Goal: Task Accomplishment & Management: Manage account settings

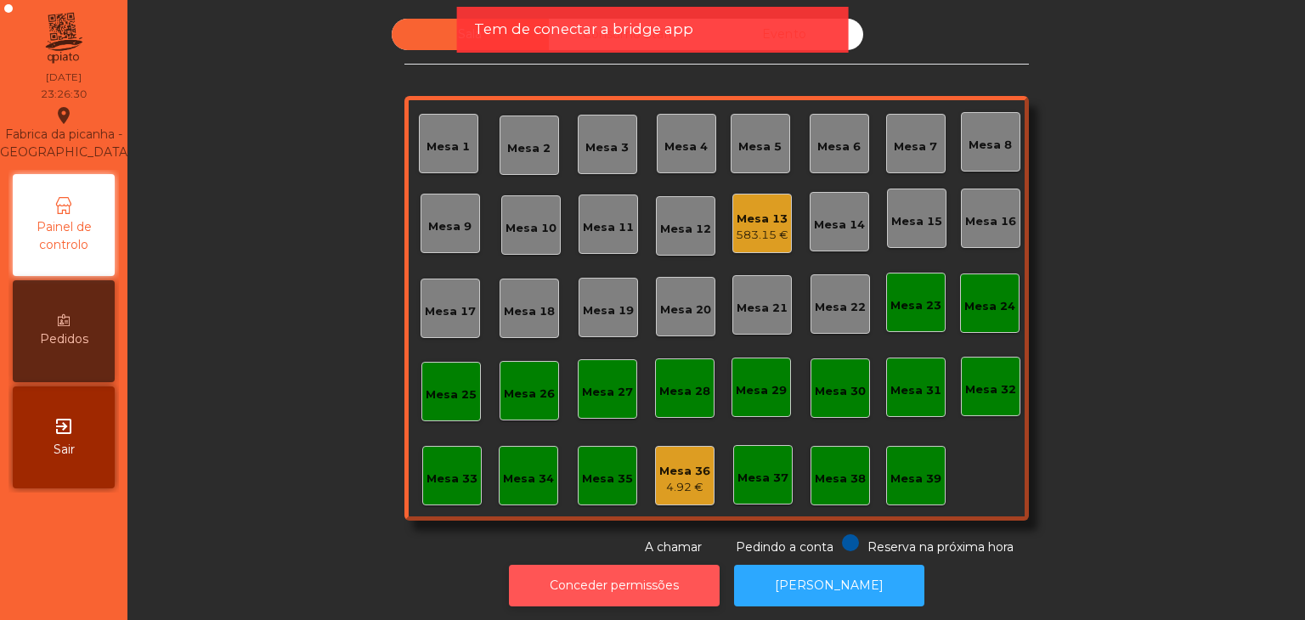
click at [658, 580] on button "Conceder permissões" at bounding box center [614, 586] width 211 height 42
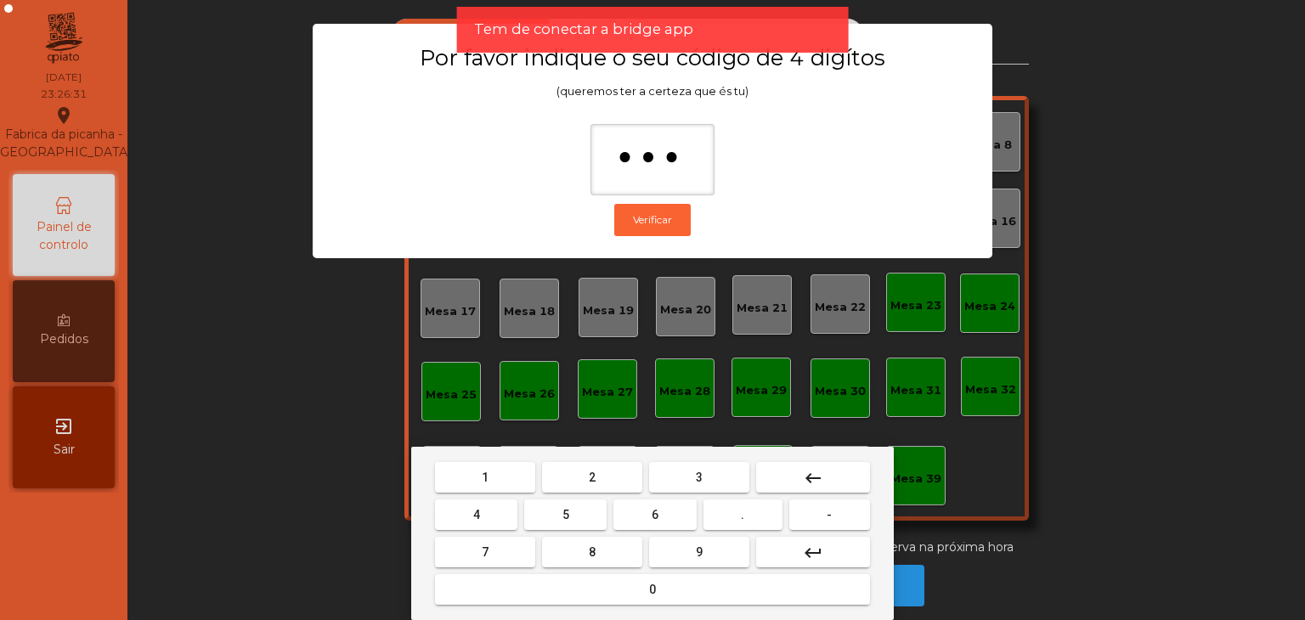
type input "****"
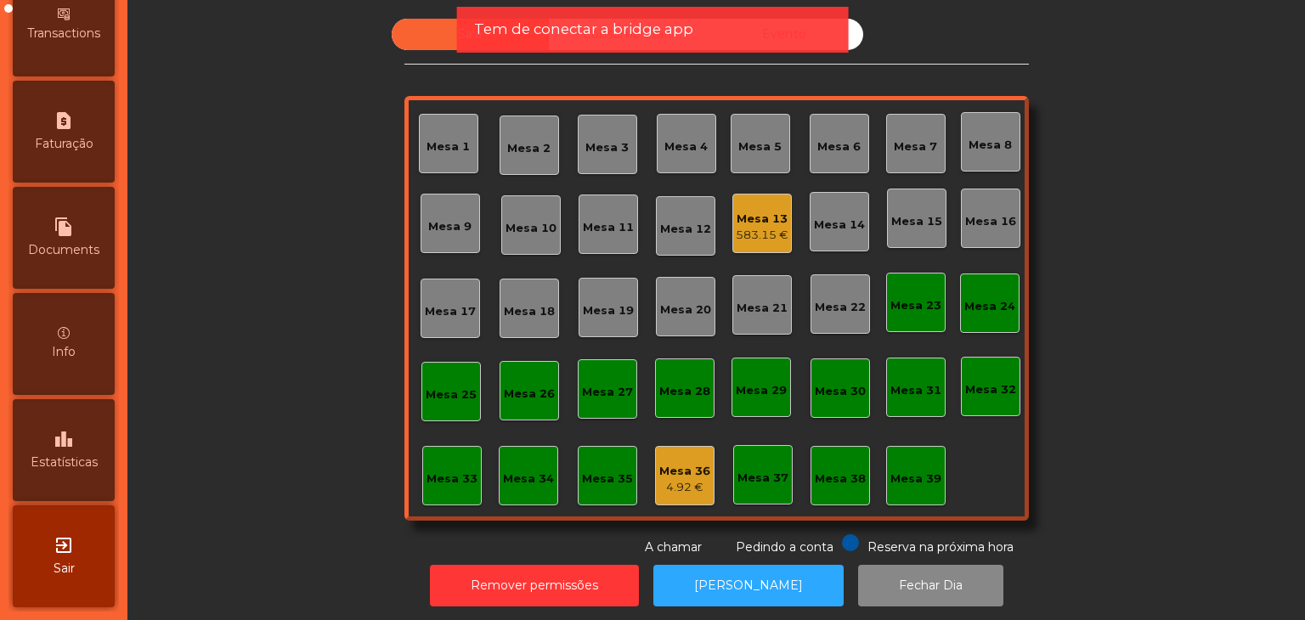
click at [71, 552] on icon "exit_to_app" at bounding box center [64, 545] width 20 height 20
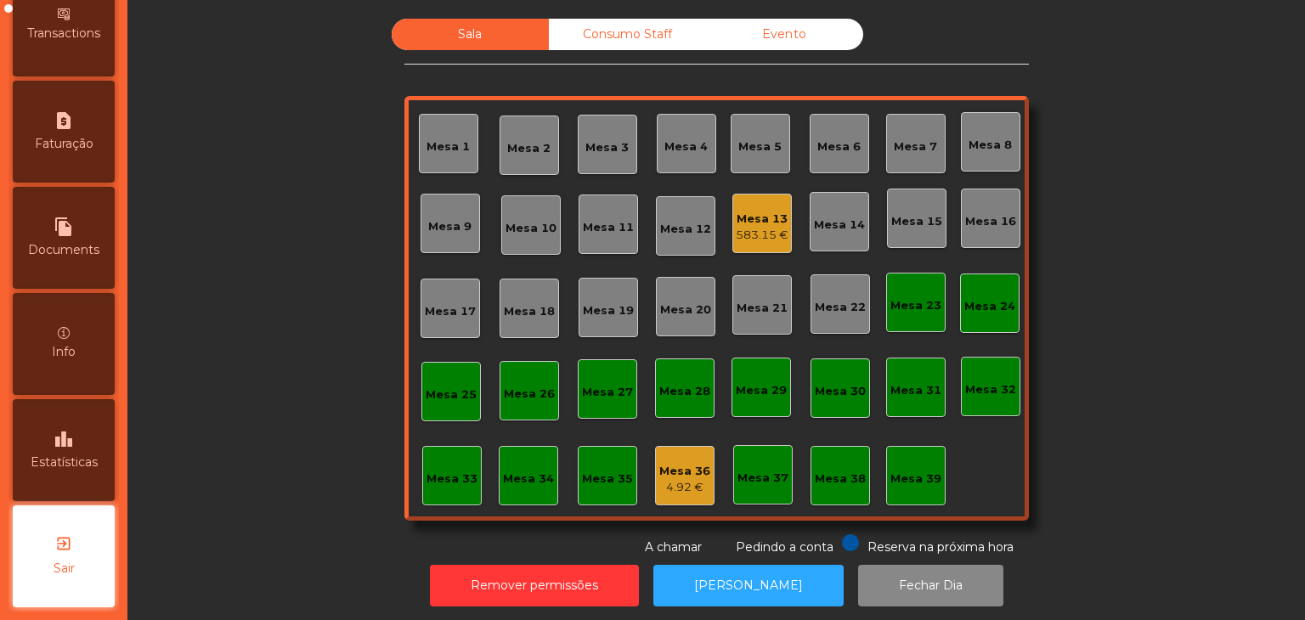
scroll to position [855, 0]
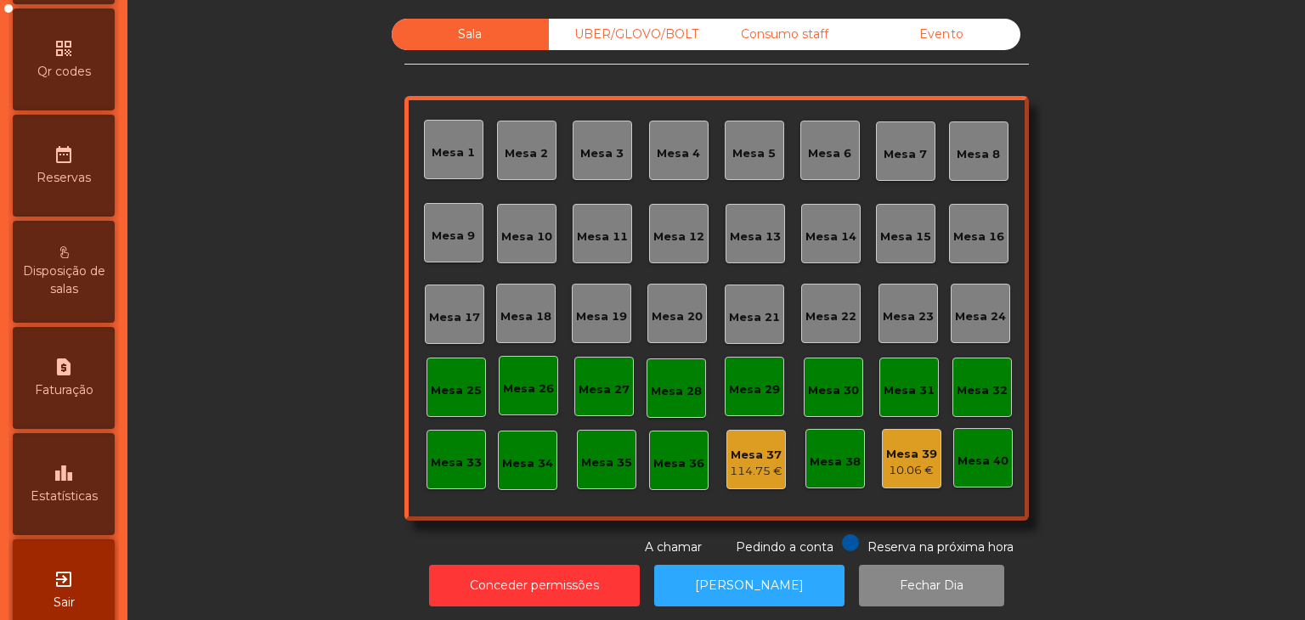
scroll to position [536, 0]
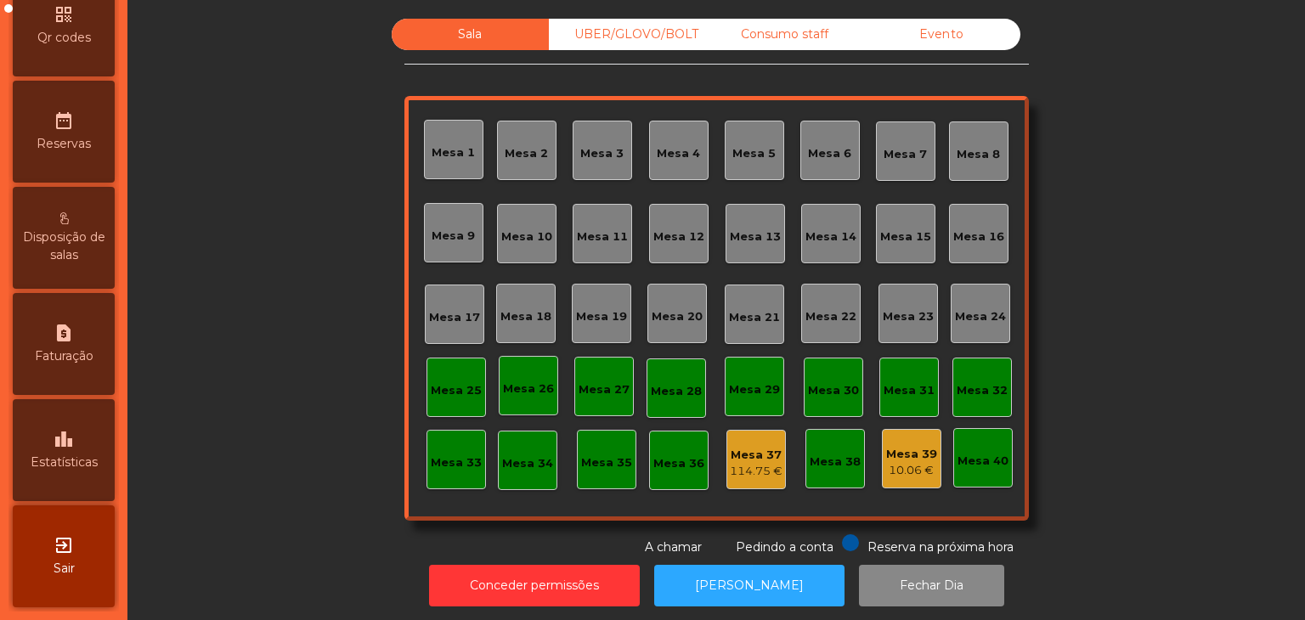
click at [61, 460] on span "Estatísticas" at bounding box center [64, 463] width 67 height 18
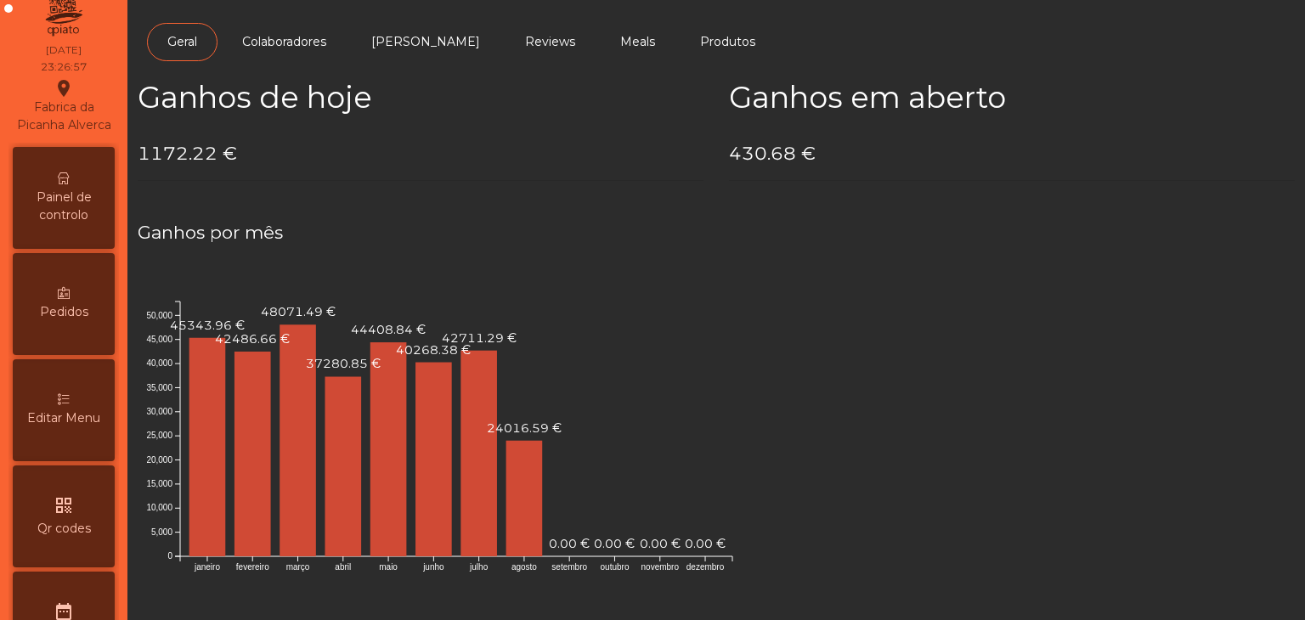
scroll to position [26, 0]
click at [83, 206] on span "Painel de controlo" at bounding box center [63, 208] width 93 height 36
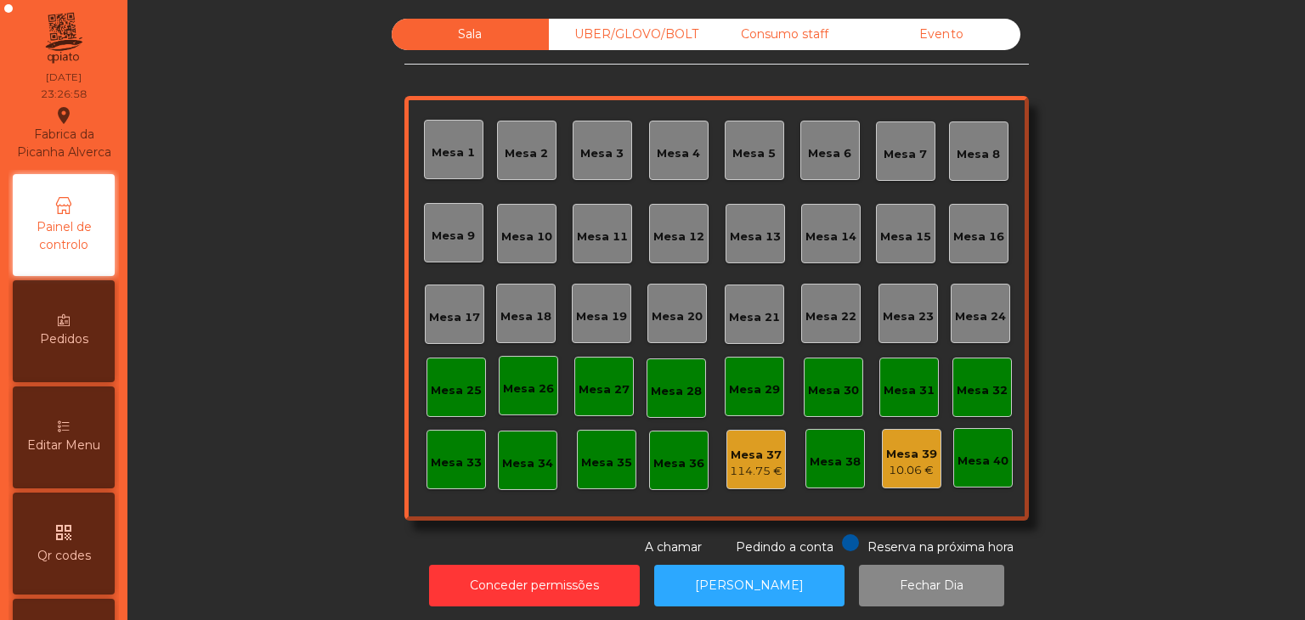
click at [931, 56] on div "Sala UBER/GLOVO/BOLT Consumo staff Evento [GEOGRAPHIC_DATA] 2 [GEOGRAPHIC_DATA]…" at bounding box center [717, 288] width 625 height 538
click at [937, 54] on div "Sala UBER/GLOVO/BOLT Consumo staff Evento [GEOGRAPHIC_DATA] 2 [GEOGRAPHIC_DATA]…" at bounding box center [717, 288] width 625 height 538
click at [945, 48] on div "Evento" at bounding box center [941, 34] width 157 height 31
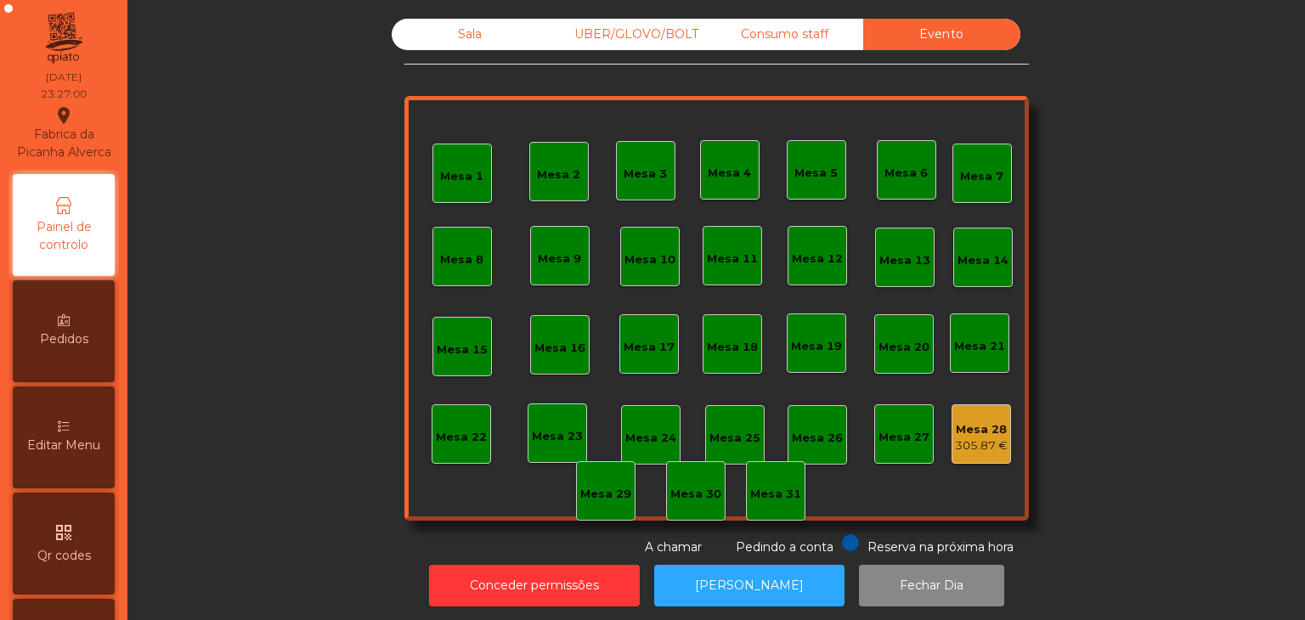
click at [971, 454] on div "Mesa 28 305.87 €" at bounding box center [981, 434] width 59 height 59
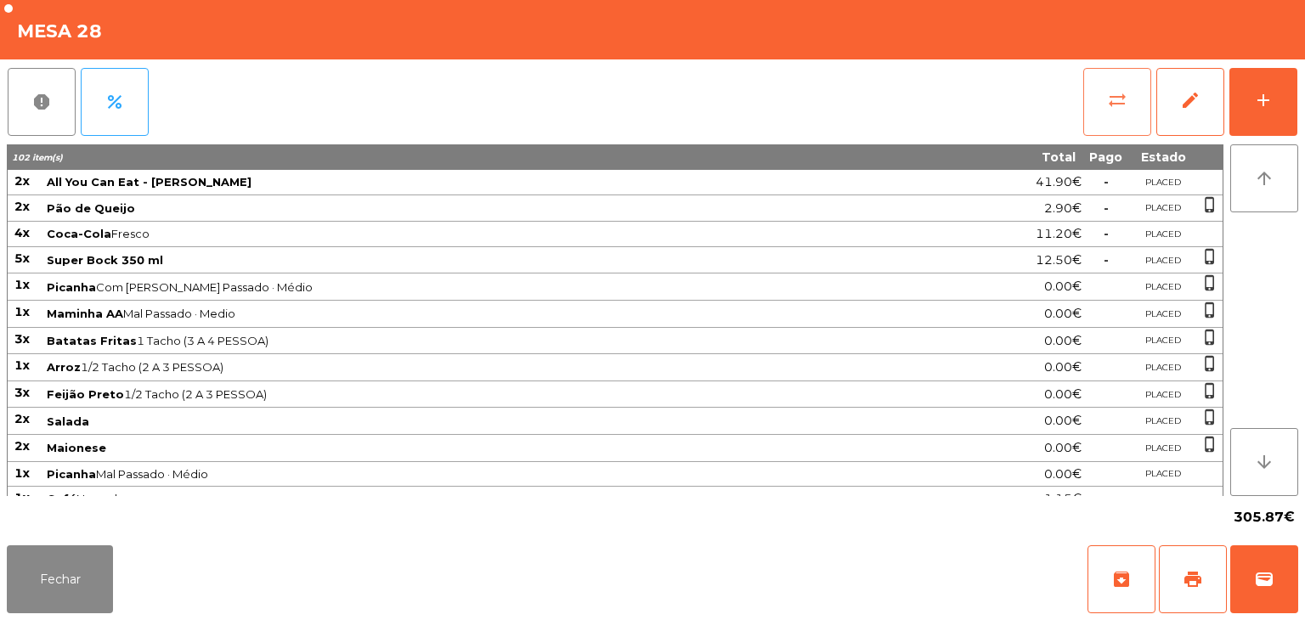
click at [1101, 93] on button "sync_alt" at bounding box center [1118, 102] width 68 height 68
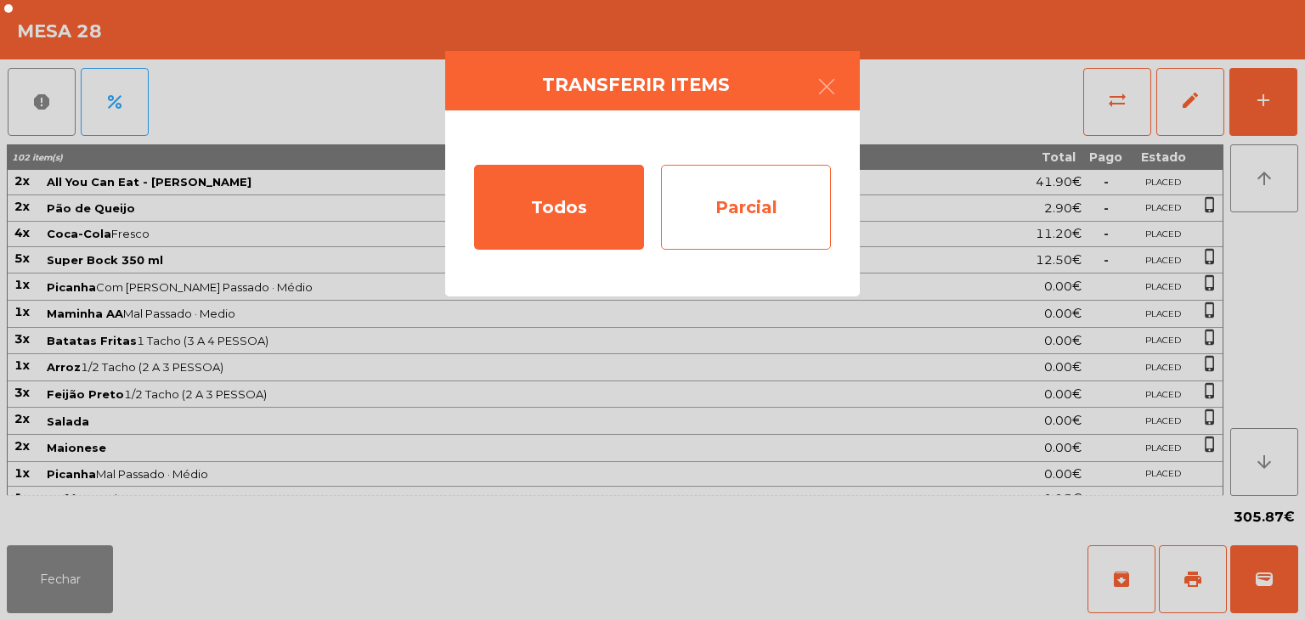
click at [718, 223] on div "Parcial" at bounding box center [746, 207] width 170 height 85
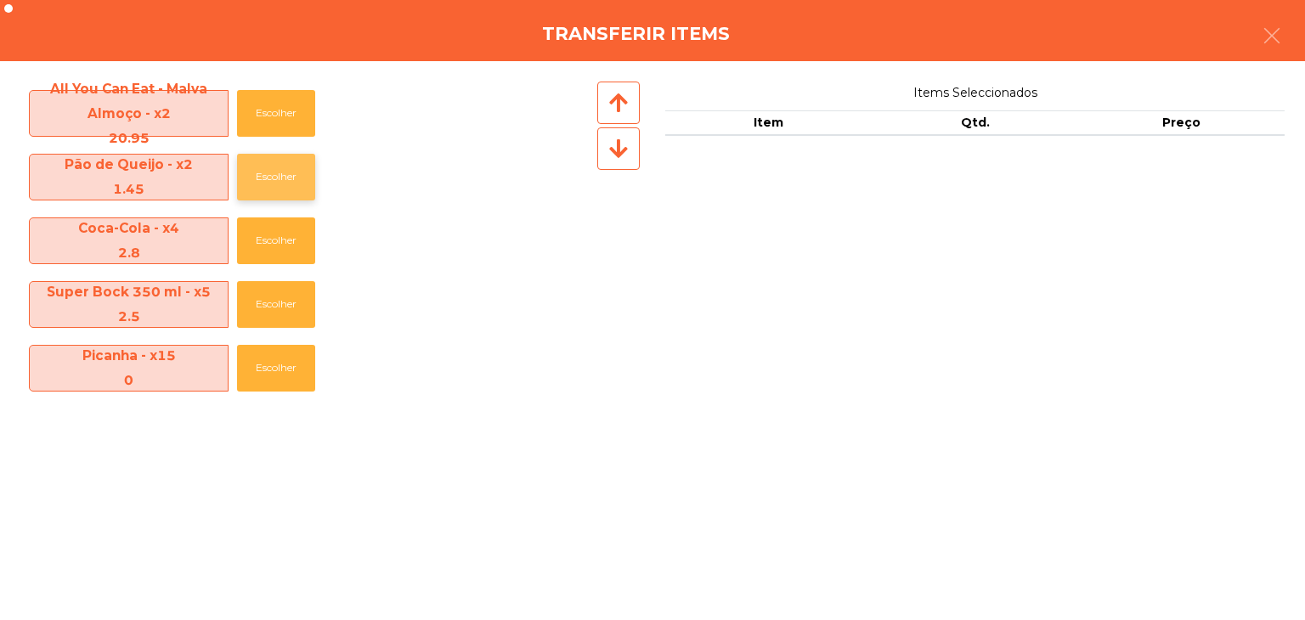
click at [288, 184] on button "Escolher" at bounding box center [276, 177] width 78 height 47
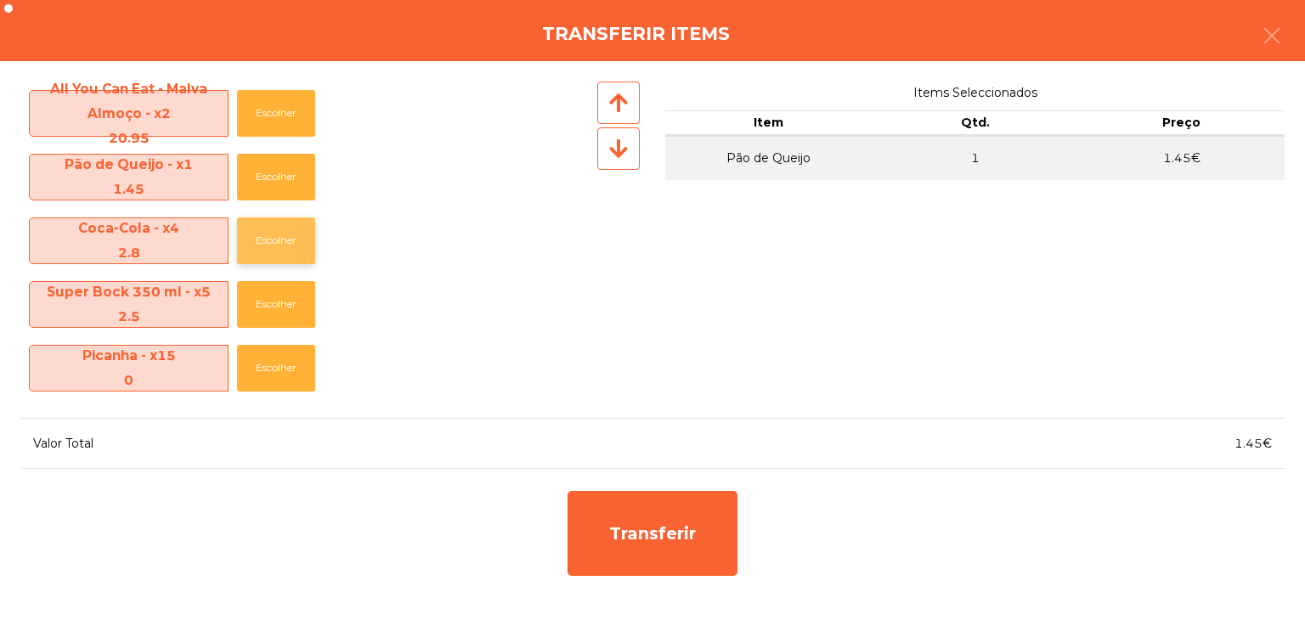
click at [275, 251] on button "Escolher" at bounding box center [276, 241] width 78 height 47
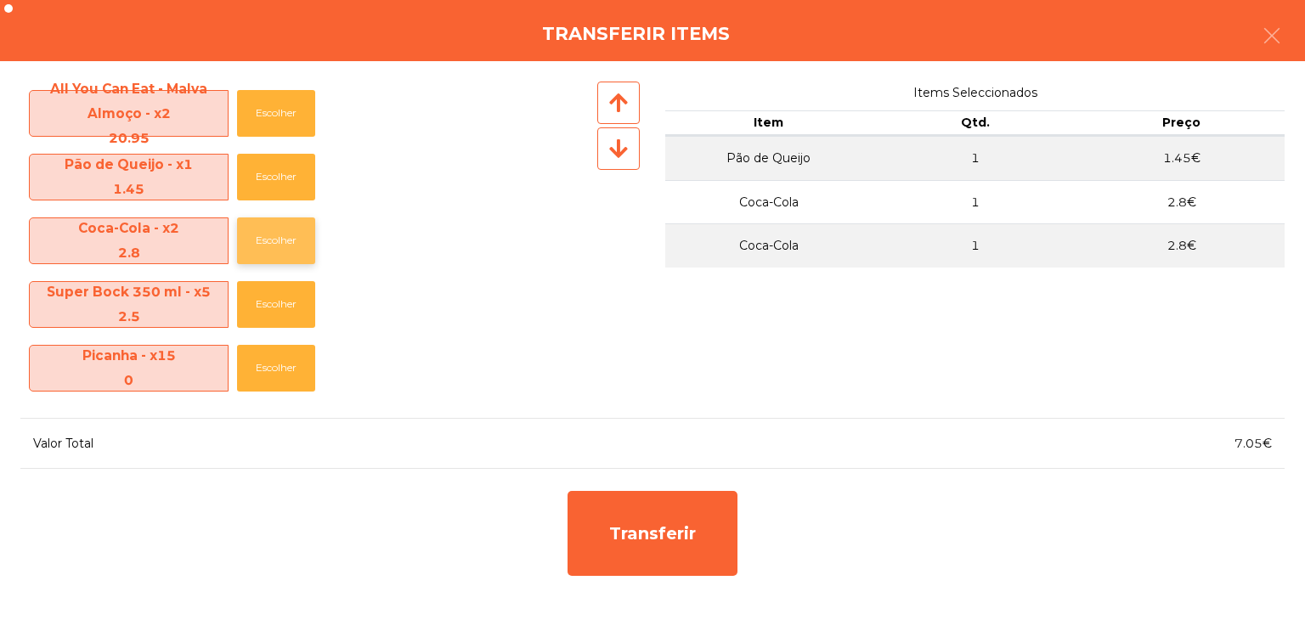
click at [275, 251] on button "Escolher" at bounding box center [276, 241] width 78 height 47
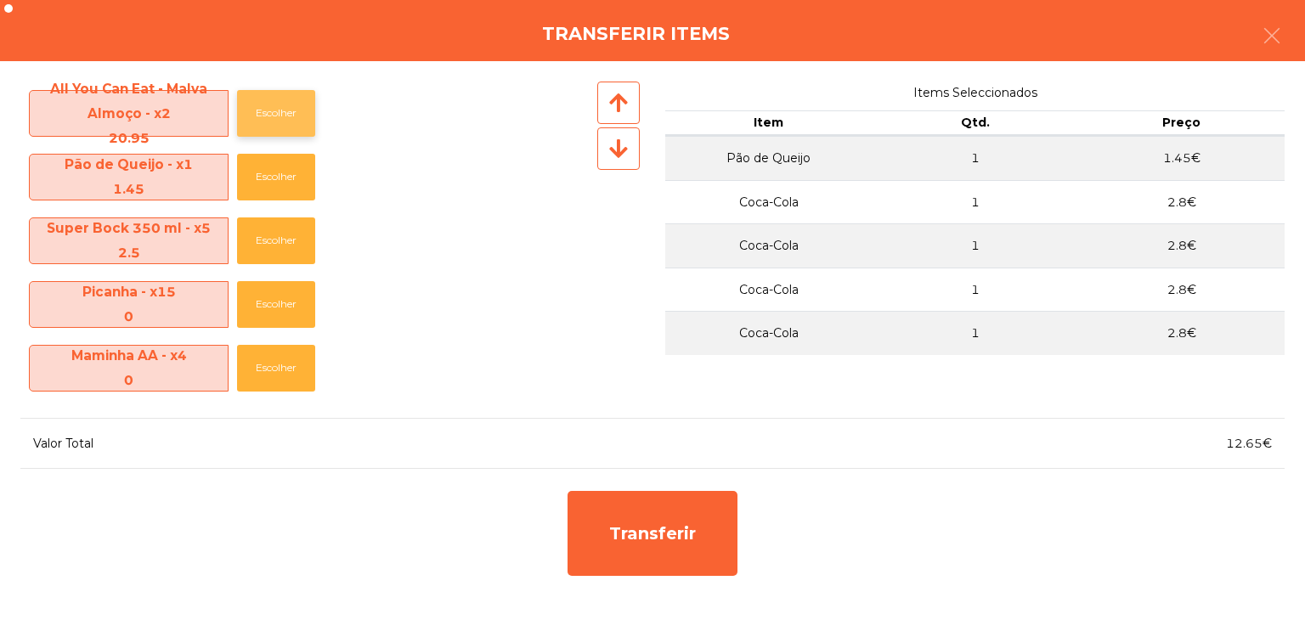
click at [283, 113] on button "Escolher" at bounding box center [276, 113] width 78 height 47
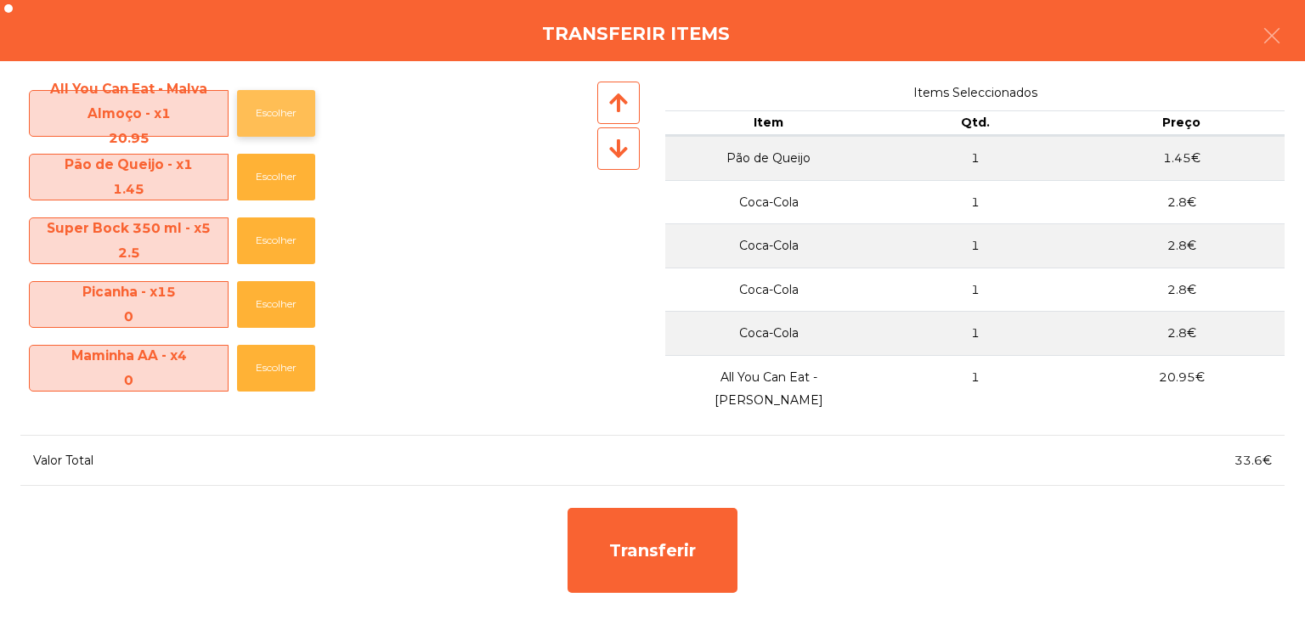
click at [283, 113] on button "Escolher" at bounding box center [276, 113] width 78 height 47
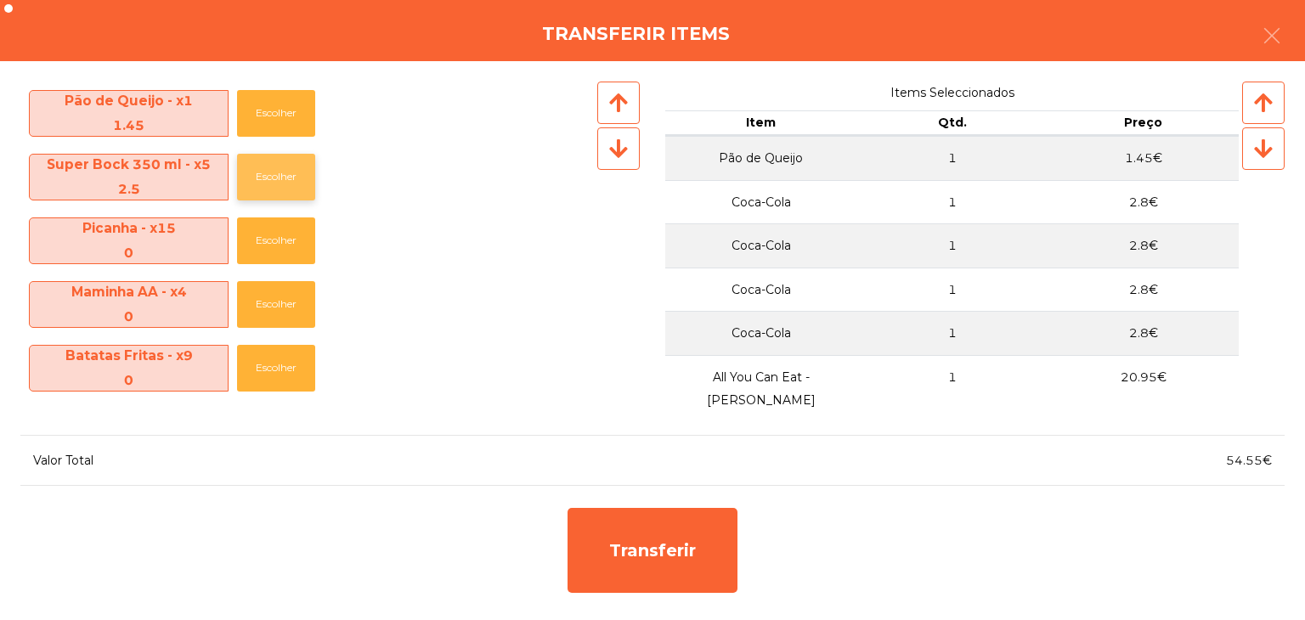
click at [285, 179] on button "Escolher" at bounding box center [276, 177] width 78 height 47
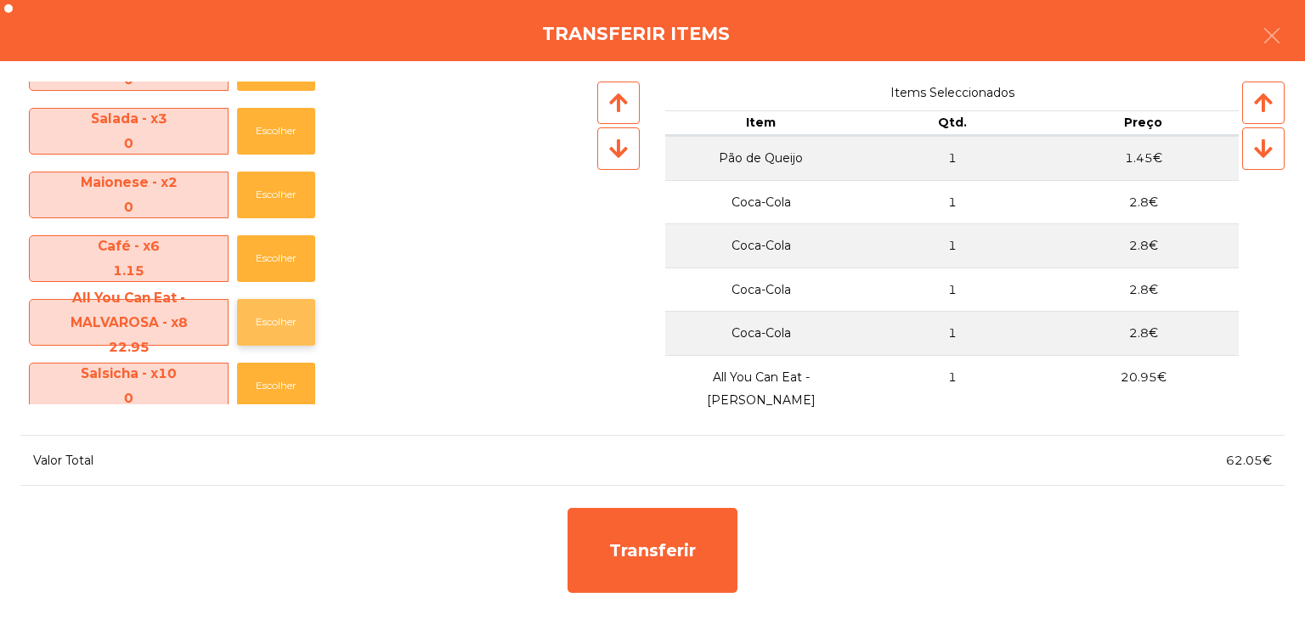
scroll to position [595, 0]
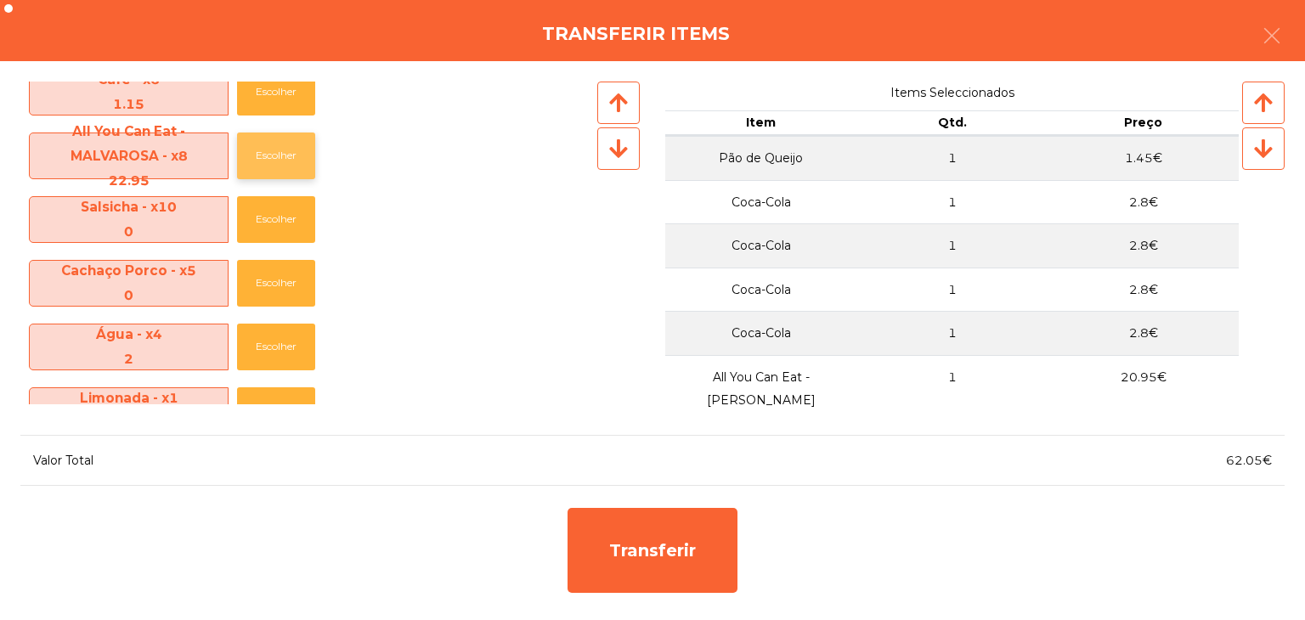
click at [275, 161] on button "Escolher" at bounding box center [276, 156] width 78 height 47
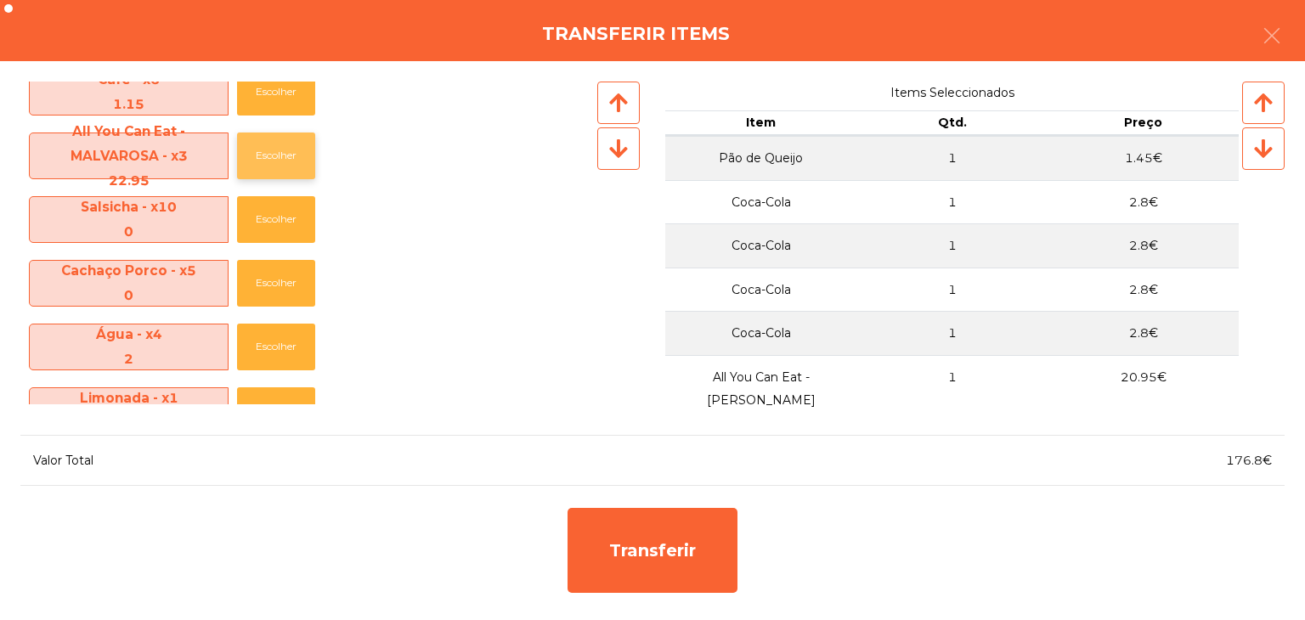
click at [275, 161] on button "Escolher" at bounding box center [276, 156] width 78 height 47
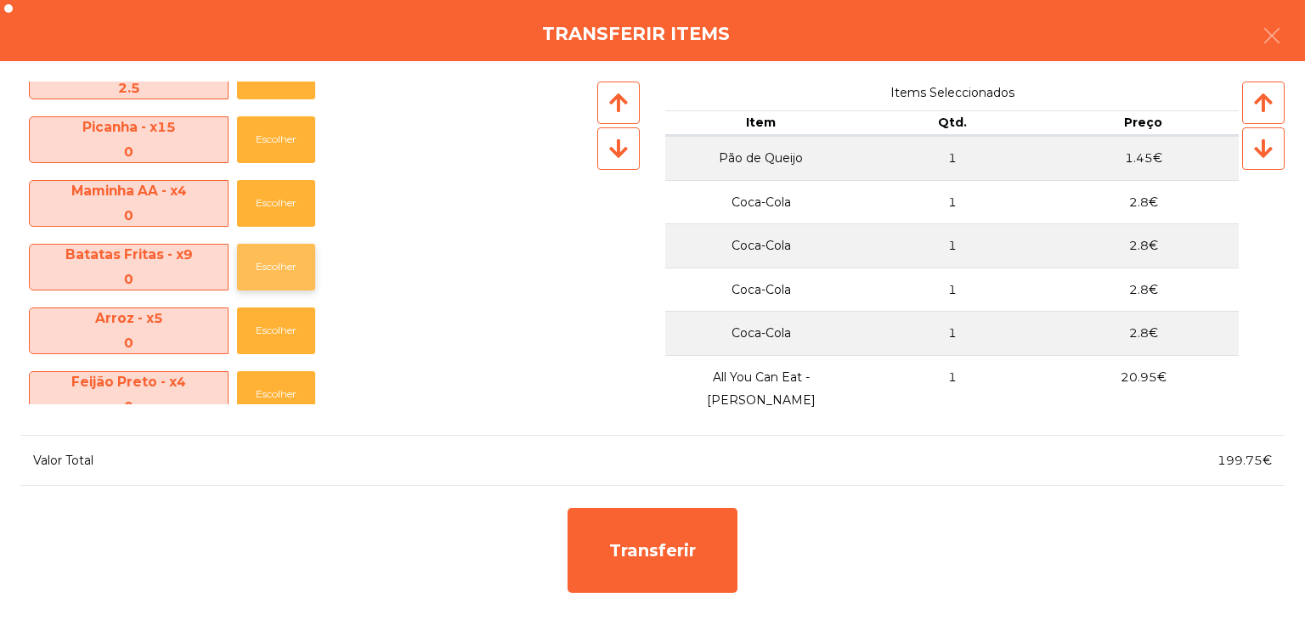
scroll to position [0, 0]
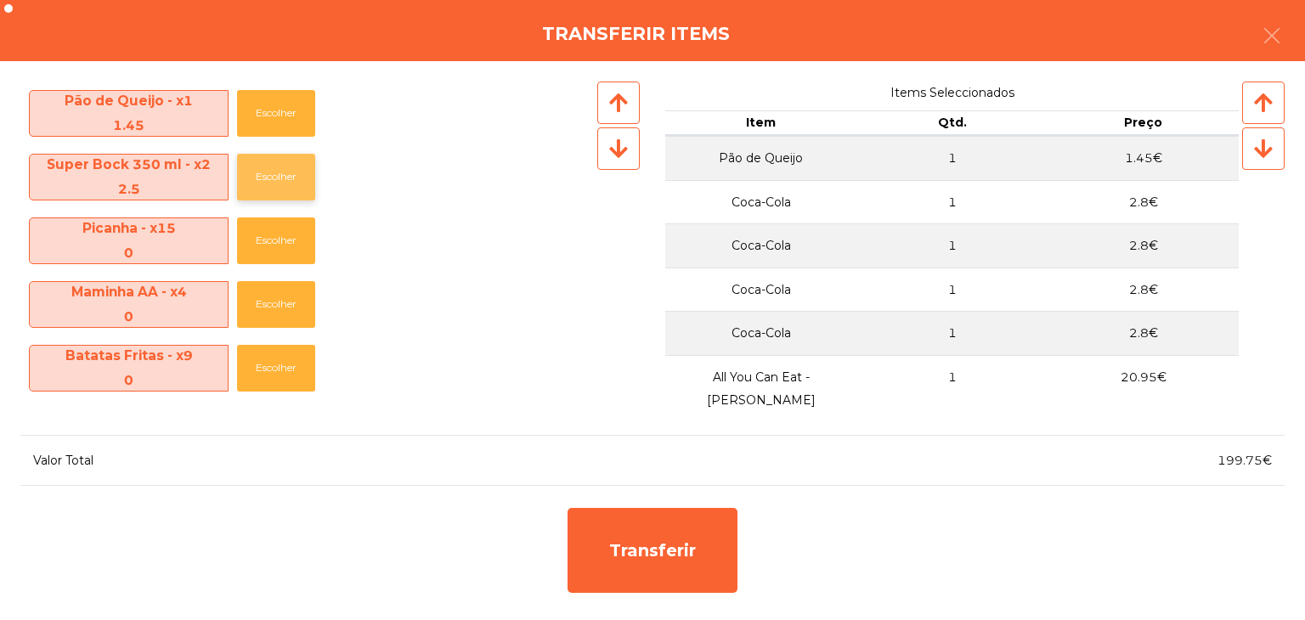
click at [265, 186] on button "Escolher" at bounding box center [276, 177] width 78 height 47
click at [266, 178] on button "Escolher" at bounding box center [276, 177] width 78 height 47
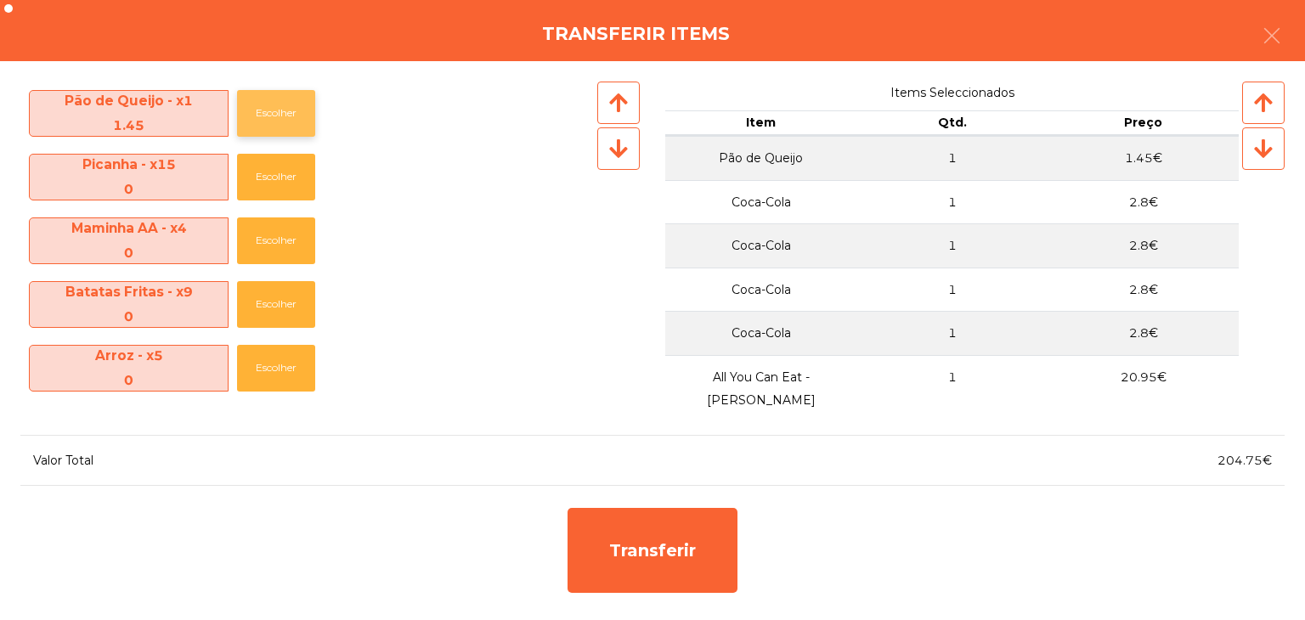
click at [279, 106] on button "Escolher" at bounding box center [276, 113] width 78 height 47
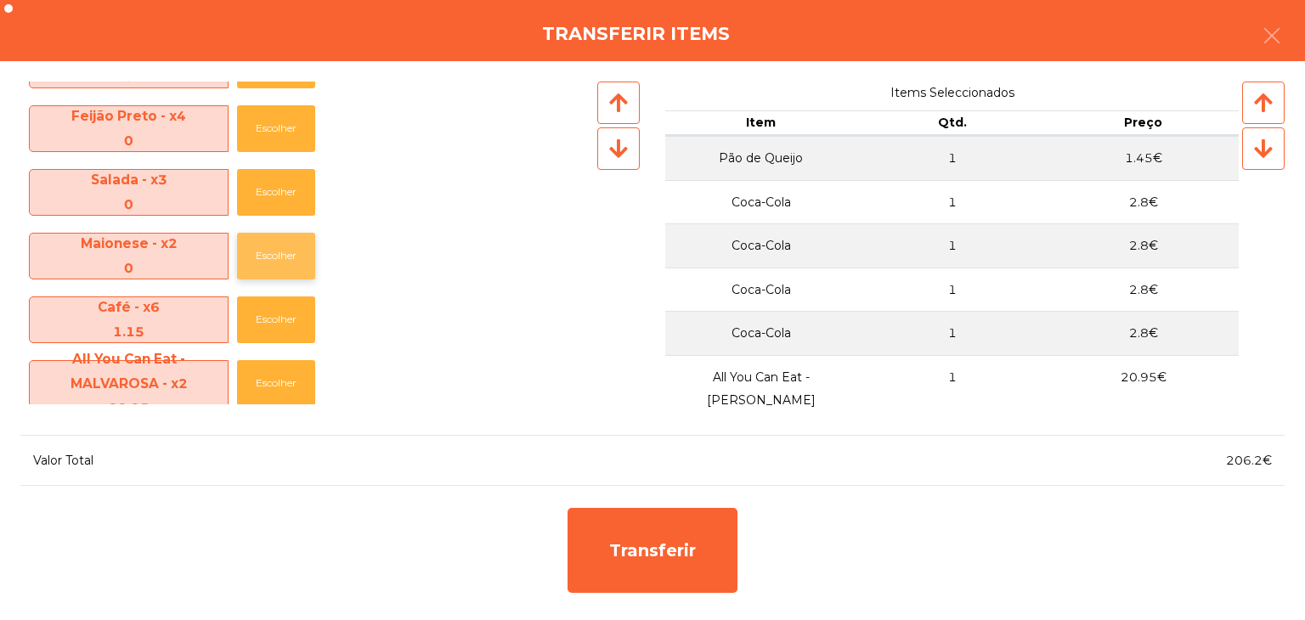
scroll to position [255, 0]
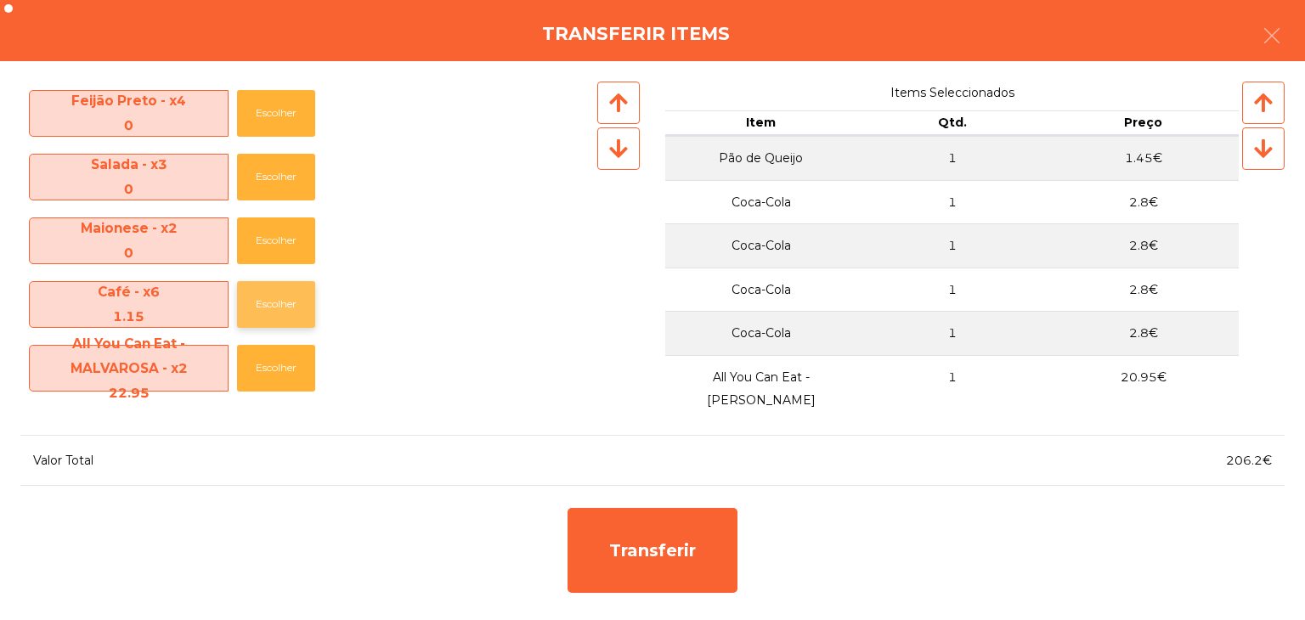
click at [280, 287] on button "Escolher" at bounding box center [276, 304] width 78 height 47
click at [276, 297] on button "Escolher" at bounding box center [276, 304] width 78 height 47
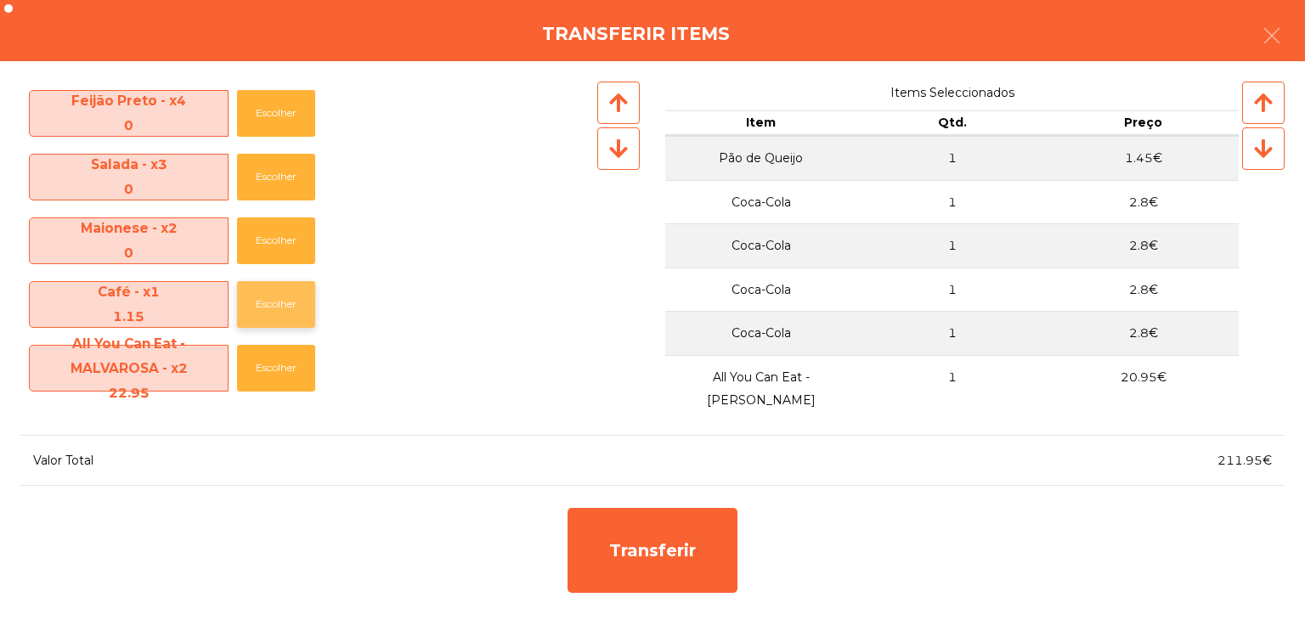
click at [276, 297] on button "Escolher" at bounding box center [276, 304] width 78 height 47
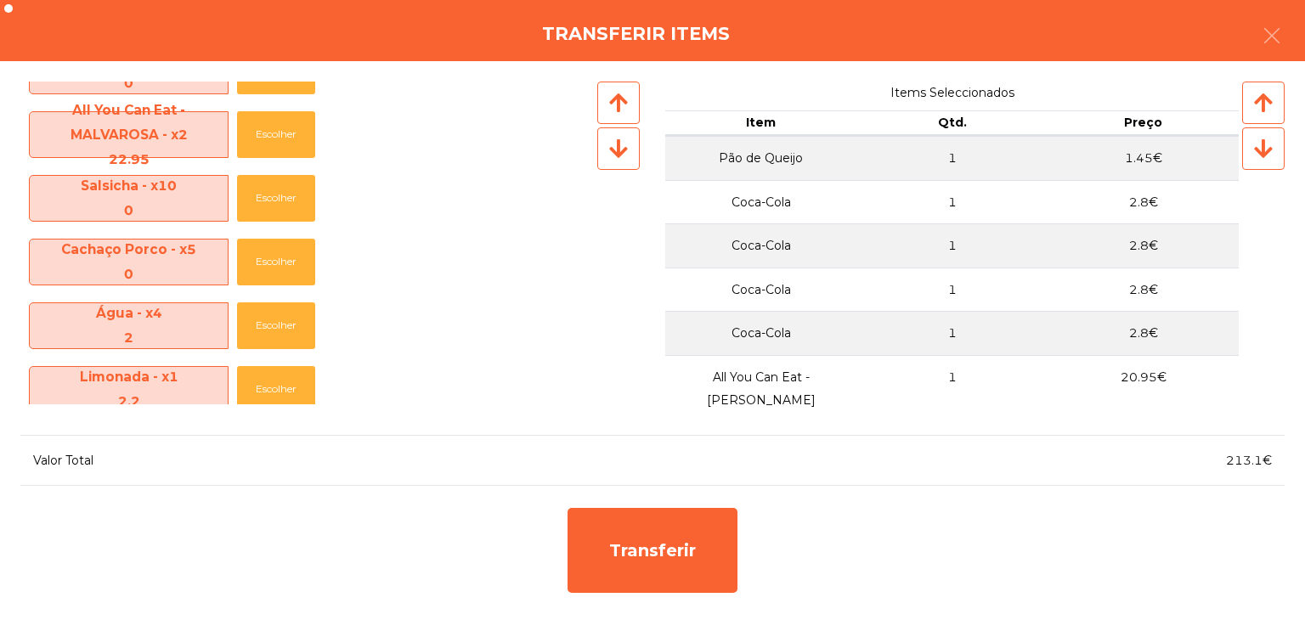
scroll to position [680, 0]
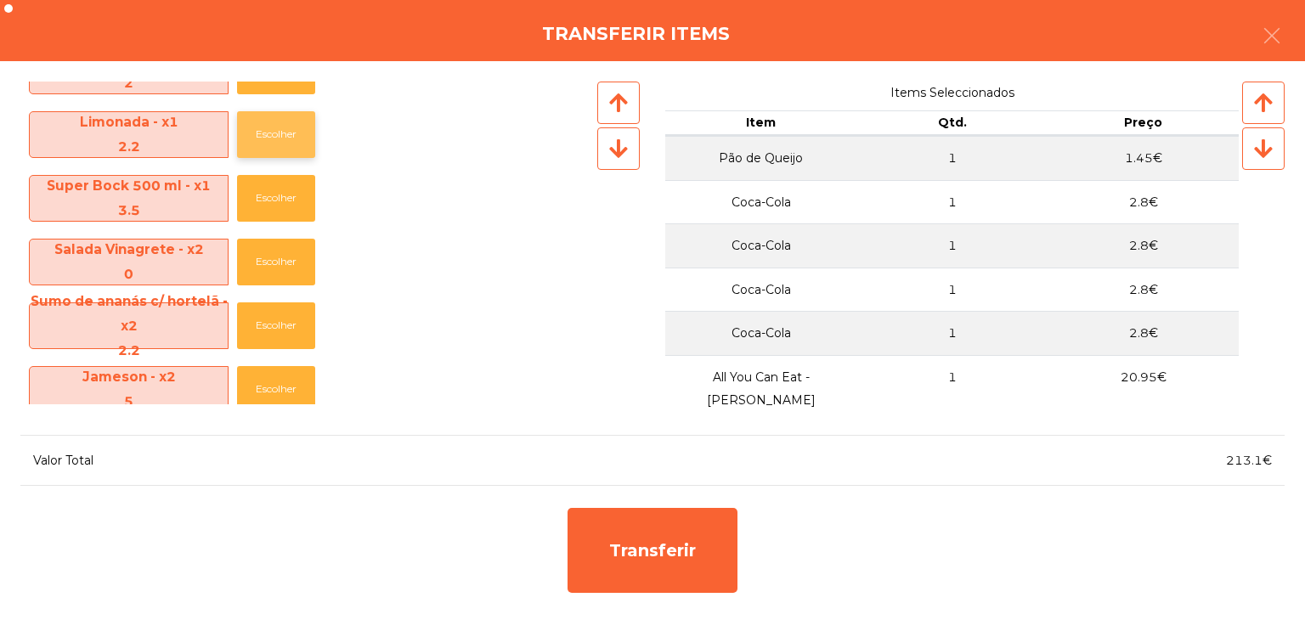
click at [273, 131] on button "Escolher" at bounding box center [276, 134] width 78 height 47
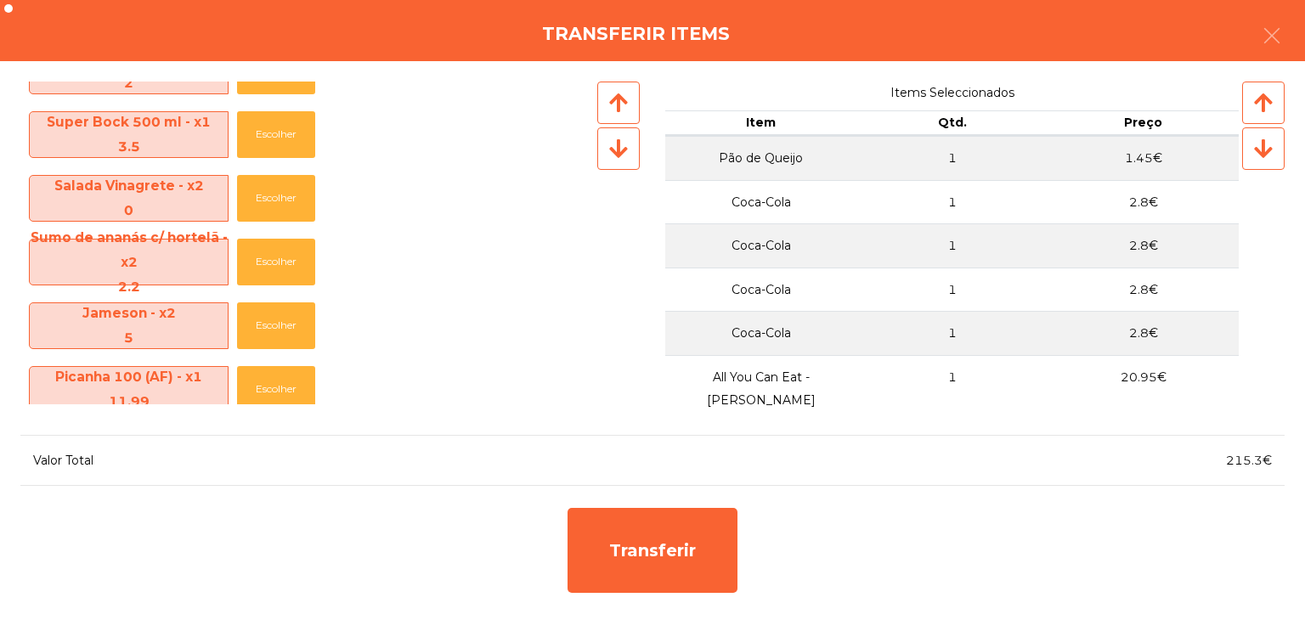
scroll to position [595, 0]
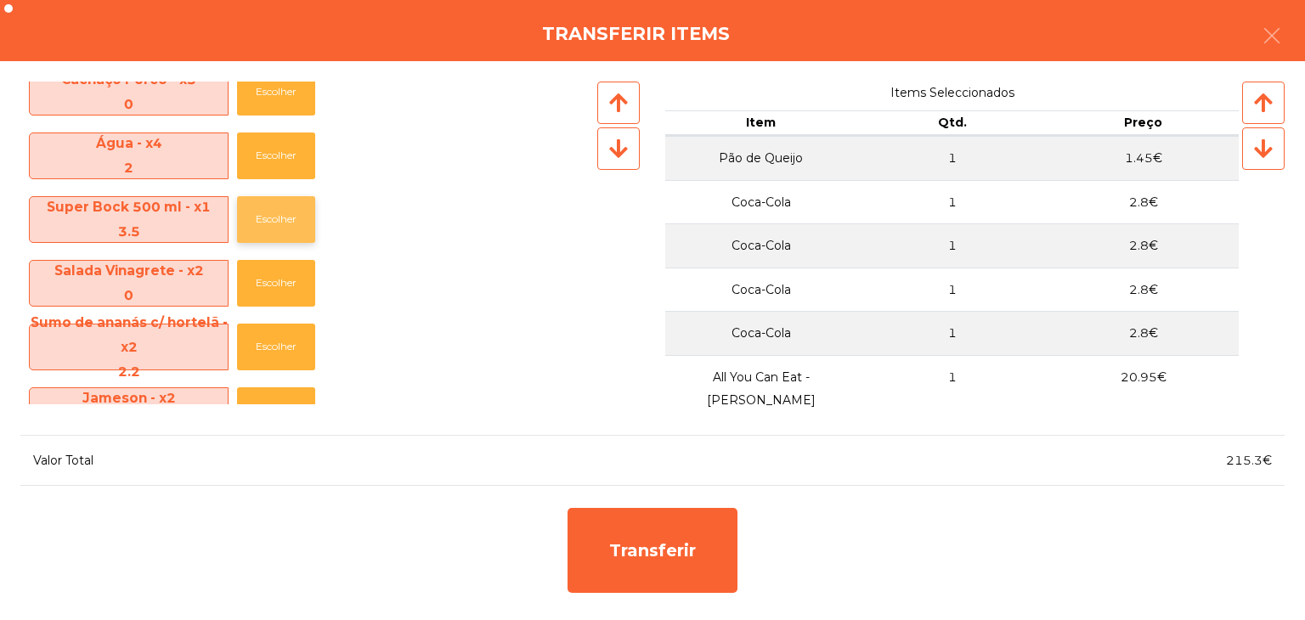
click at [278, 207] on button "Escolher" at bounding box center [276, 219] width 78 height 47
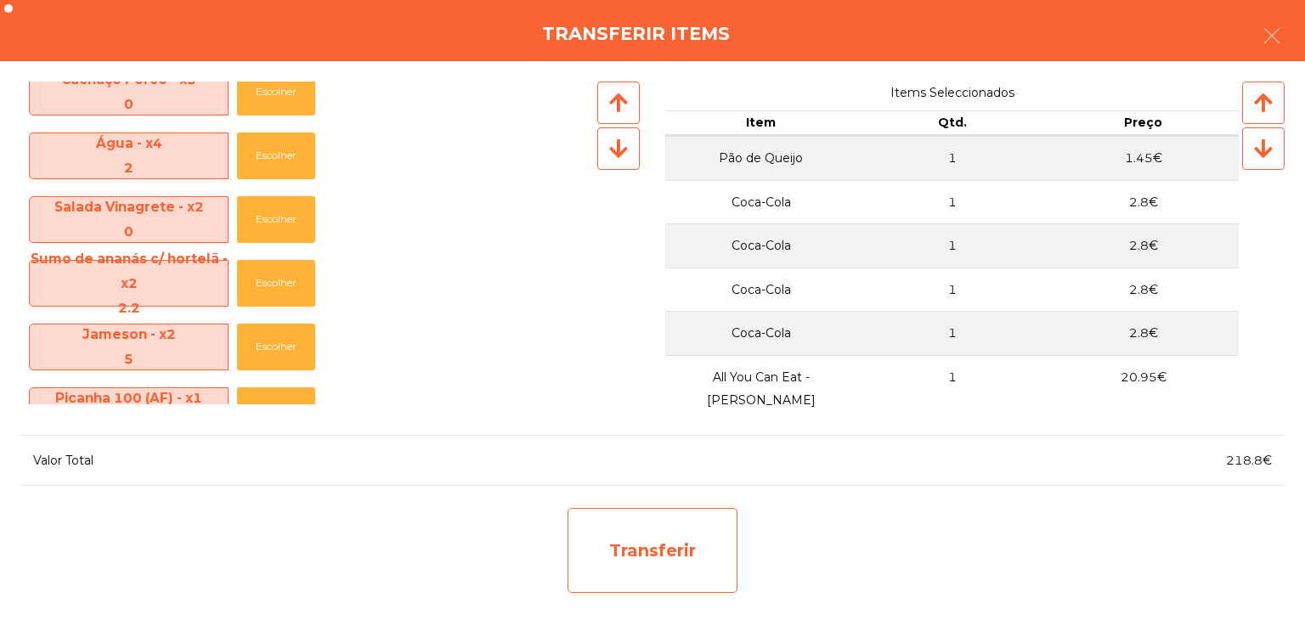
click at [699, 546] on div "Transferir" at bounding box center [653, 550] width 170 height 85
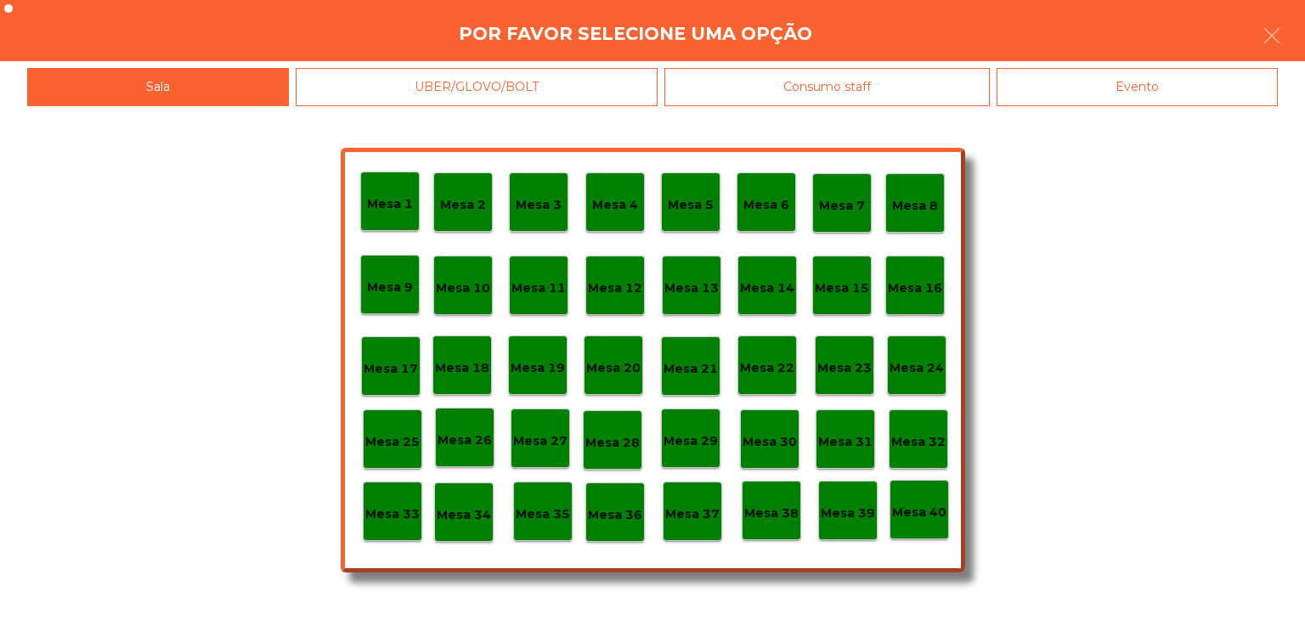
click at [697, 449] on p "Mesa 29" at bounding box center [691, 442] width 54 height 20
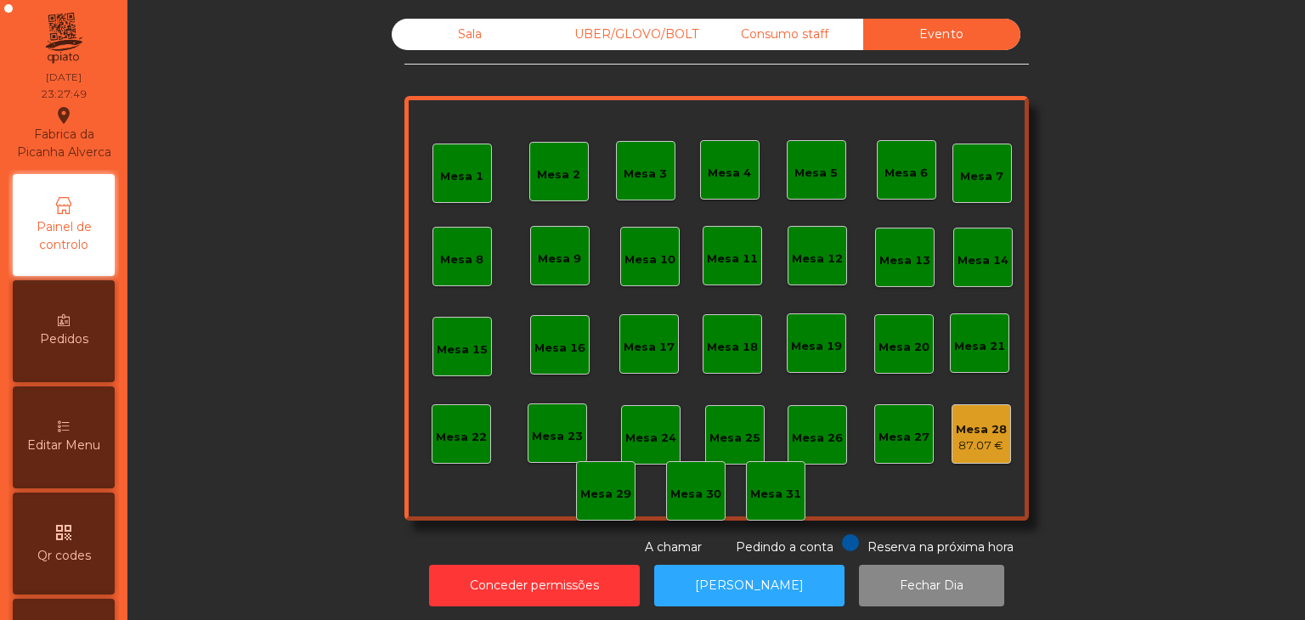
click at [960, 416] on div "Mesa 28 87.07 €" at bounding box center [981, 435] width 51 height 40
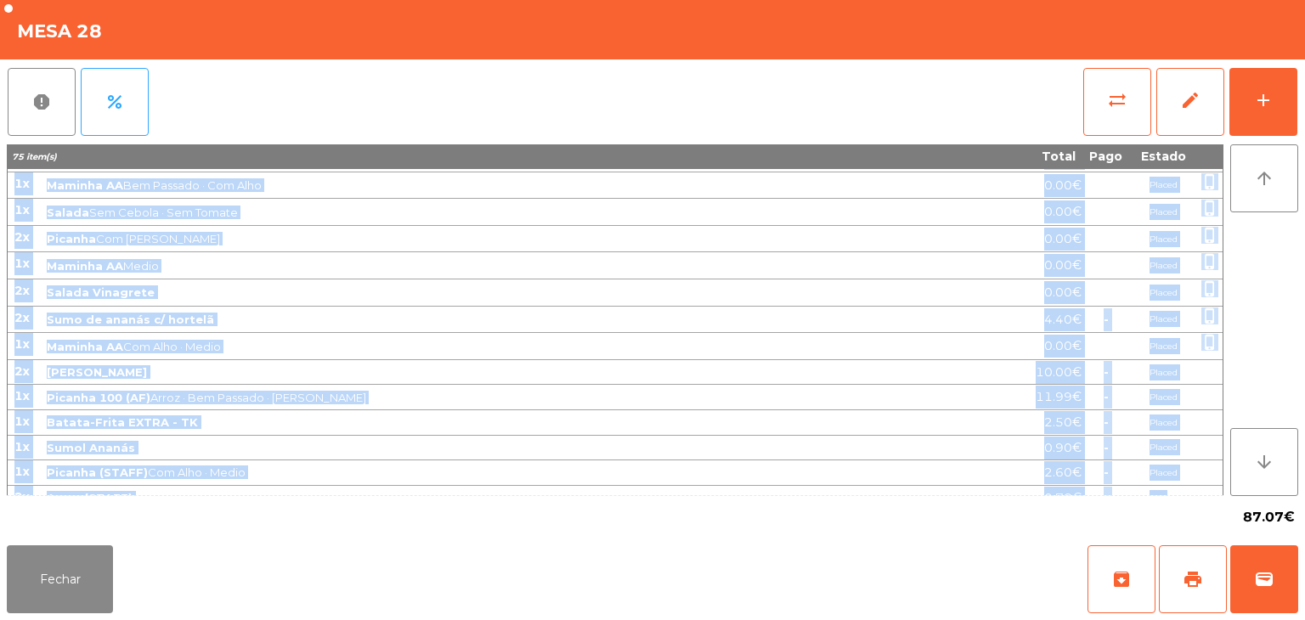
scroll to position [612, 0]
drag, startPoint x: 14, startPoint y: 178, endPoint x: 1169, endPoint y: 492, distance: 1196.0
copy tbody "4l Ipsumdo Sit Amet · Con Adipisc · Elits 3.17€ Doeius tempo_incidi 6u Laboree …"
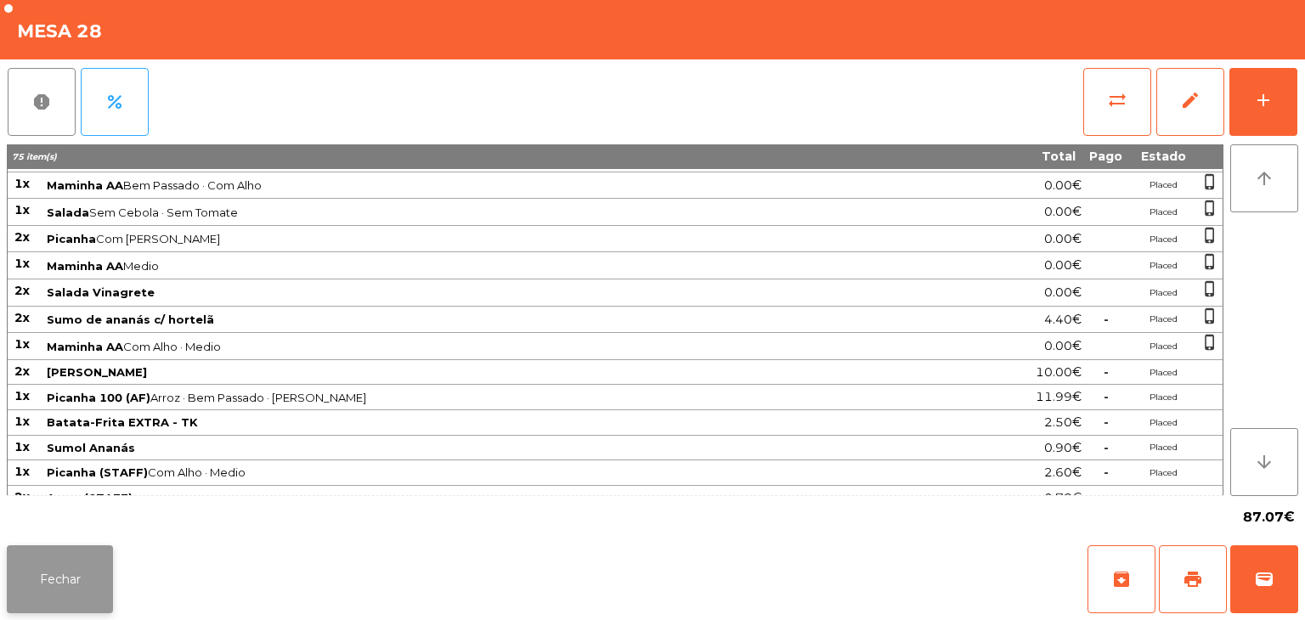
click at [103, 572] on button "Fechar" at bounding box center [60, 580] width 106 height 68
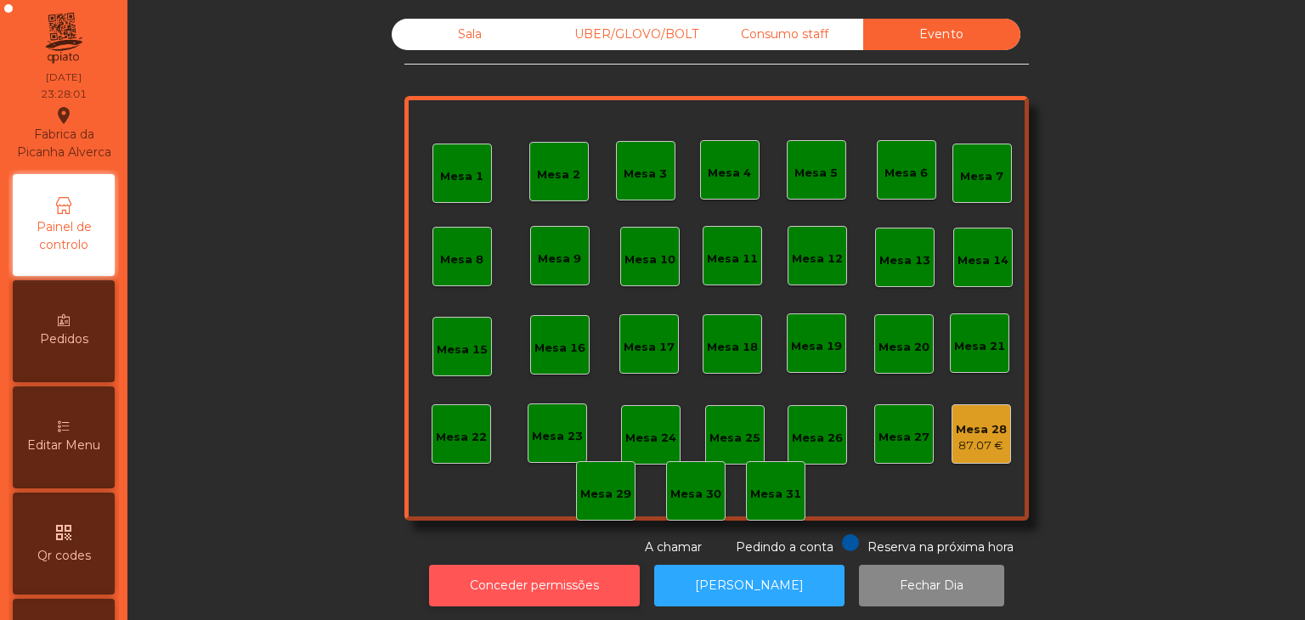
click at [599, 569] on button "Conceder permissões" at bounding box center [534, 586] width 211 height 42
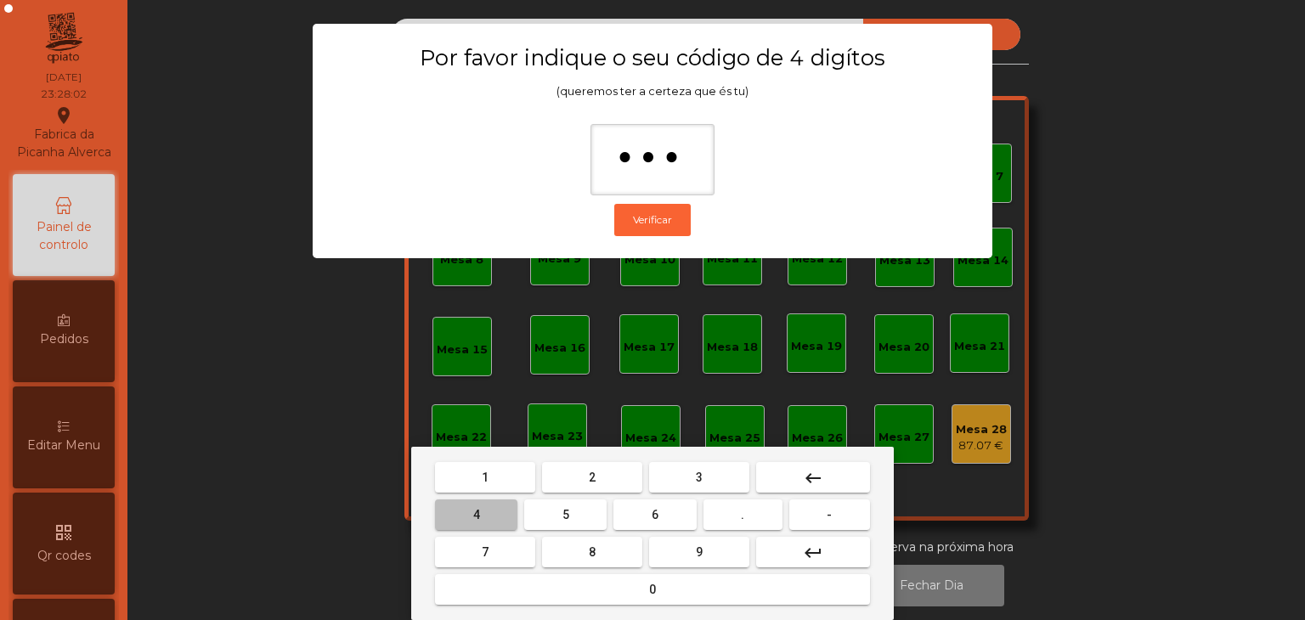
type input "****"
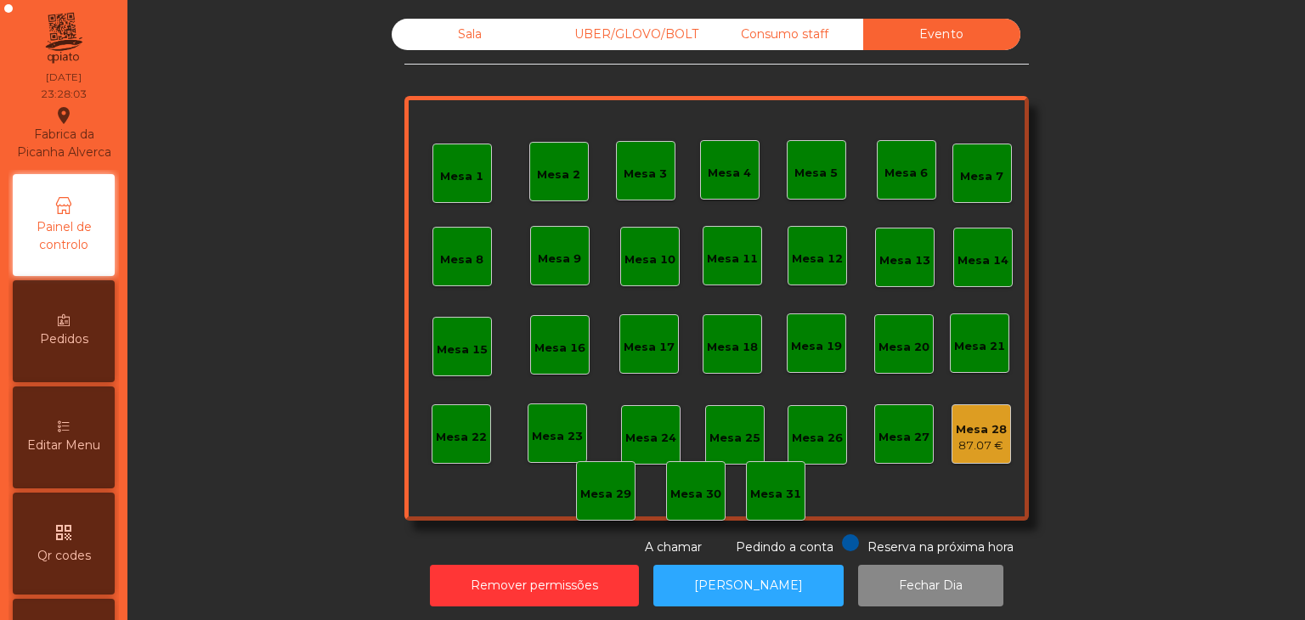
click at [973, 426] on div "Mesa 28" at bounding box center [981, 430] width 51 height 17
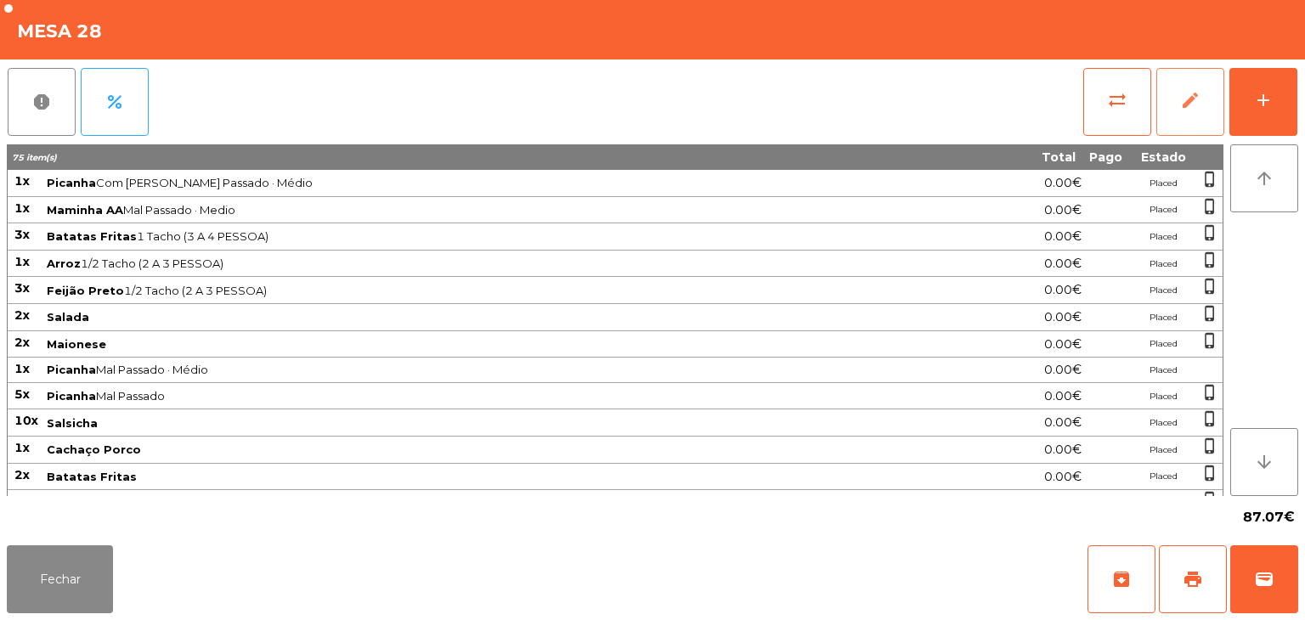
click at [1184, 104] on span "edit" at bounding box center [1190, 100] width 20 height 20
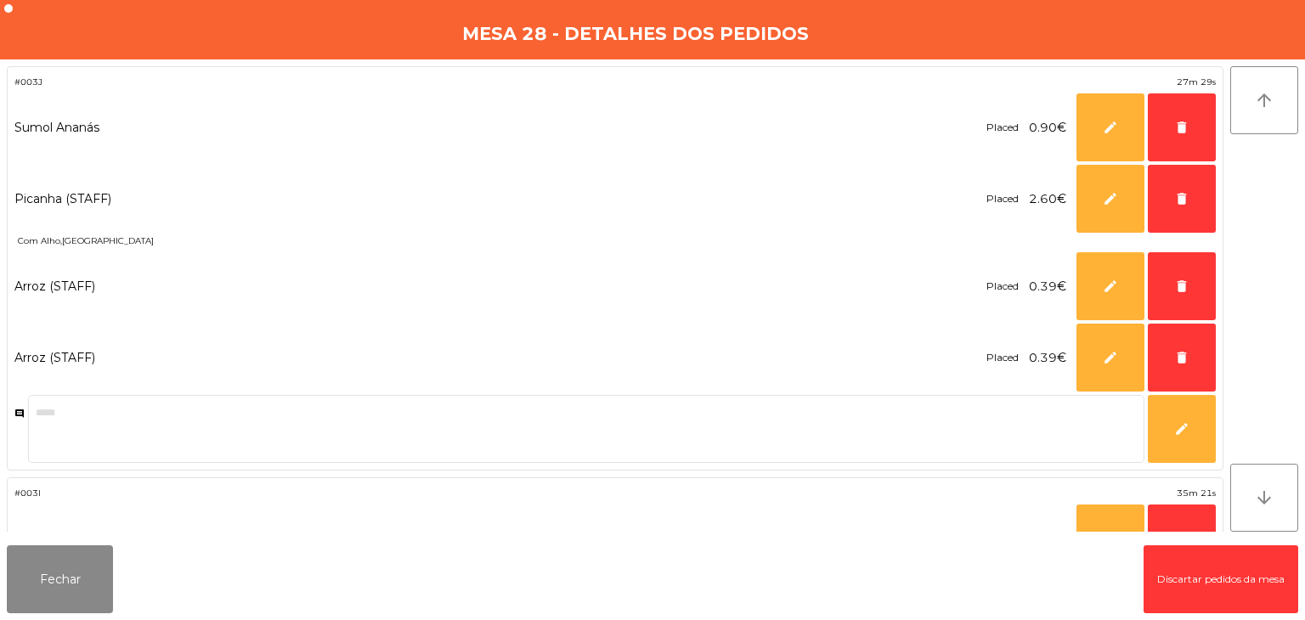
click at [1217, 578] on button "Discartar pedidos da mesa" at bounding box center [1221, 580] width 155 height 68
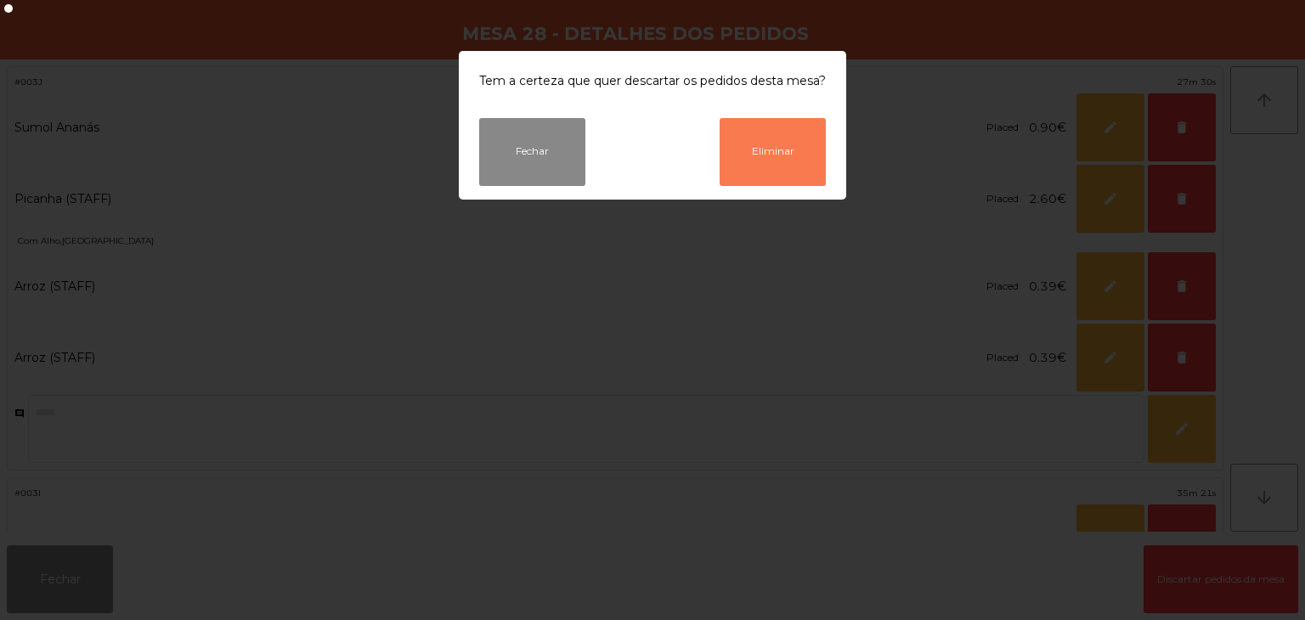
click at [756, 161] on button "Eliminar" at bounding box center [773, 152] width 106 height 68
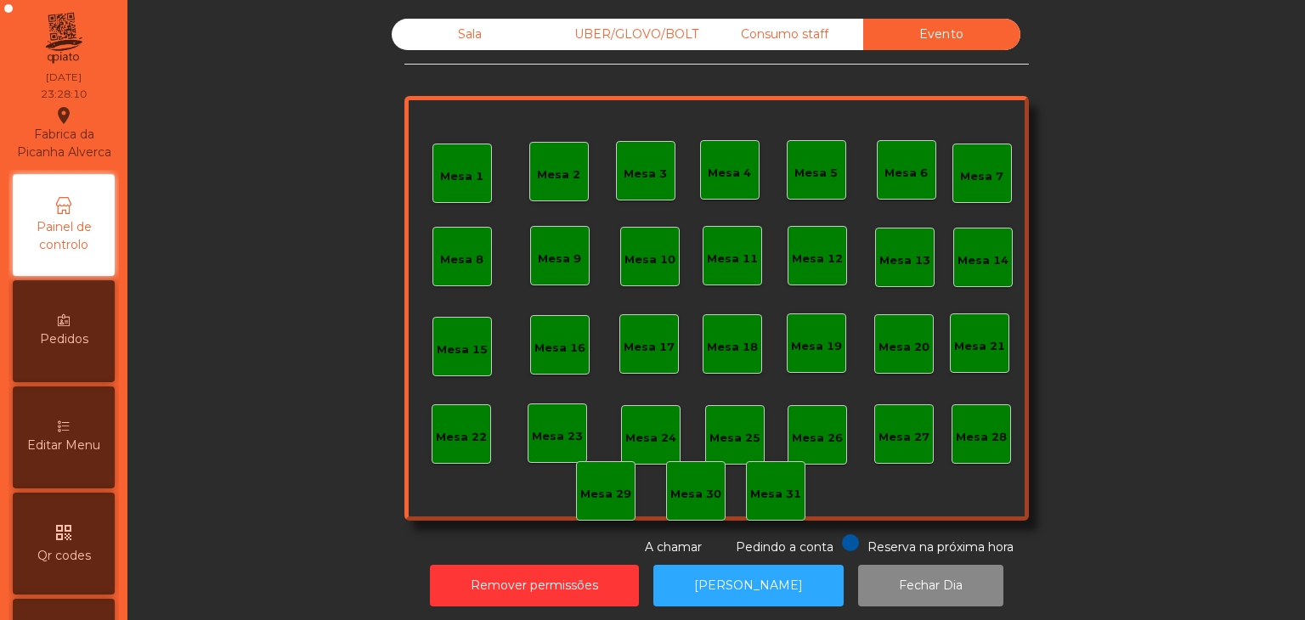
click at [806, 42] on div "Consumo staff" at bounding box center [784, 34] width 157 height 31
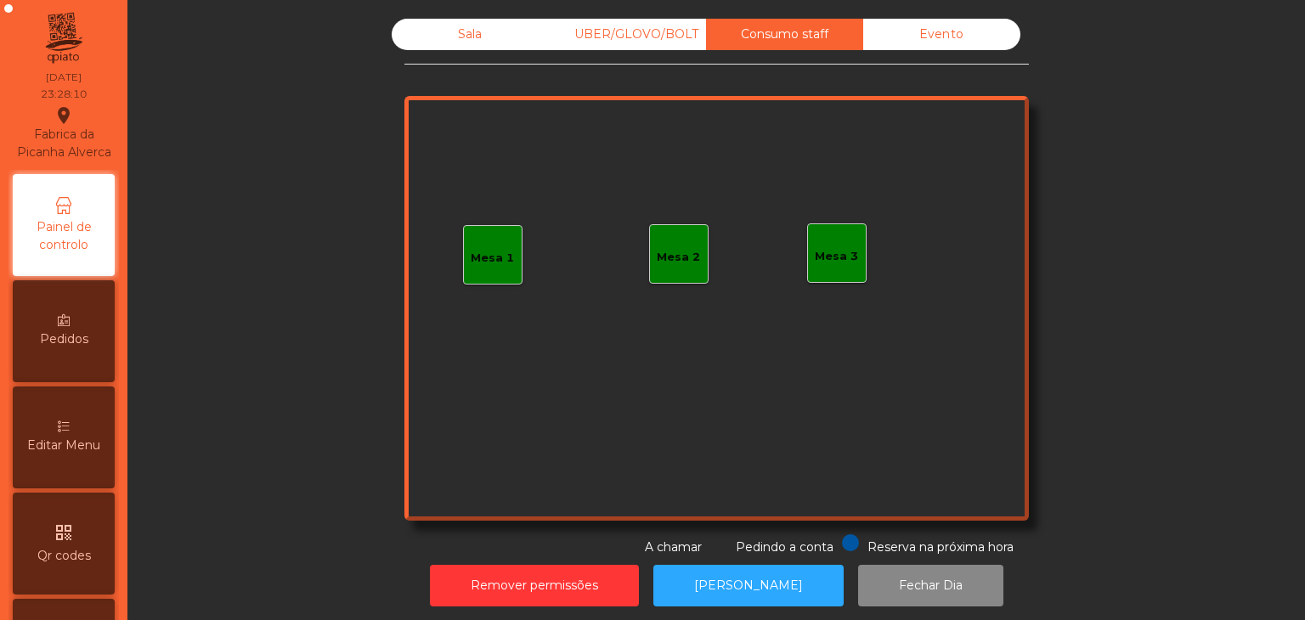
click at [658, 45] on div "UBER/GLOVO/BOLT" at bounding box center [627, 34] width 157 height 31
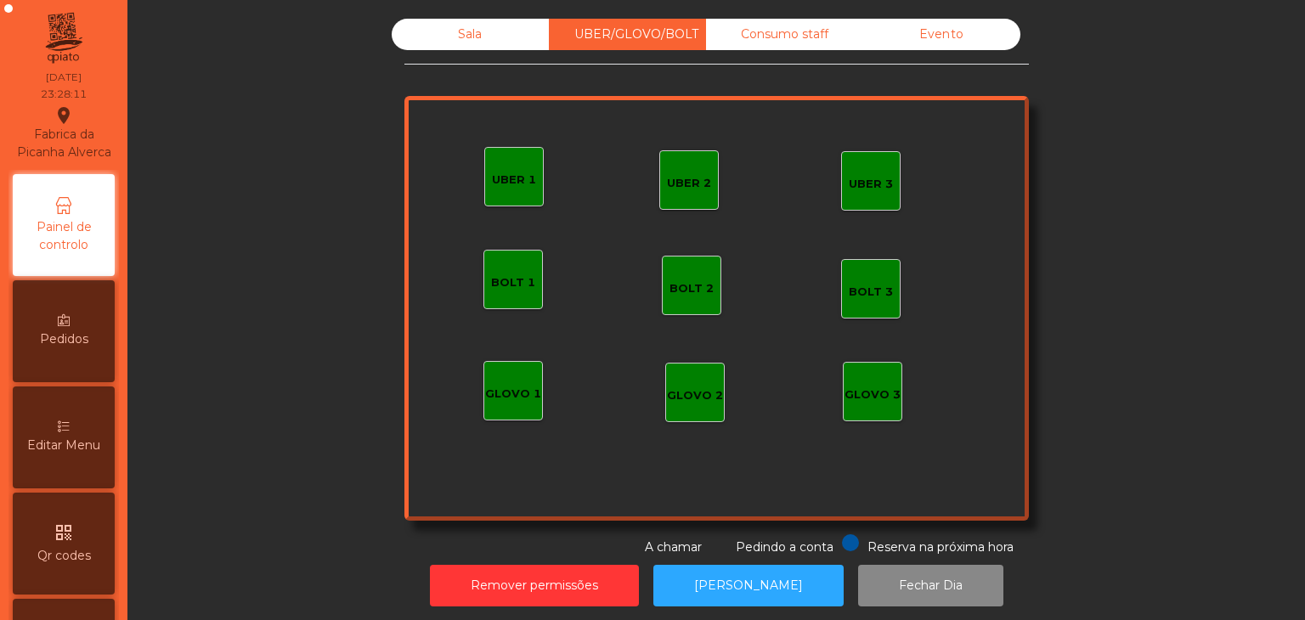
click at [509, 40] on div "Sala" at bounding box center [470, 34] width 157 height 31
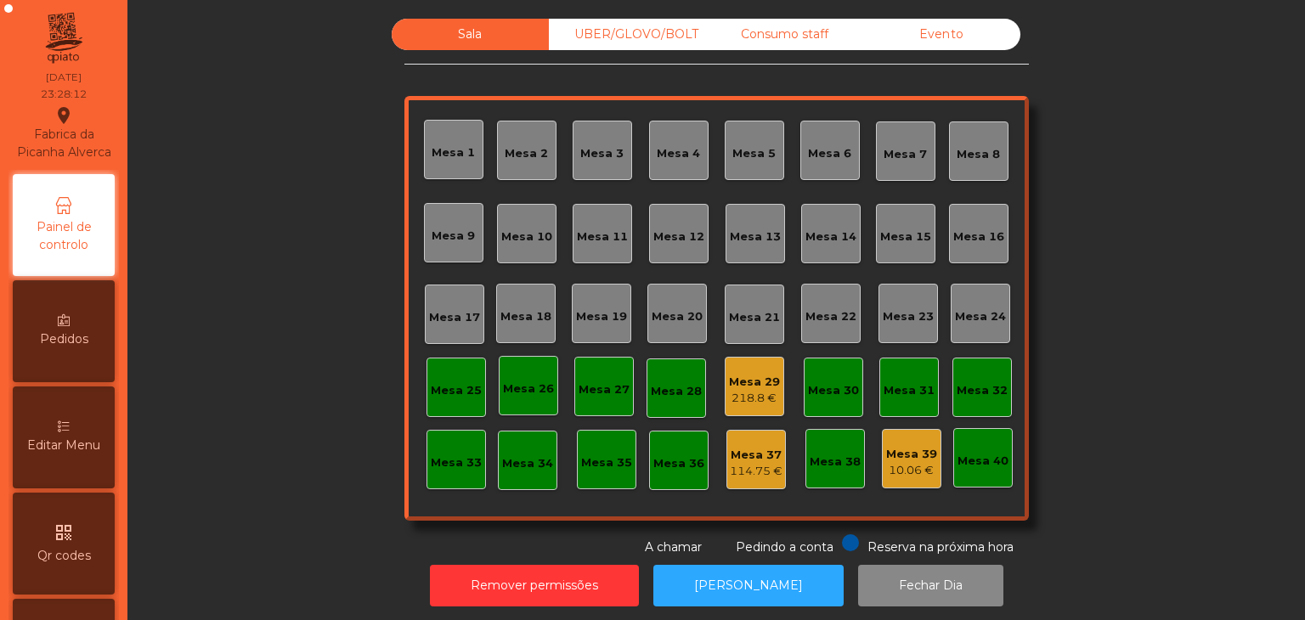
click at [739, 388] on div "Mesa 29" at bounding box center [754, 382] width 51 height 17
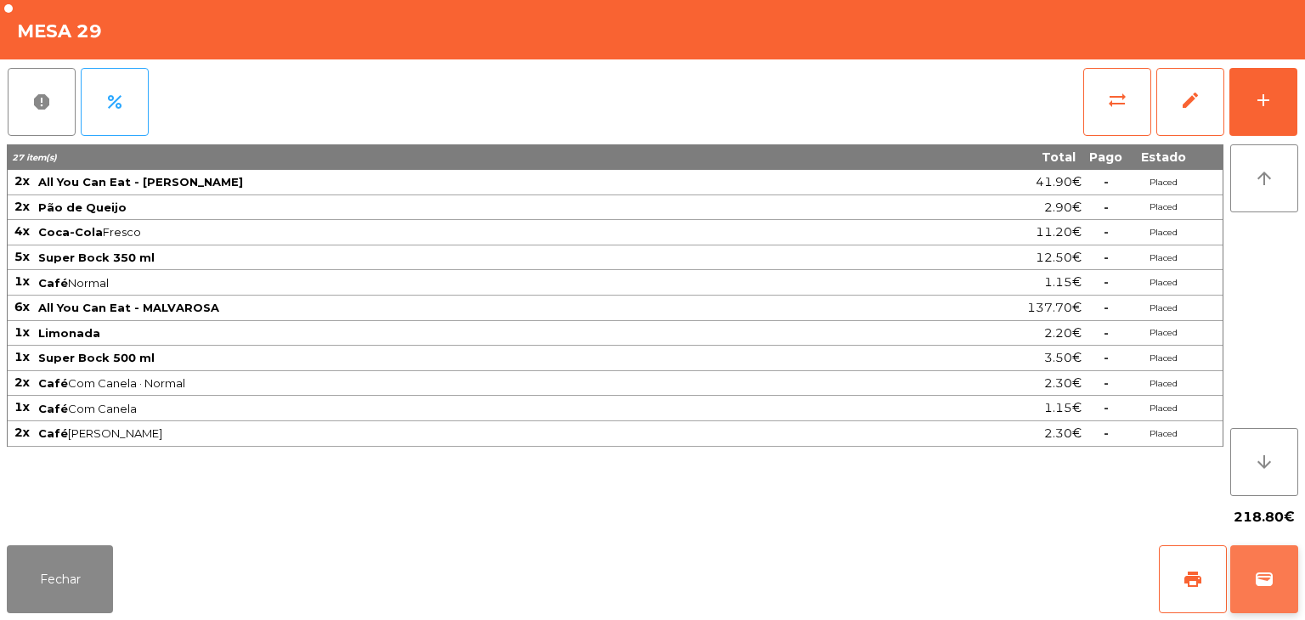
click at [1276, 599] on button "wallet" at bounding box center [1265, 580] width 68 height 68
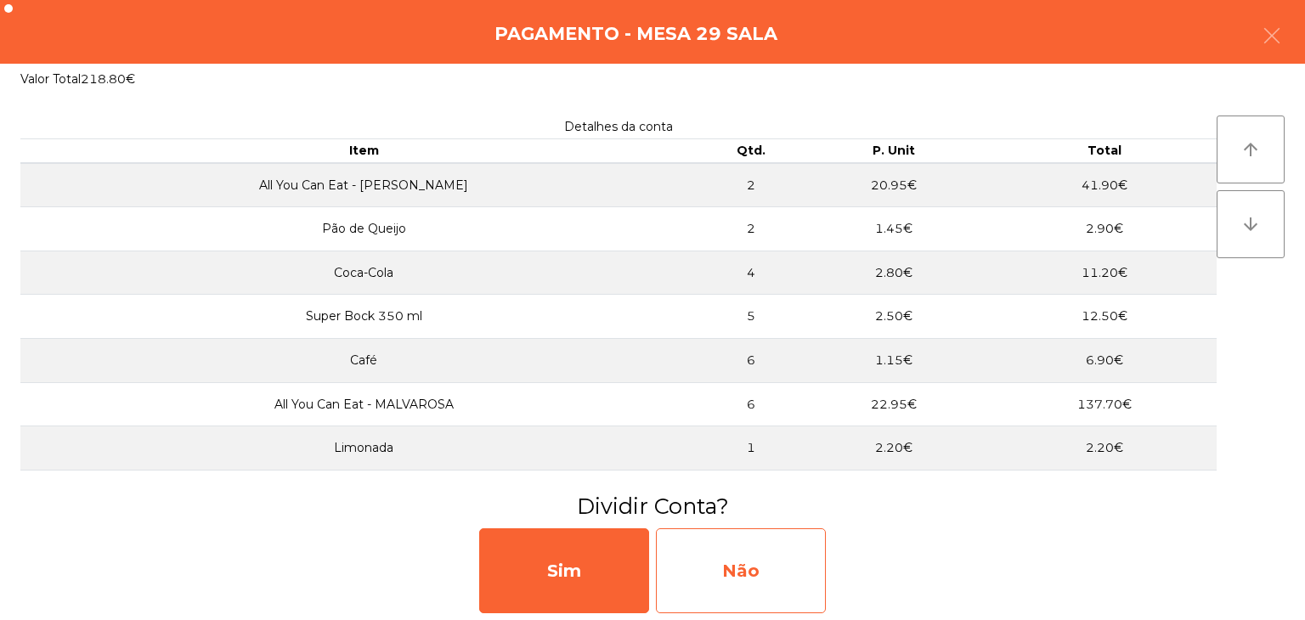
click at [802, 569] on div "Não" at bounding box center [741, 571] width 170 height 85
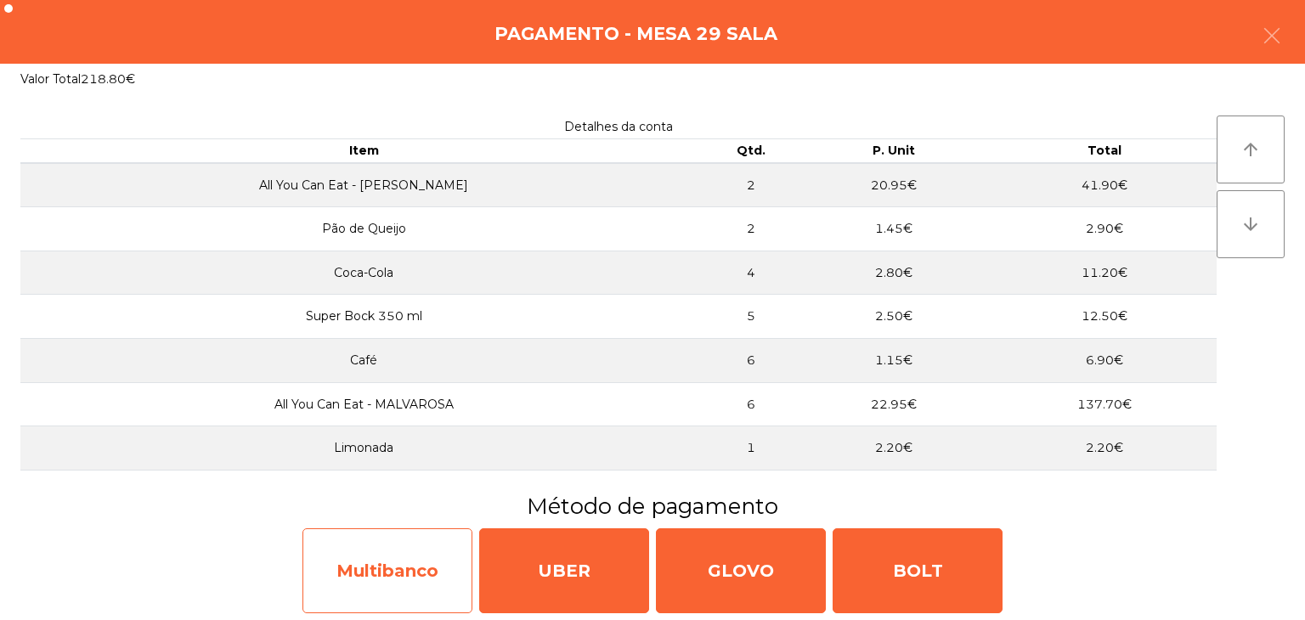
click at [344, 589] on div "Multibanco" at bounding box center [388, 571] width 170 height 85
select select "**"
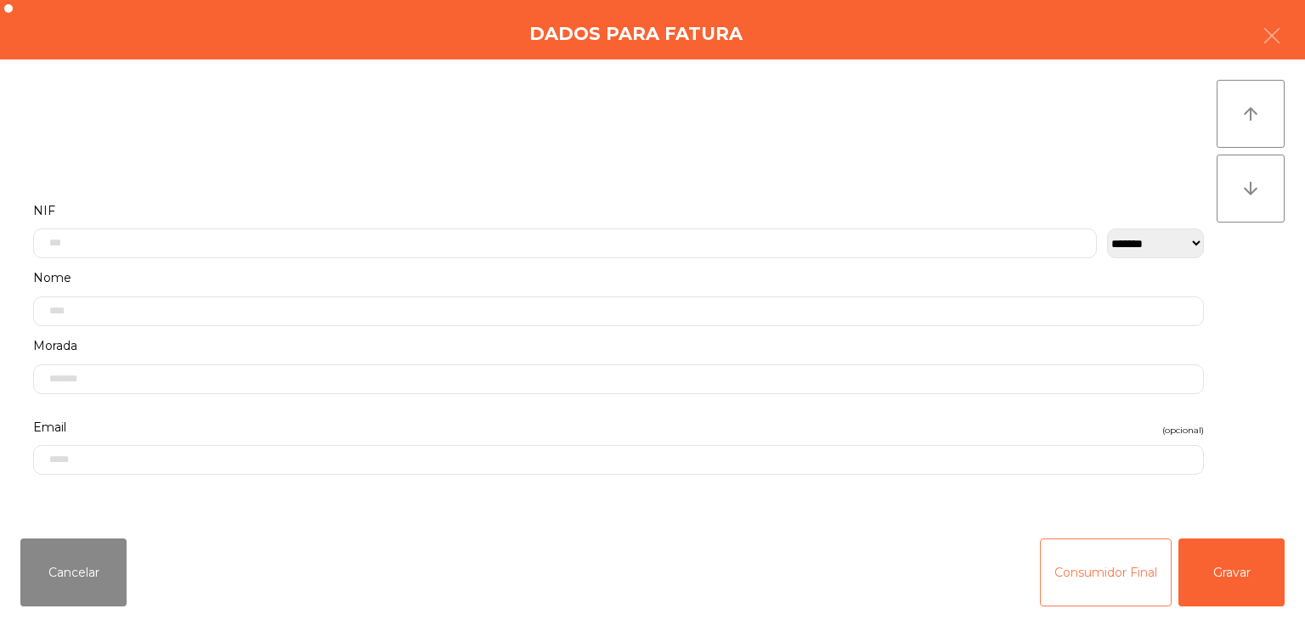
click at [1146, 575] on button "Consumidor Final" at bounding box center [1106, 573] width 132 height 68
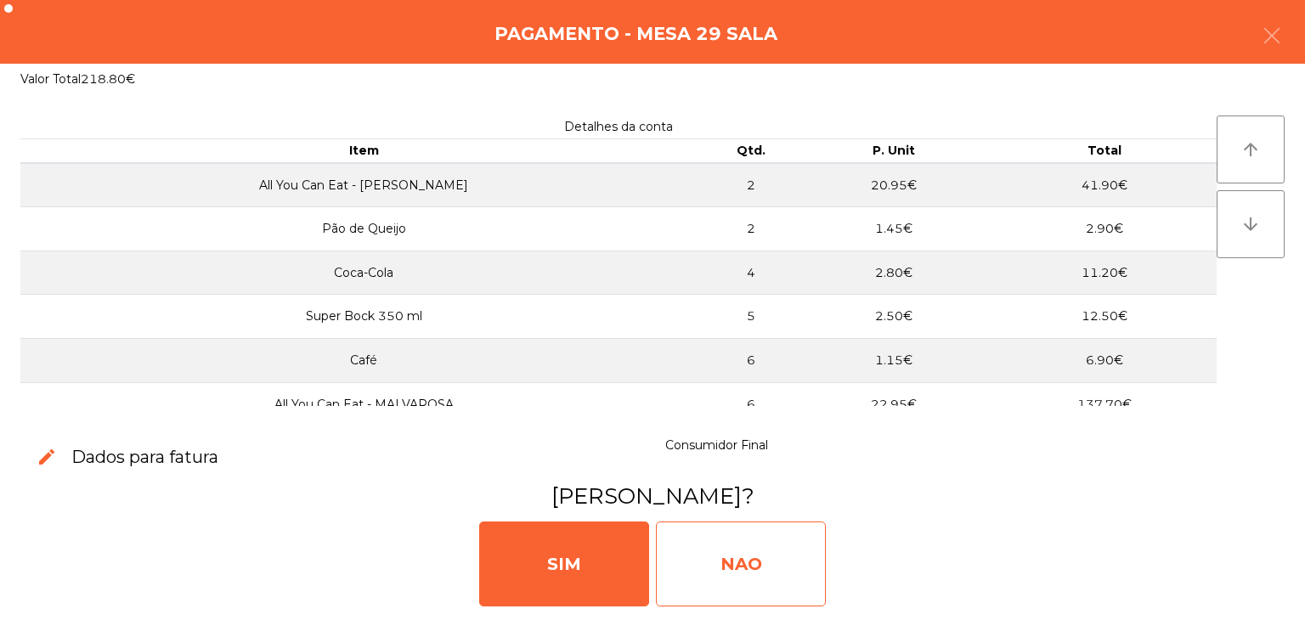
click at [824, 542] on div "NAO" at bounding box center [741, 564] width 170 height 85
click at [756, 542] on div "NAO" at bounding box center [741, 564] width 170 height 85
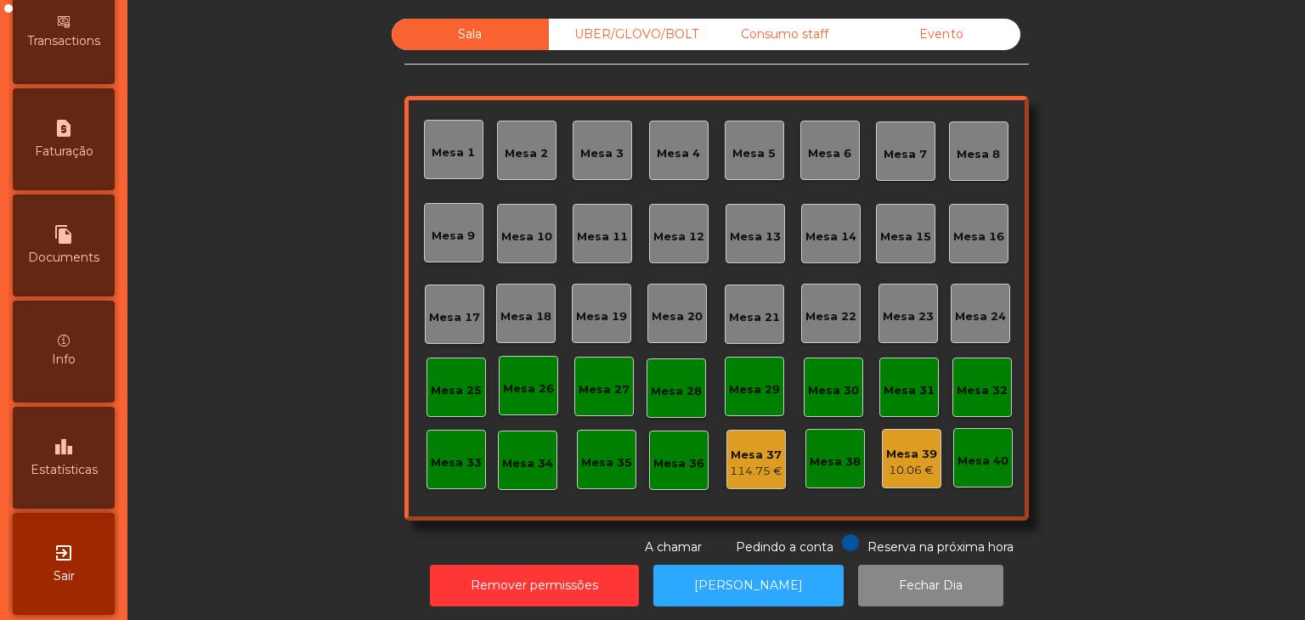
scroll to position [855, 0]
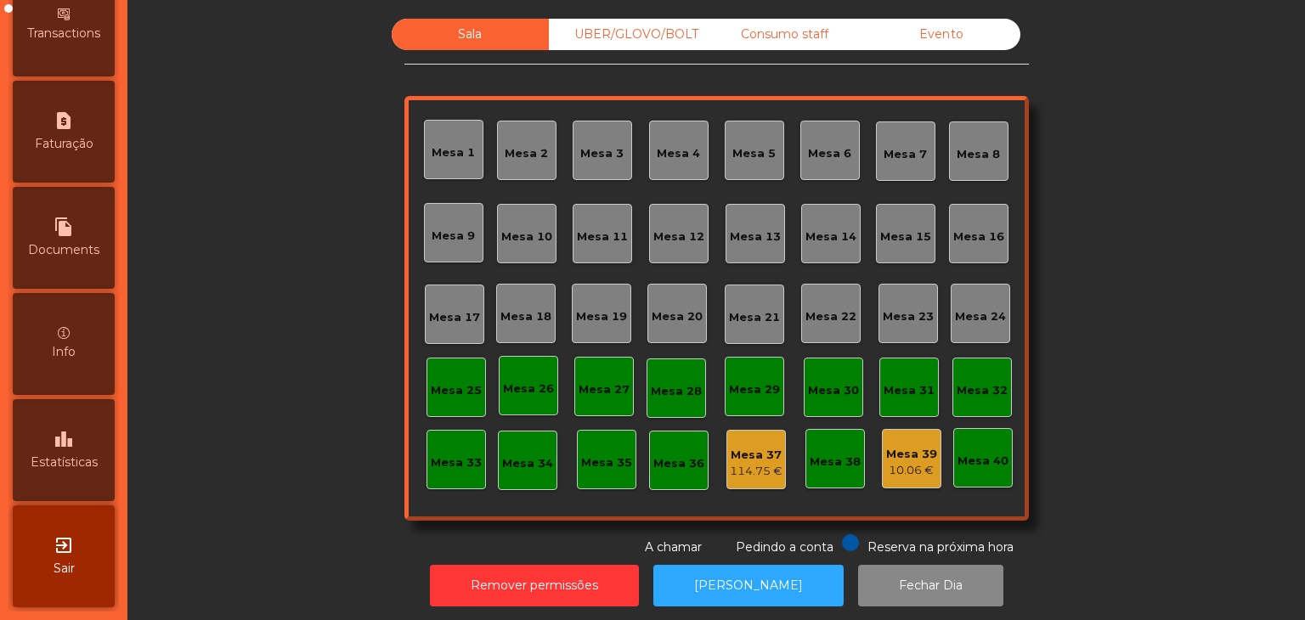
click at [62, 558] on div "exit_to_app Sair" at bounding box center [64, 557] width 102 height 102
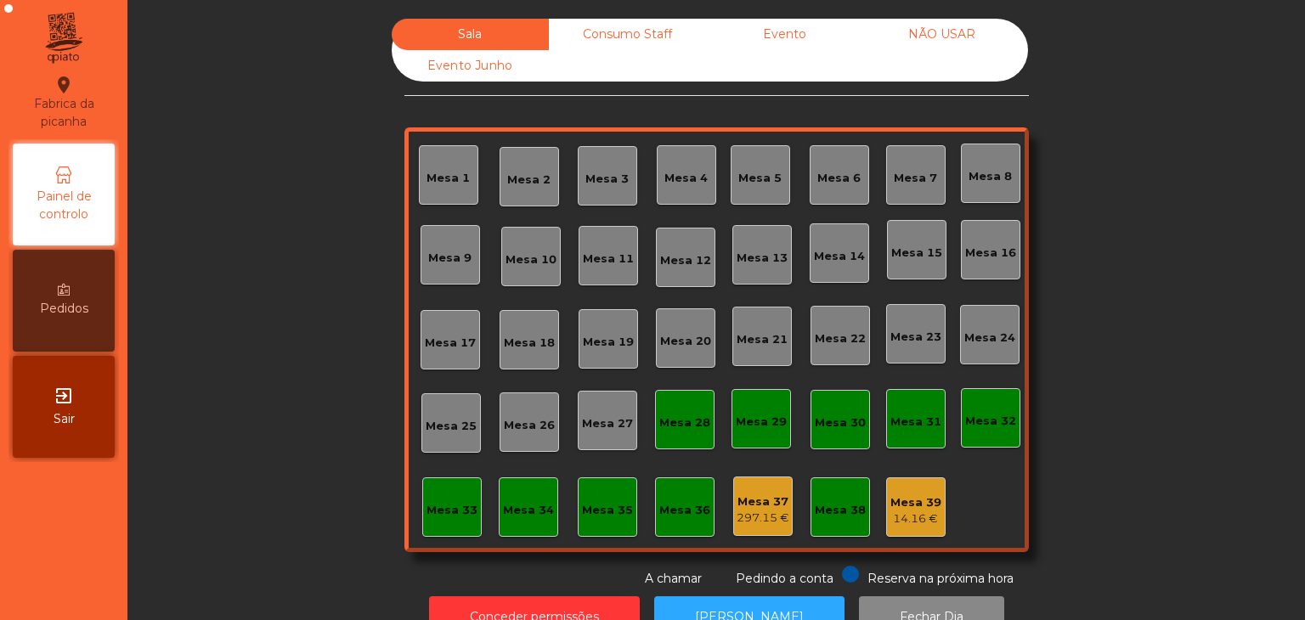
click at [520, 559] on div "Sala Consumo Staff Evento NÃO USAR Evento Junho Mesa 1 Mesa 2 [GEOGRAPHIC_DATA]…" at bounding box center [717, 303] width 625 height 569
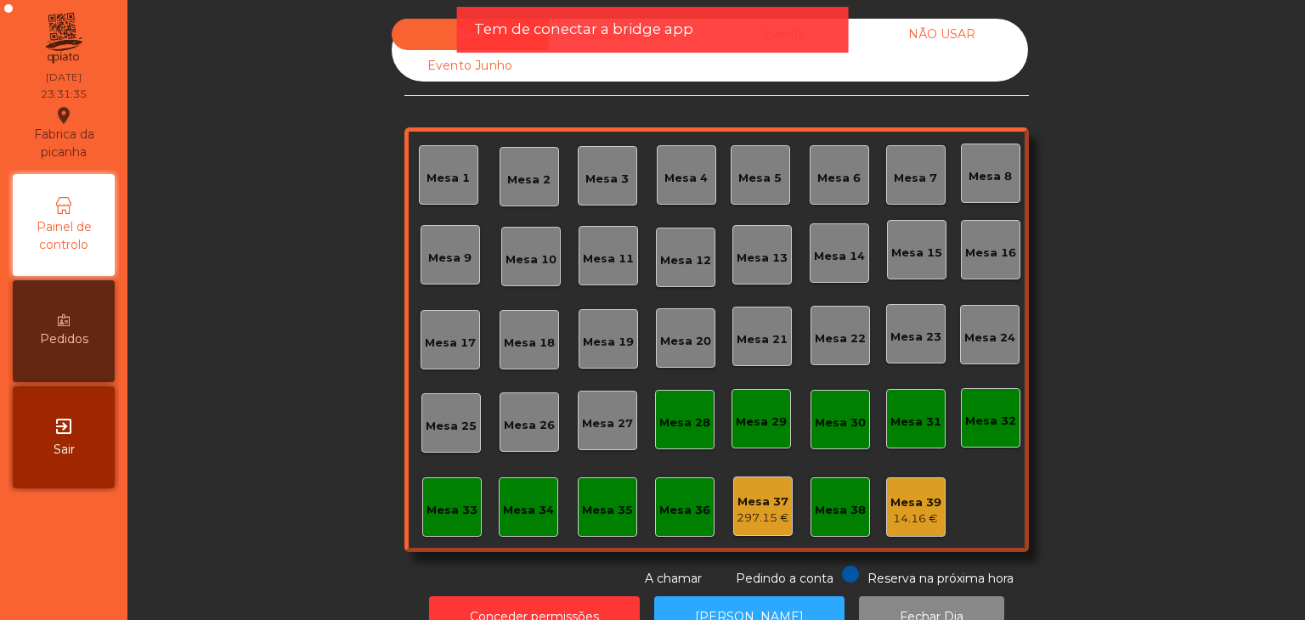
scroll to position [49, 0]
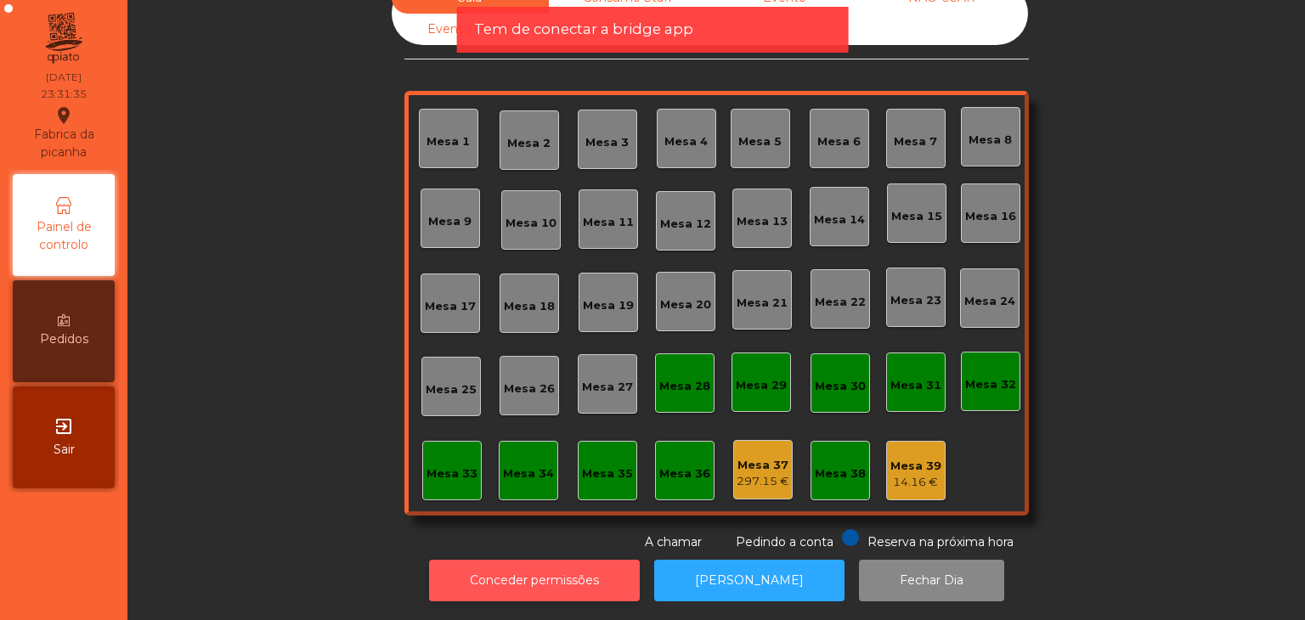
click at [534, 580] on button "Conceder permissões" at bounding box center [534, 581] width 211 height 42
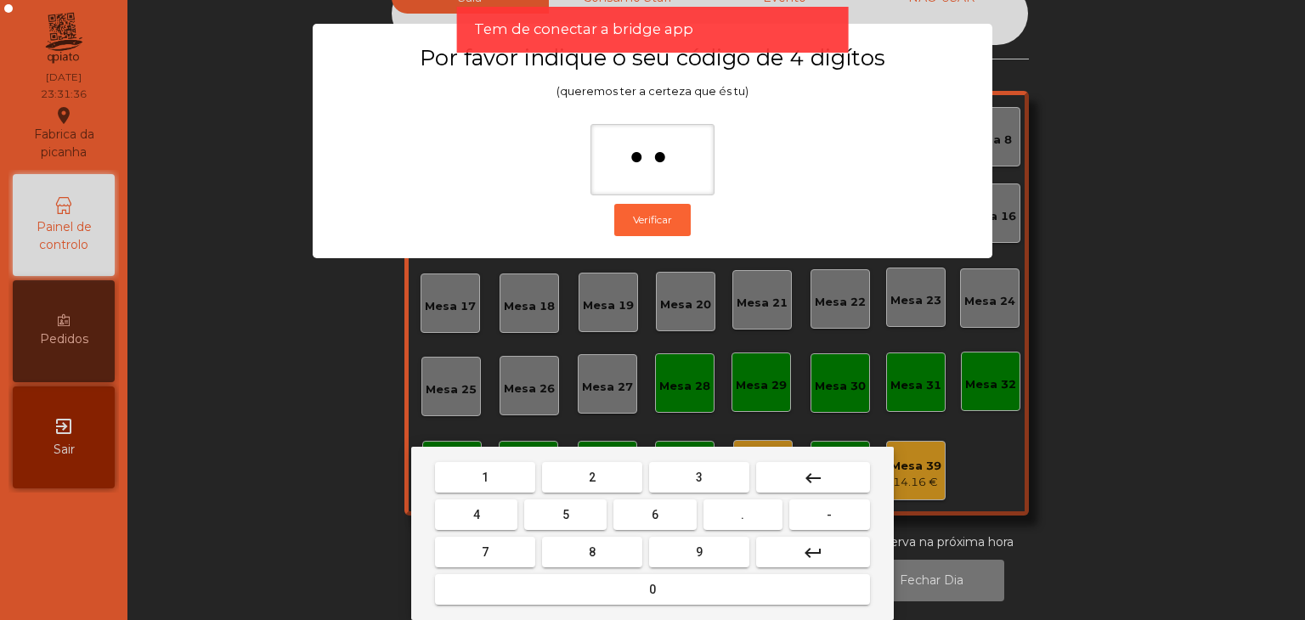
type input "***"
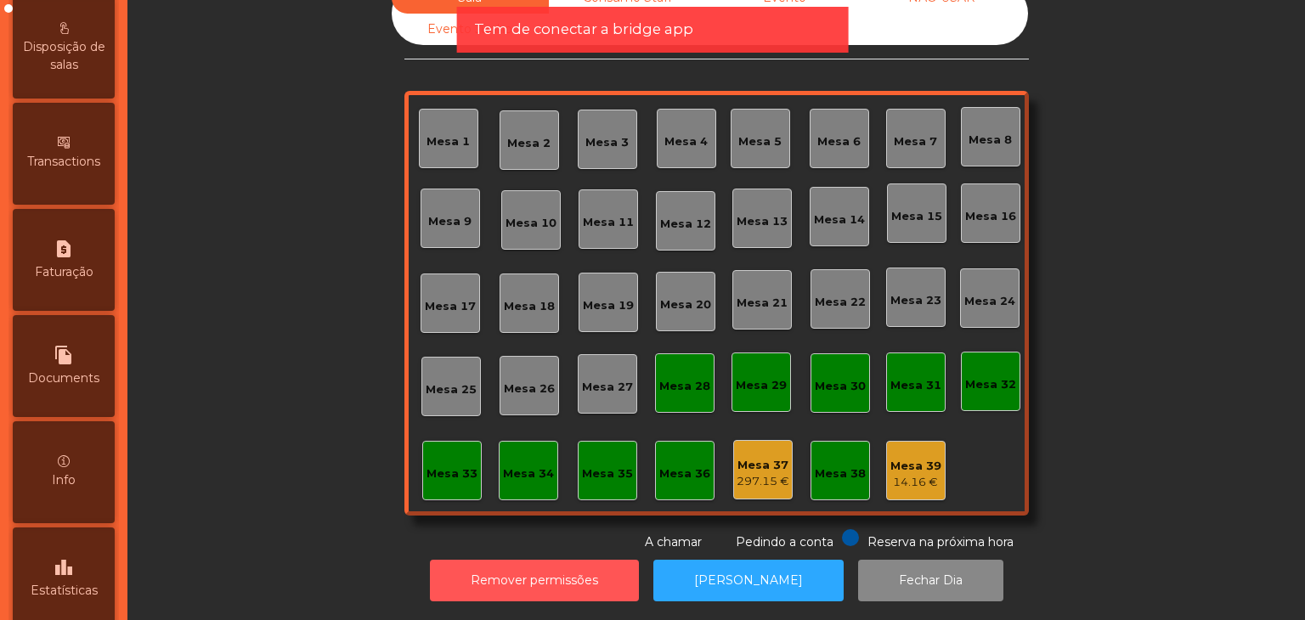
scroll to position [837, 0]
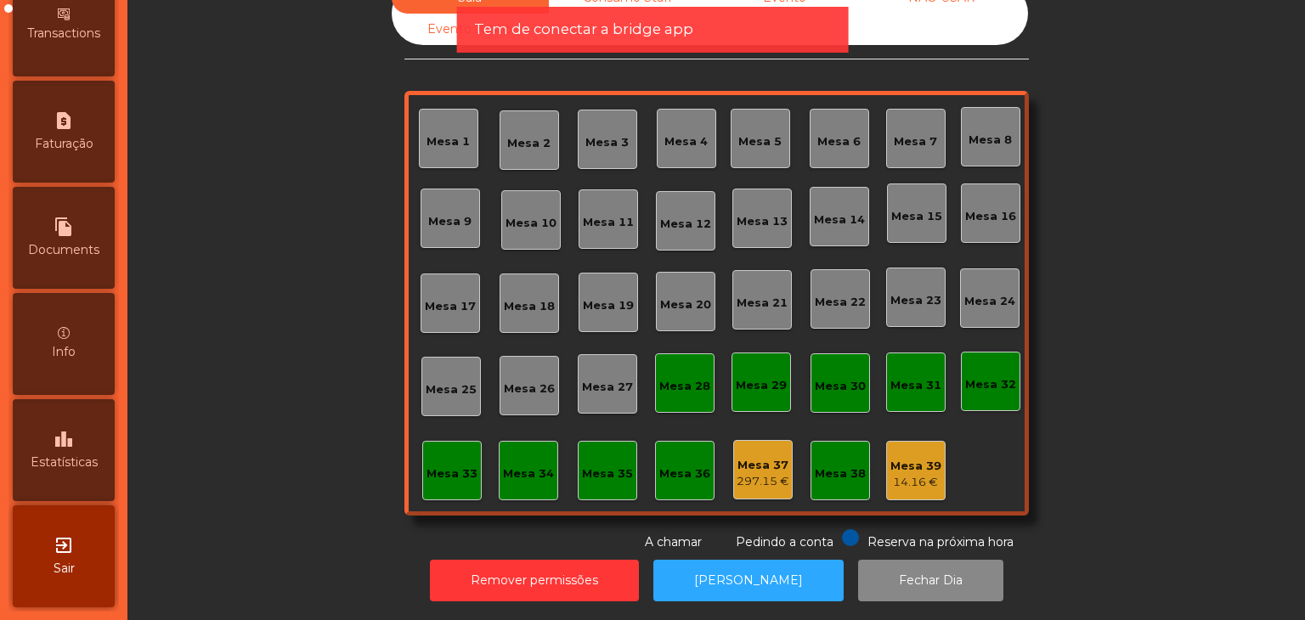
click at [54, 433] on div "leaderboard Estatísticas" at bounding box center [64, 450] width 102 height 102
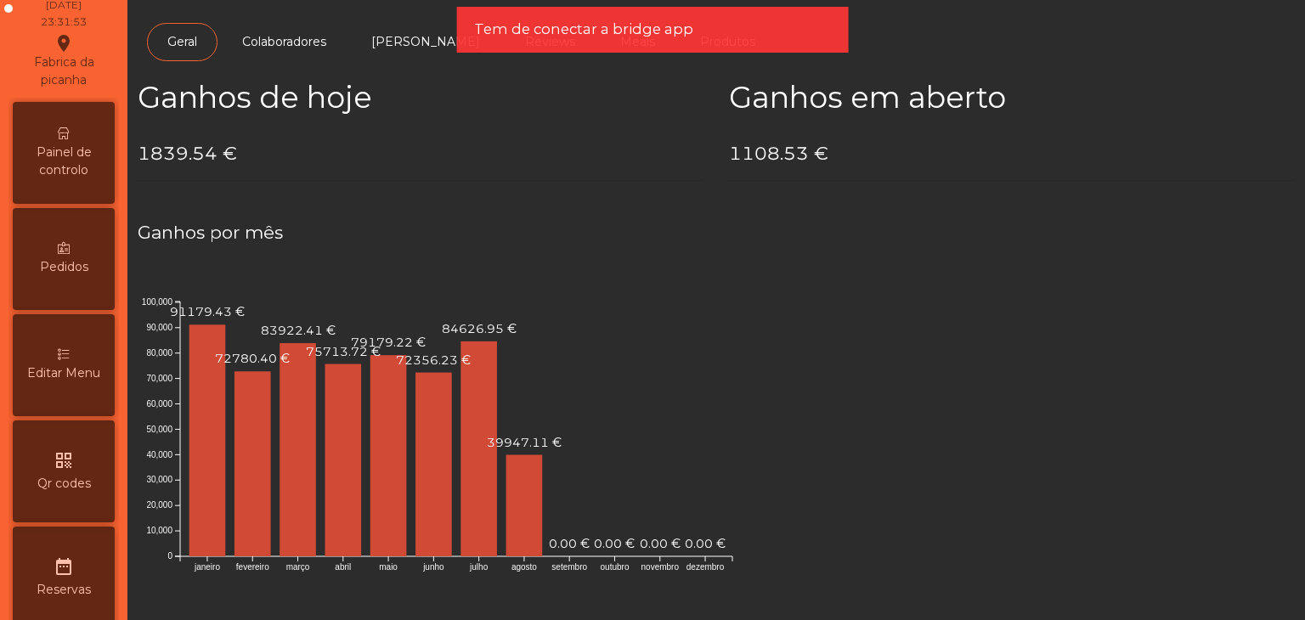
click at [71, 145] on span "Painel de controlo" at bounding box center [63, 162] width 93 height 36
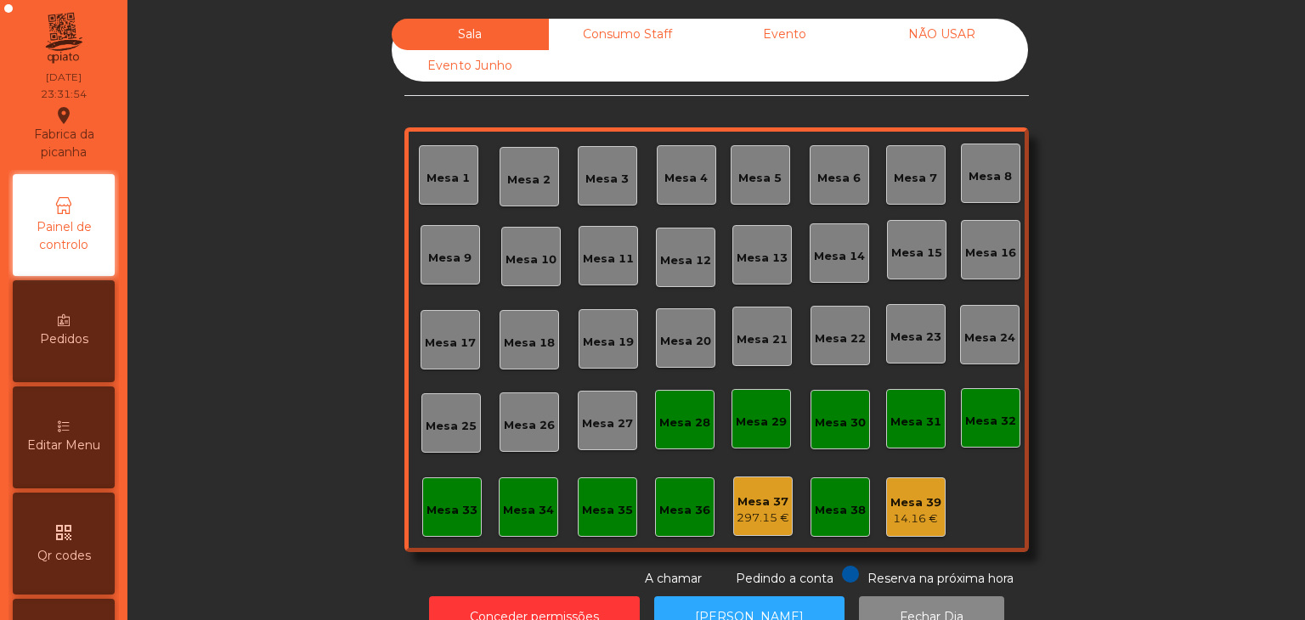
click at [955, 22] on div "NÃO USAR" at bounding box center [941, 34] width 157 height 31
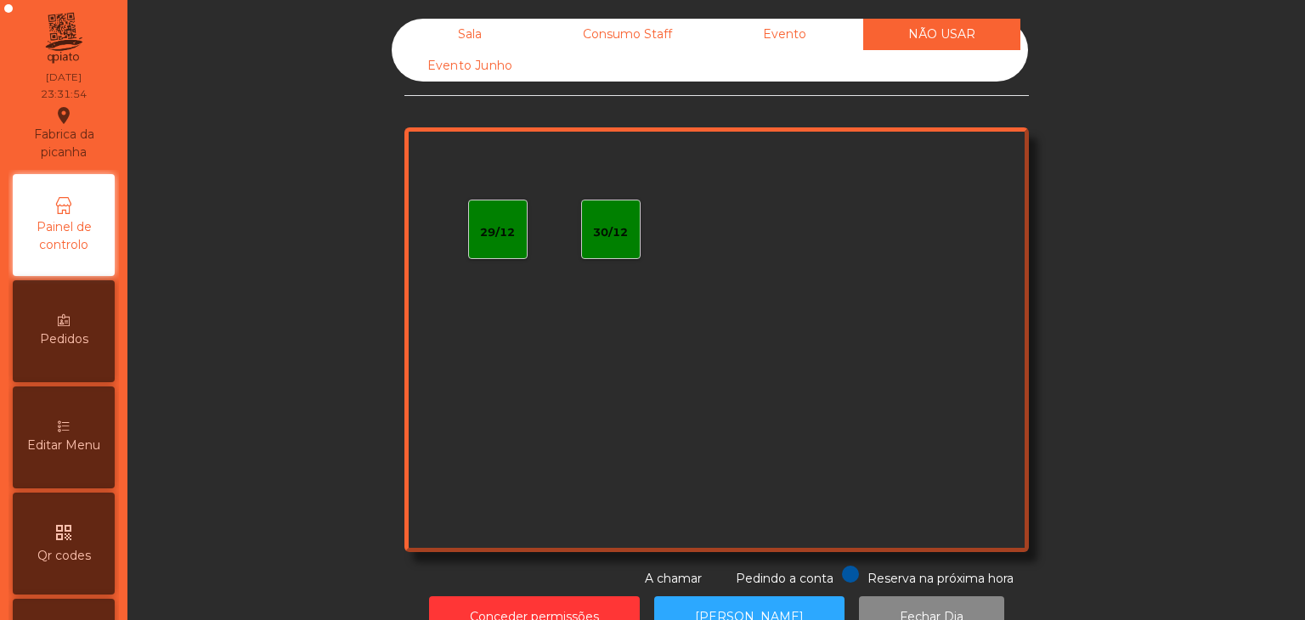
click at [786, 36] on div "Evento" at bounding box center [784, 34] width 157 height 31
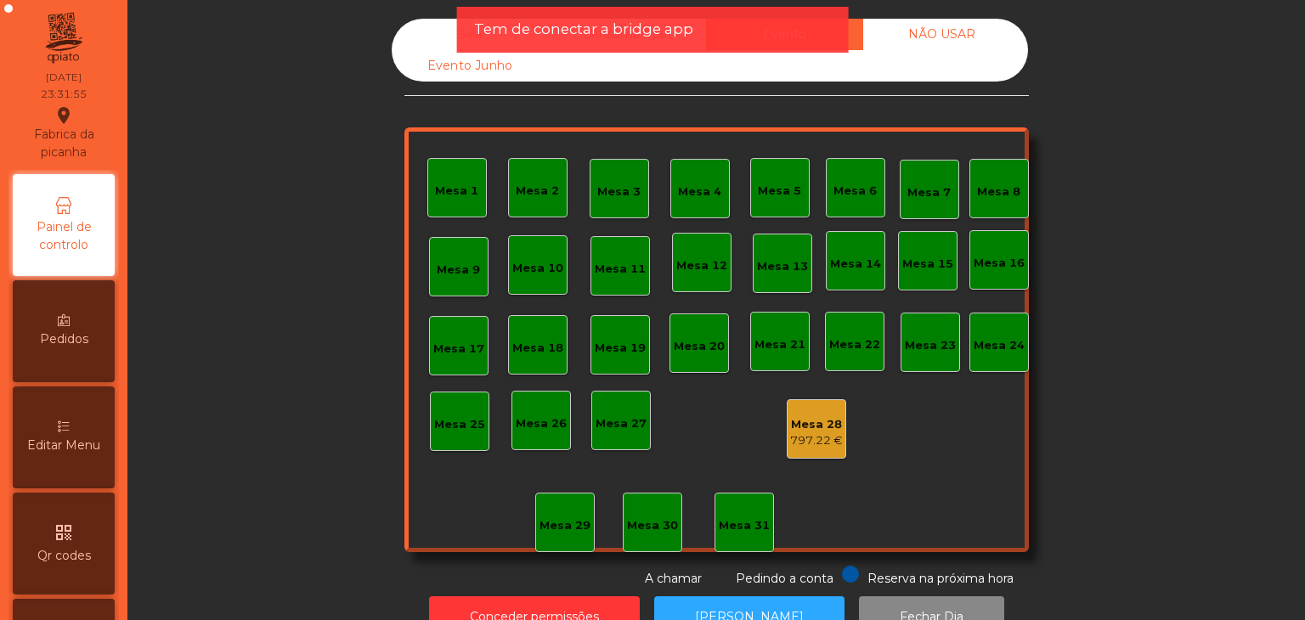
click at [813, 447] on div "797.22 €" at bounding box center [816, 441] width 53 height 17
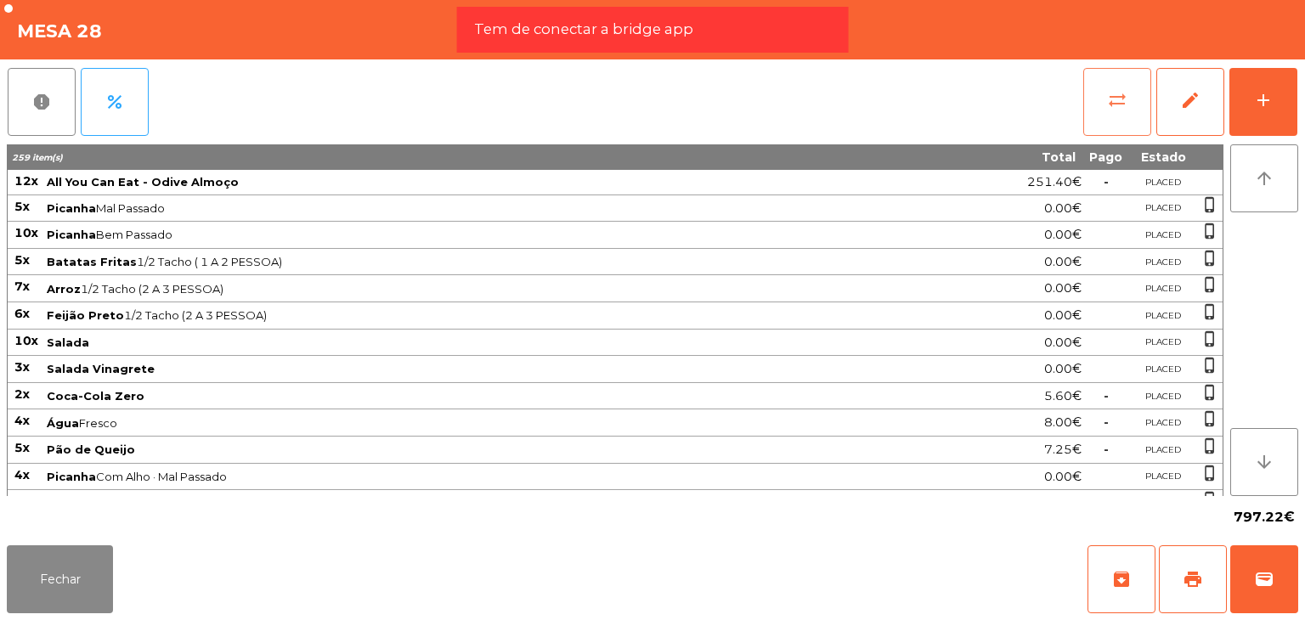
click at [1106, 96] on button "sync_alt" at bounding box center [1118, 102] width 68 height 68
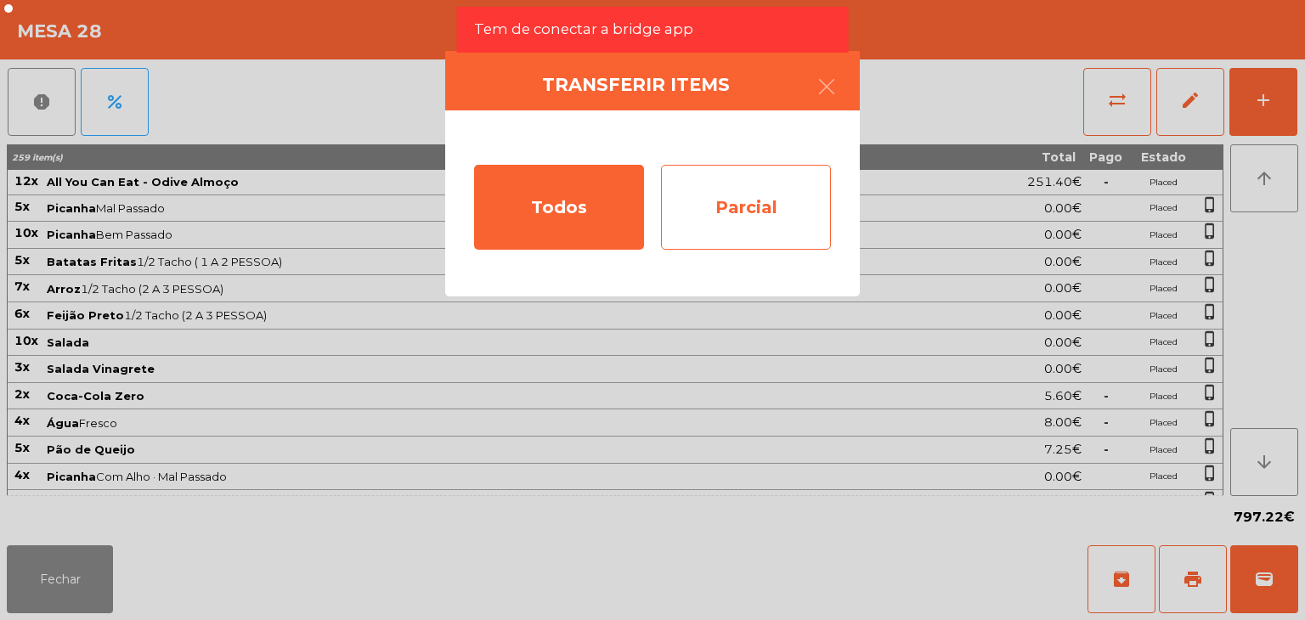
click at [738, 204] on div "Parcial" at bounding box center [746, 207] width 170 height 85
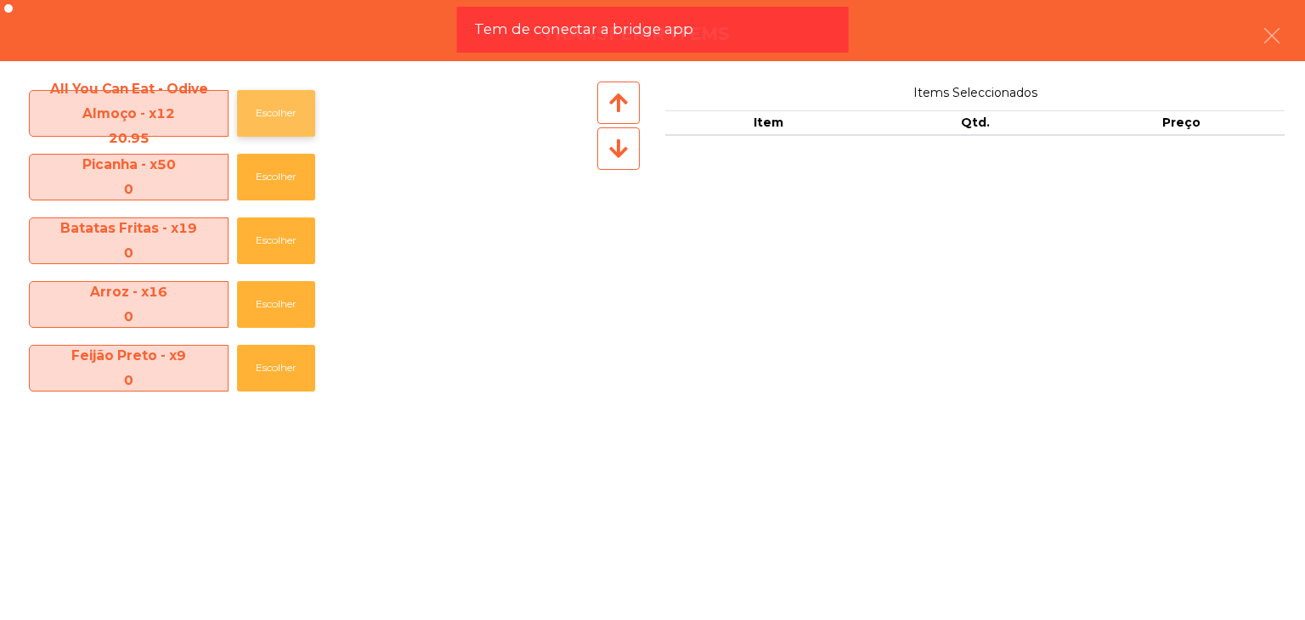
click at [285, 125] on button "Escolher" at bounding box center [276, 113] width 78 height 47
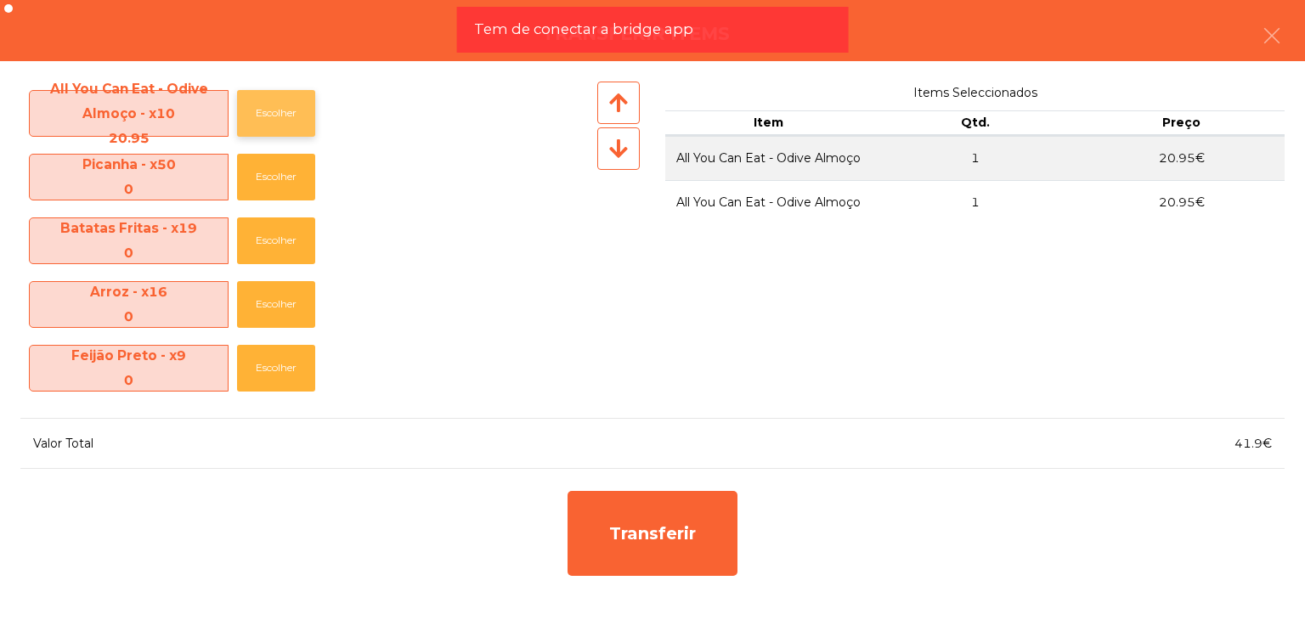
click at [285, 125] on button "Escolher" at bounding box center [276, 113] width 78 height 47
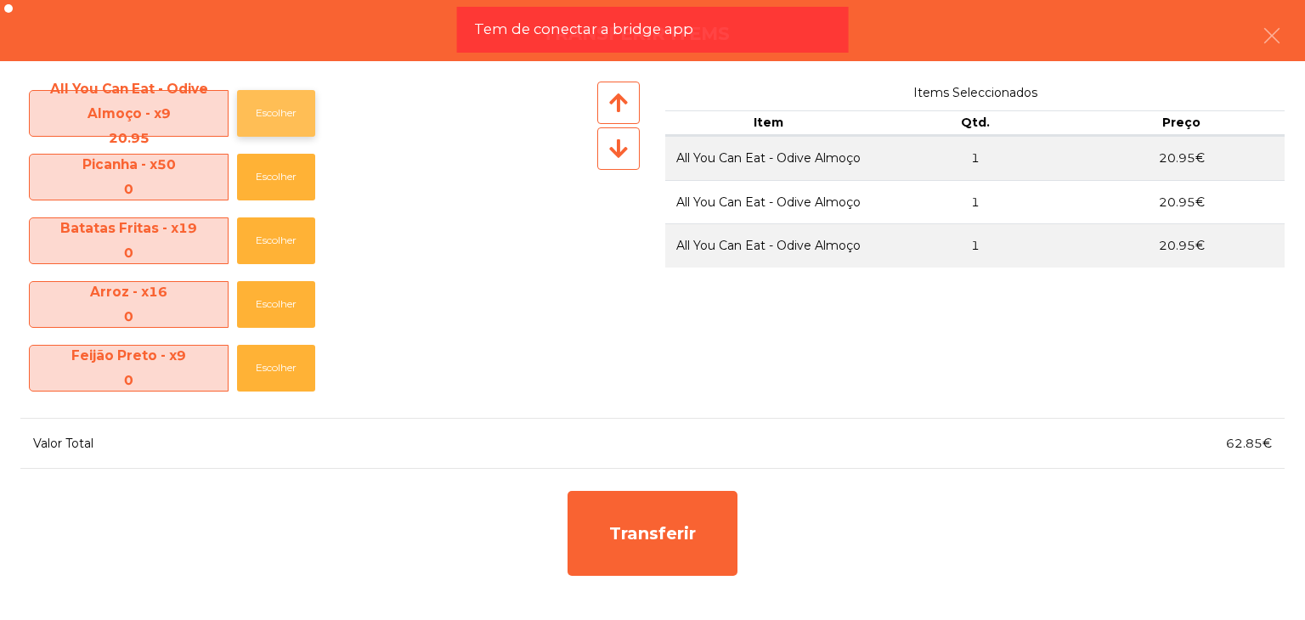
click at [285, 125] on button "Escolher" at bounding box center [276, 113] width 78 height 47
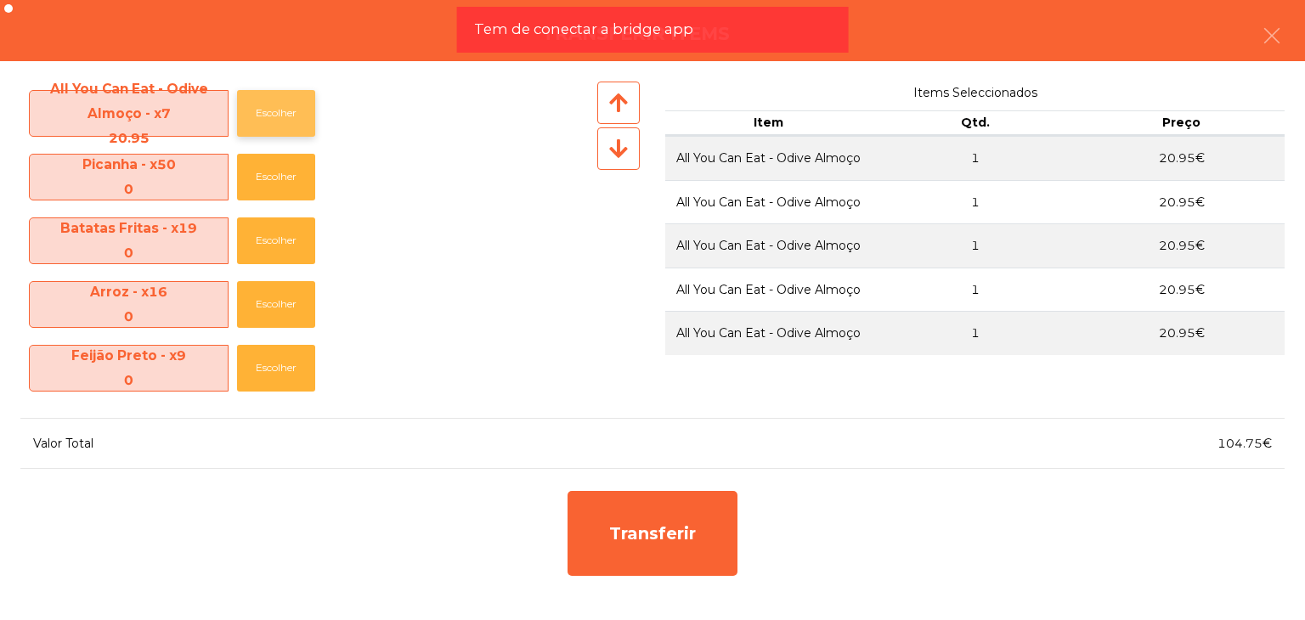
click at [285, 125] on button "Escolher" at bounding box center [276, 113] width 78 height 47
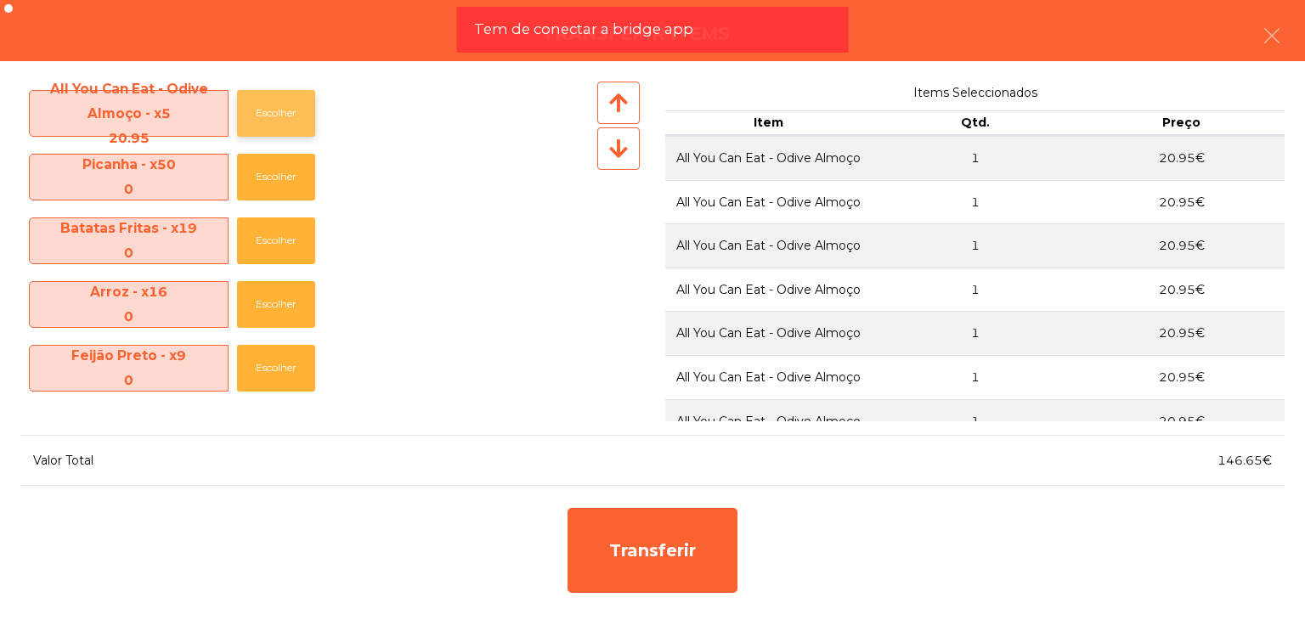
click at [285, 125] on button "Escolher" at bounding box center [276, 113] width 78 height 47
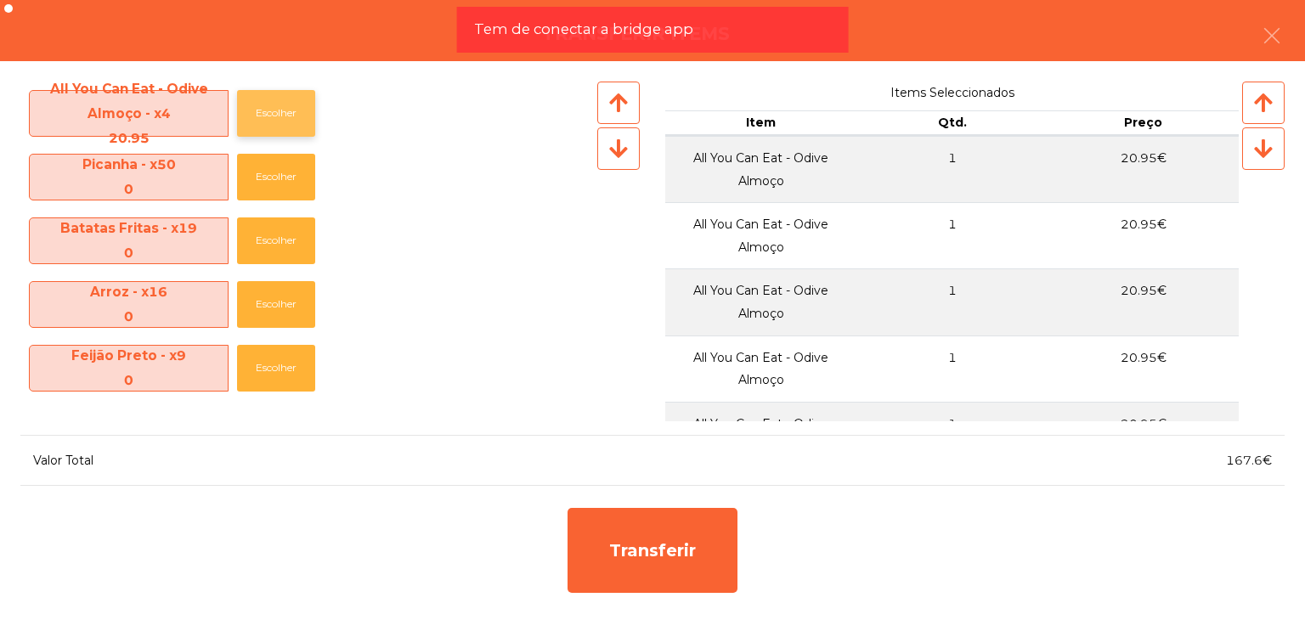
click at [285, 125] on button "Escolher" at bounding box center [276, 113] width 78 height 47
click at [282, 125] on button "Escolher" at bounding box center [276, 113] width 78 height 47
click at [280, 127] on button "Escolher" at bounding box center [276, 113] width 78 height 47
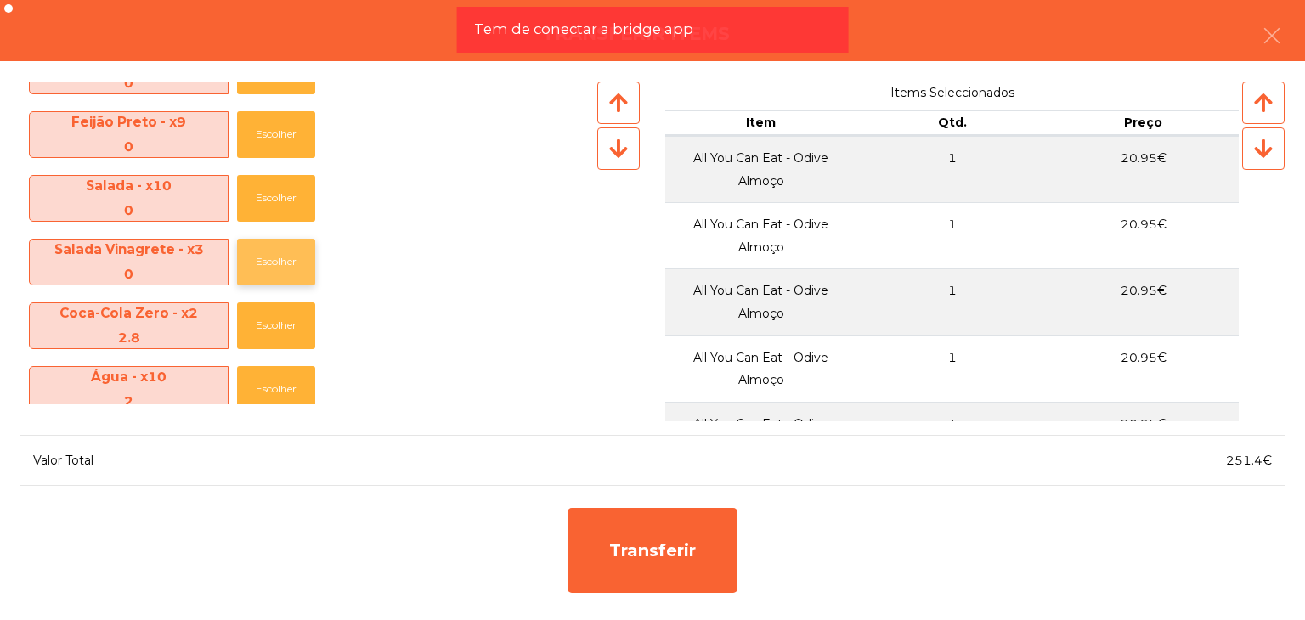
scroll to position [255, 0]
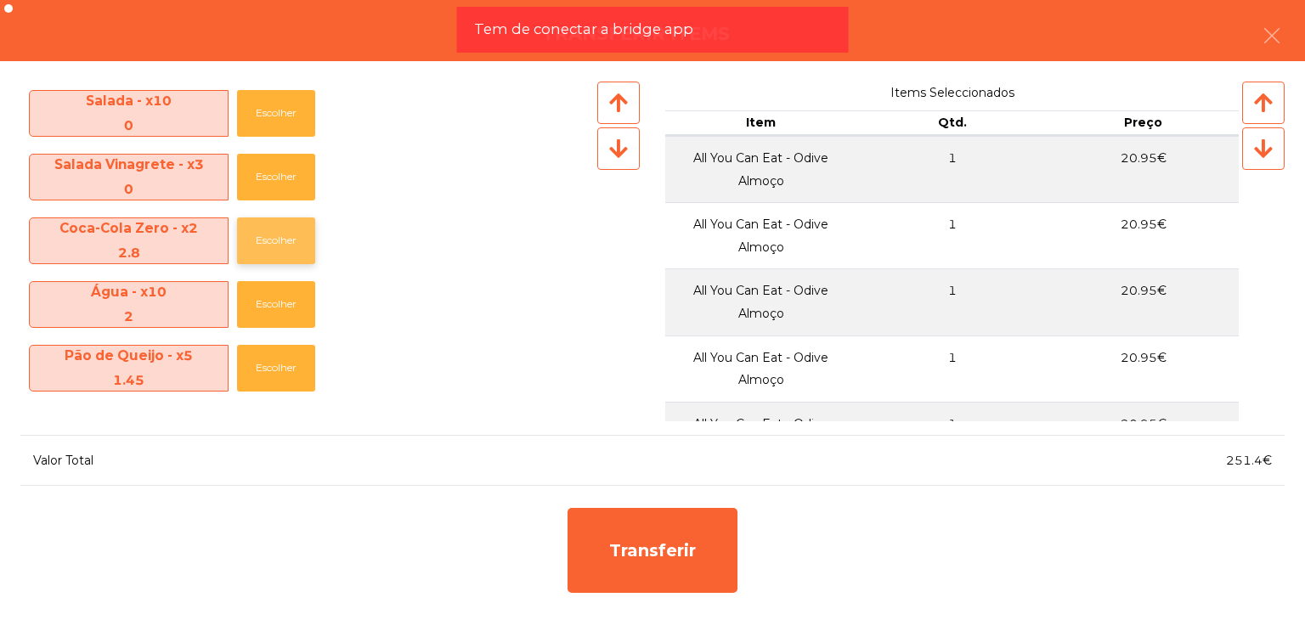
click at [253, 253] on button "Escolher" at bounding box center [276, 241] width 78 height 47
click at [253, 281] on button "Escolher" at bounding box center [276, 304] width 78 height 47
click at [253, 253] on button "Escolher" at bounding box center [276, 241] width 78 height 47
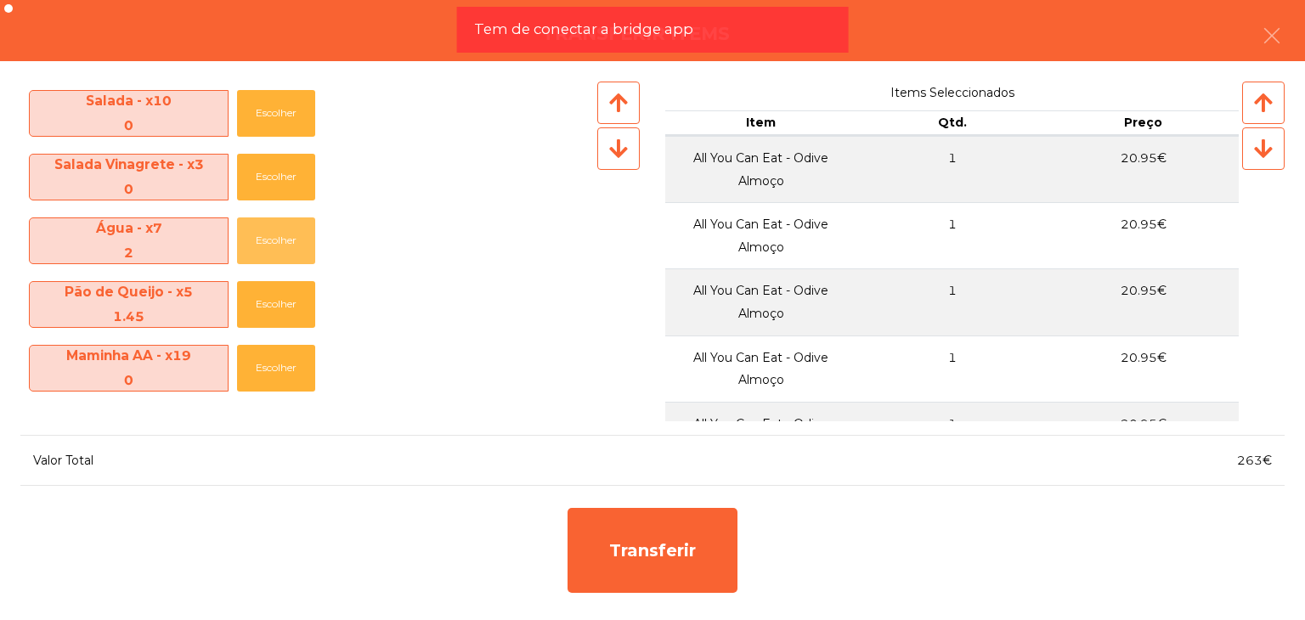
click at [253, 253] on button "Escolher" at bounding box center [276, 241] width 78 height 47
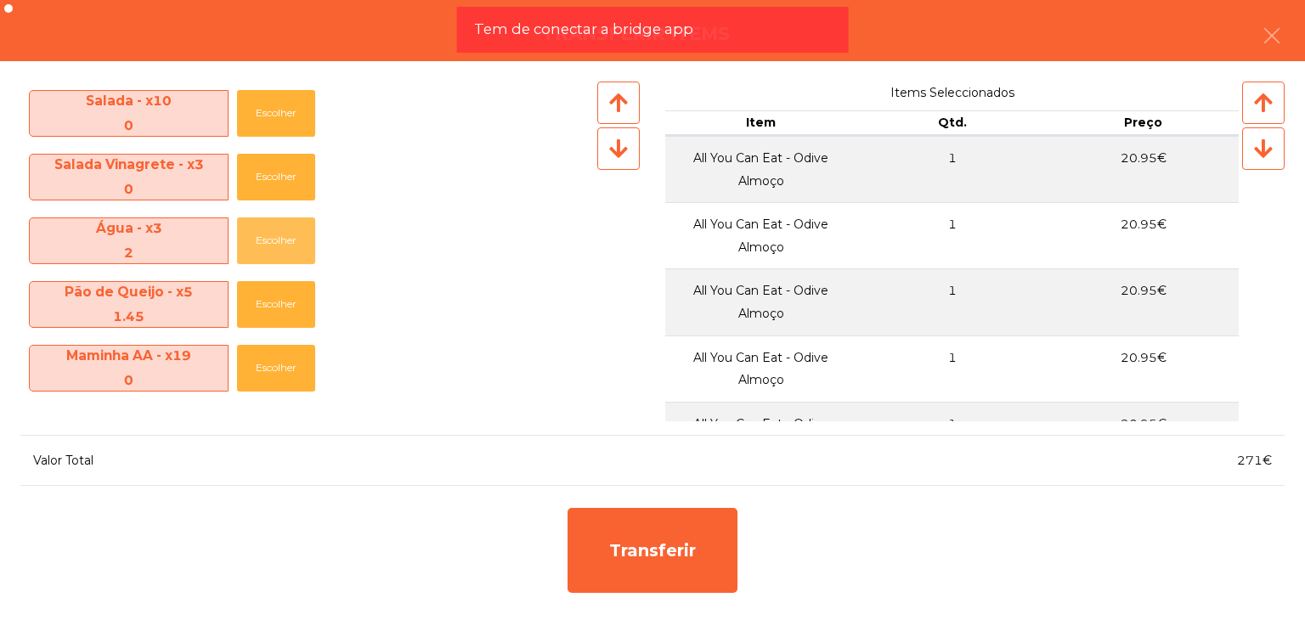
click at [253, 253] on button "Escolher" at bounding box center [276, 241] width 78 height 47
click at [252, 256] on button "Escolher" at bounding box center [276, 241] width 78 height 47
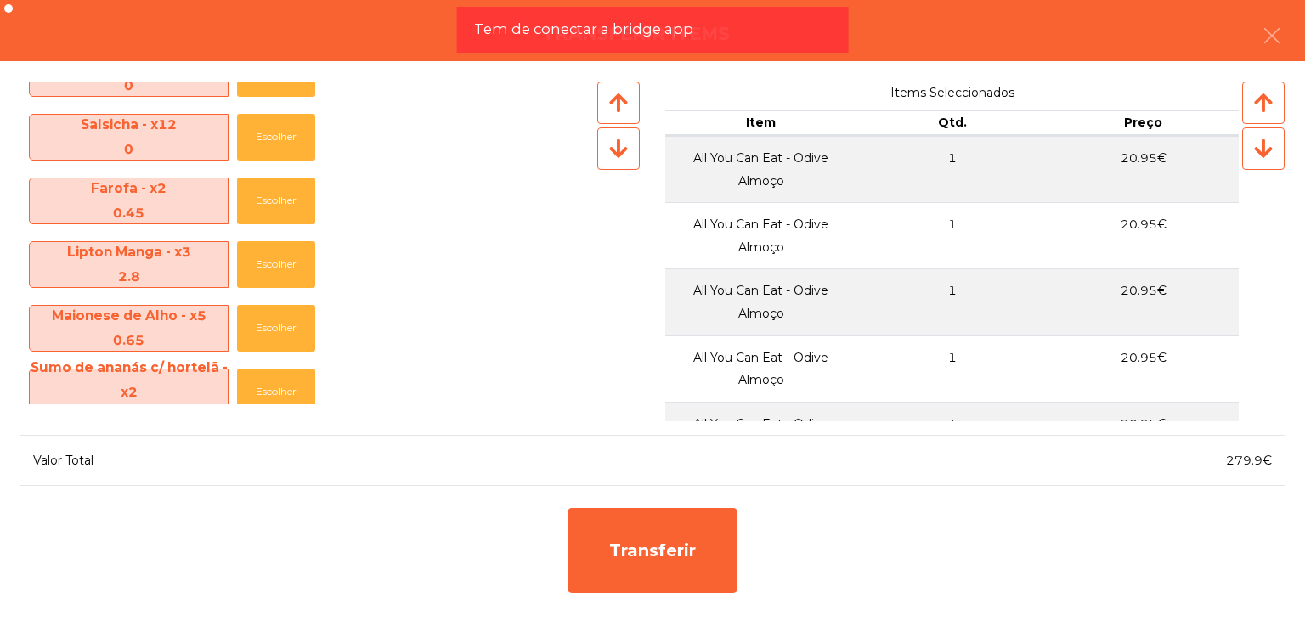
scroll to position [510, 0]
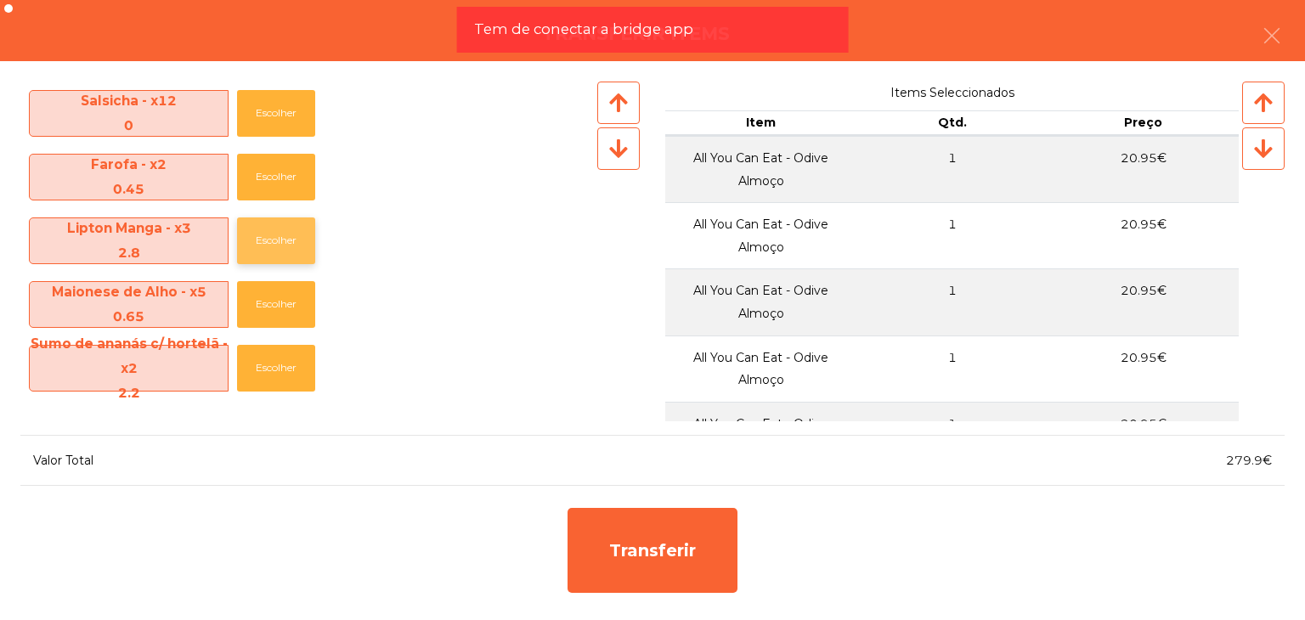
click at [272, 249] on button "Escolher" at bounding box center [276, 241] width 78 height 47
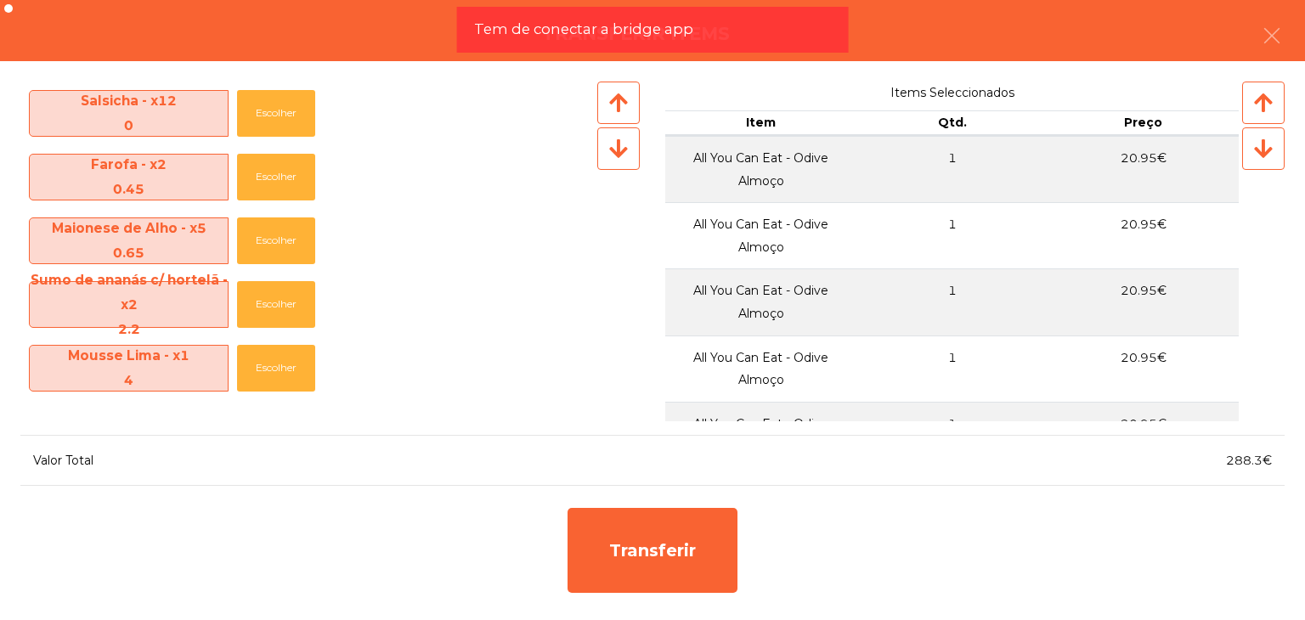
scroll to position [595, 0]
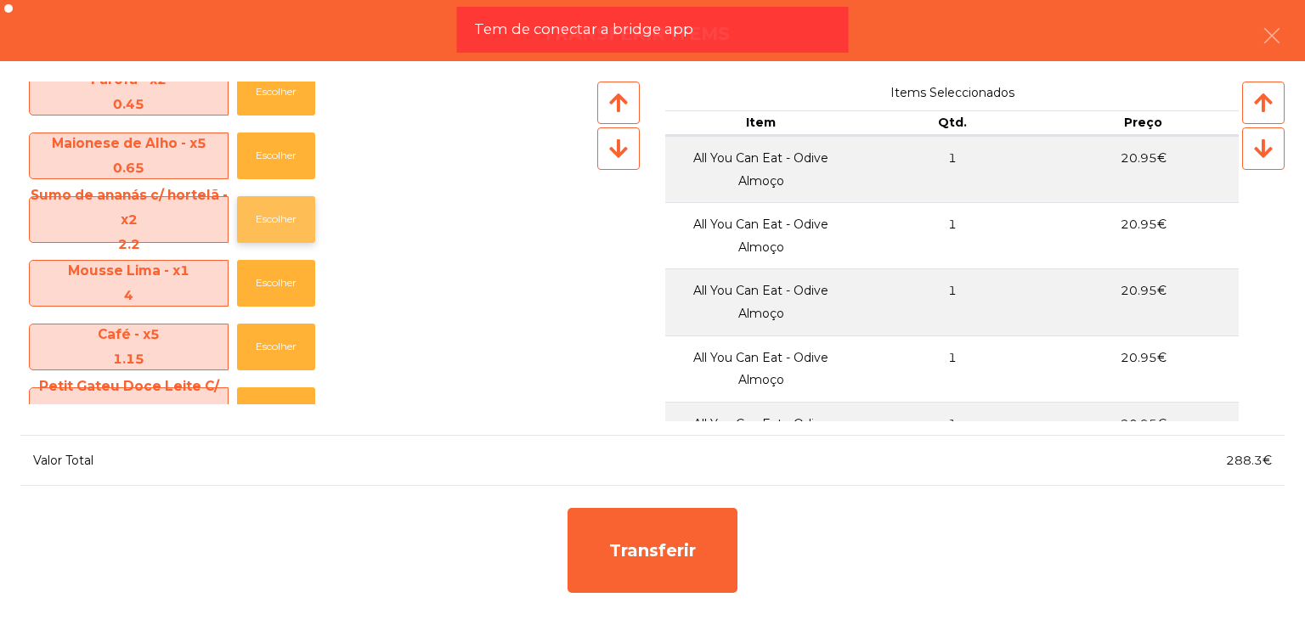
click at [271, 226] on button "Escolher" at bounding box center [276, 219] width 78 height 47
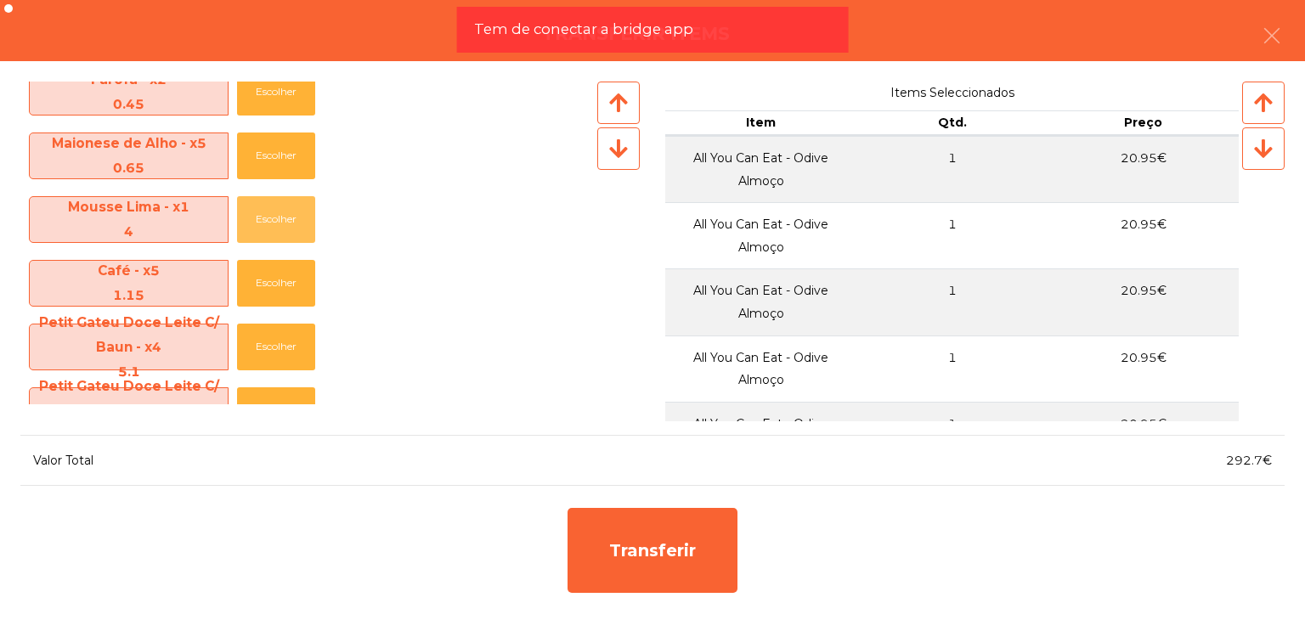
click at [271, 226] on button "Escolher" at bounding box center [276, 219] width 78 height 47
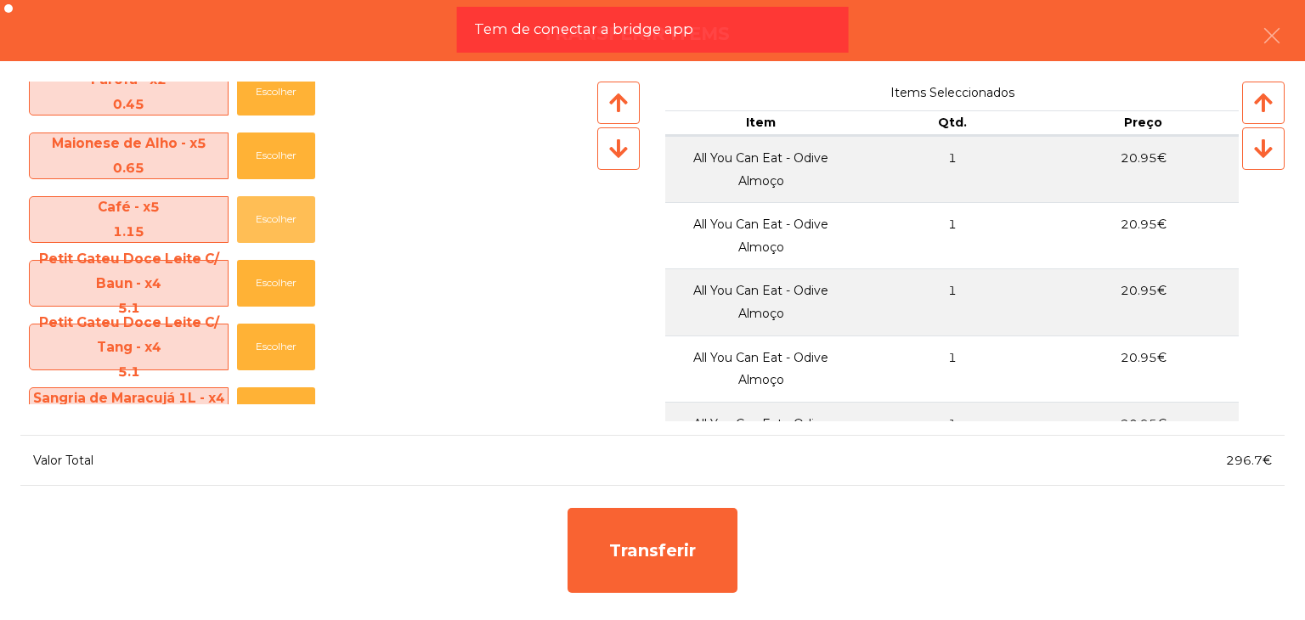
click at [271, 226] on button "Escolher" at bounding box center [276, 219] width 78 height 47
click at [271, 278] on button "Escolher" at bounding box center [276, 283] width 78 height 47
click at [269, 290] on button "Escolher" at bounding box center [276, 283] width 78 height 47
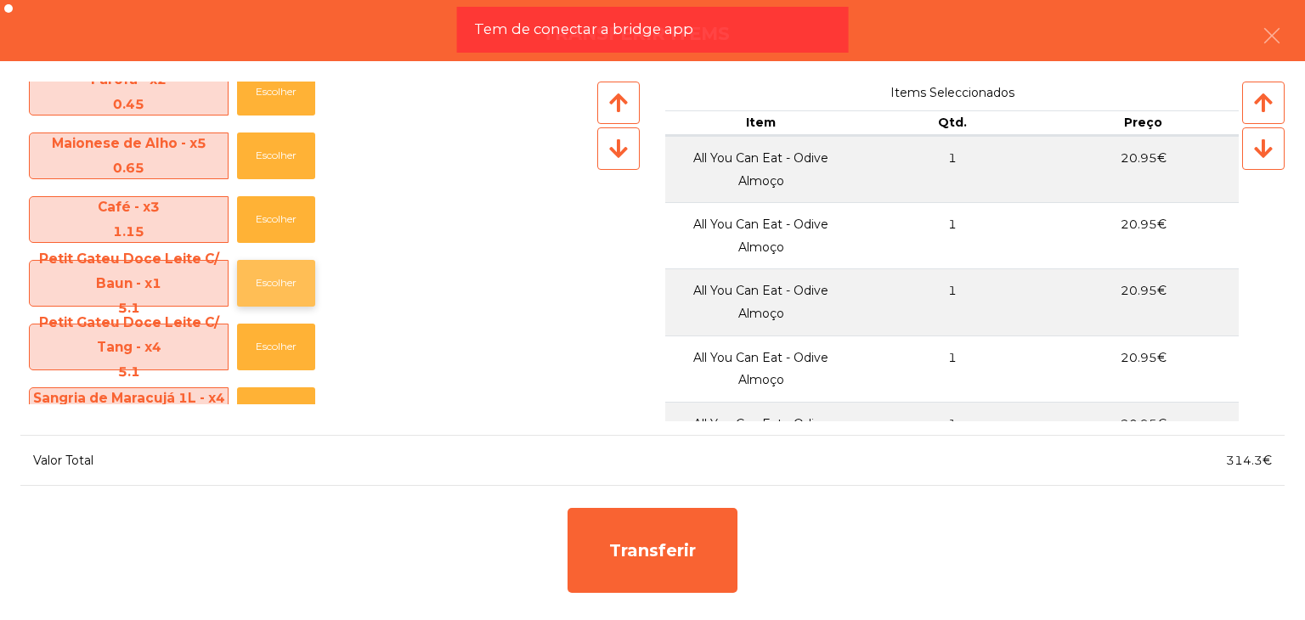
click at [269, 290] on button "Escolher" at bounding box center [276, 283] width 78 height 47
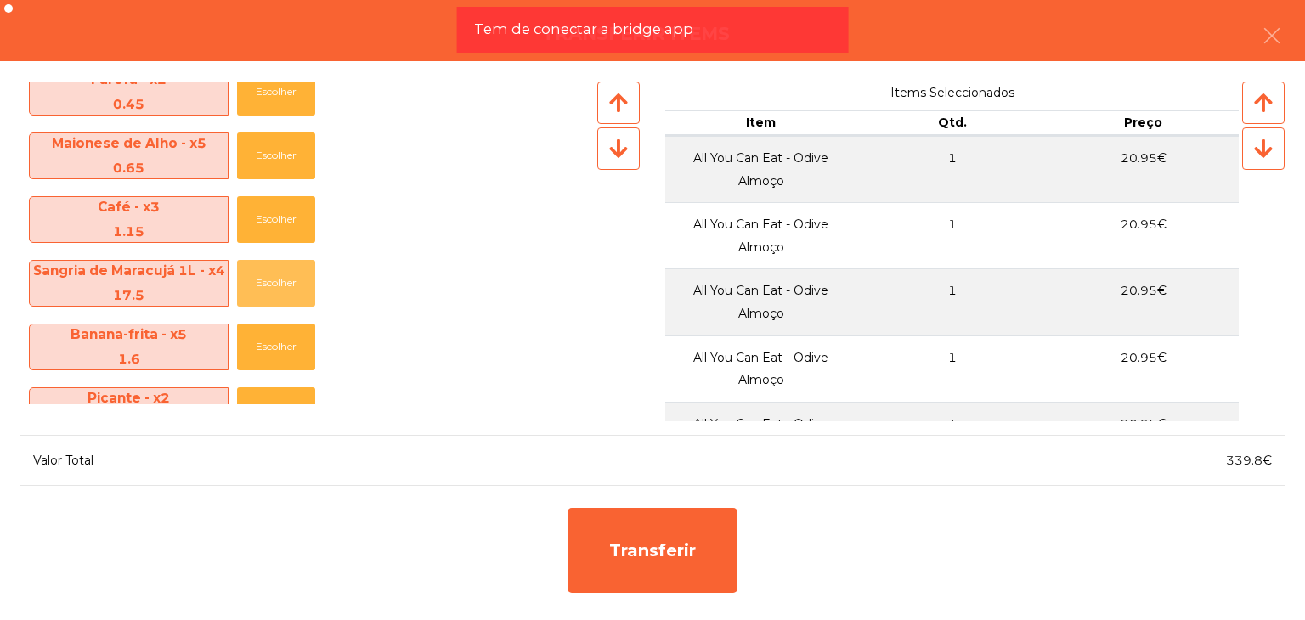
click at [269, 290] on button "Escolher" at bounding box center [276, 283] width 78 height 47
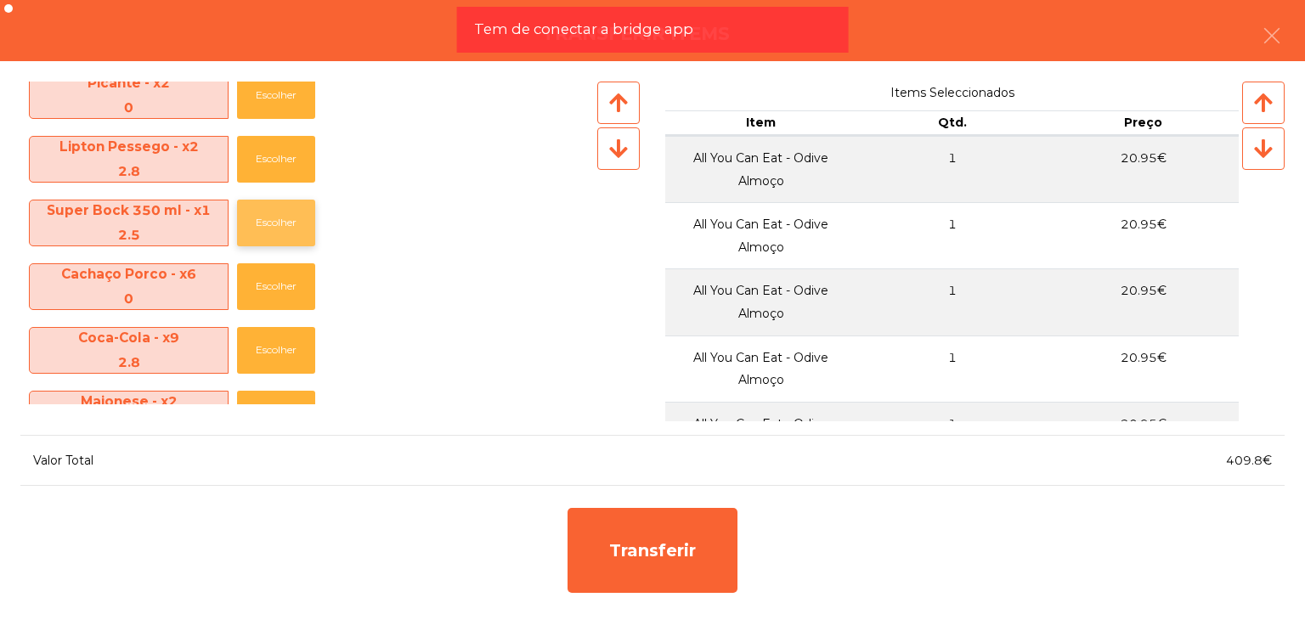
scroll to position [850, 0]
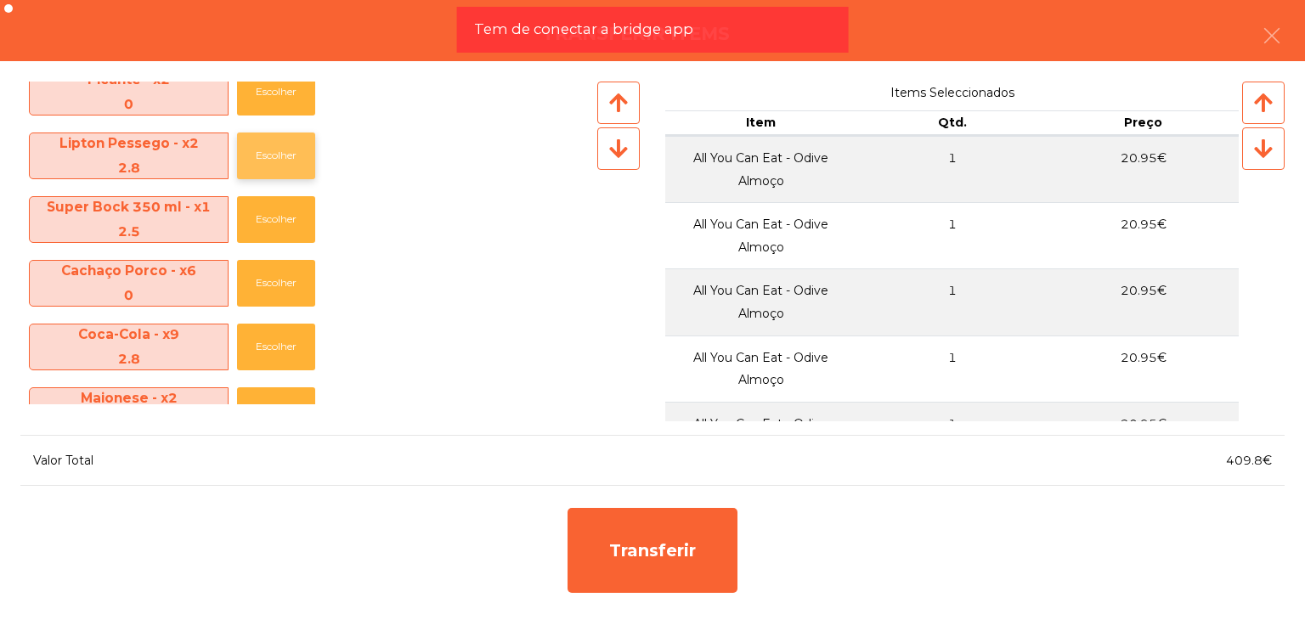
click at [259, 163] on button "Escolher" at bounding box center [276, 156] width 78 height 47
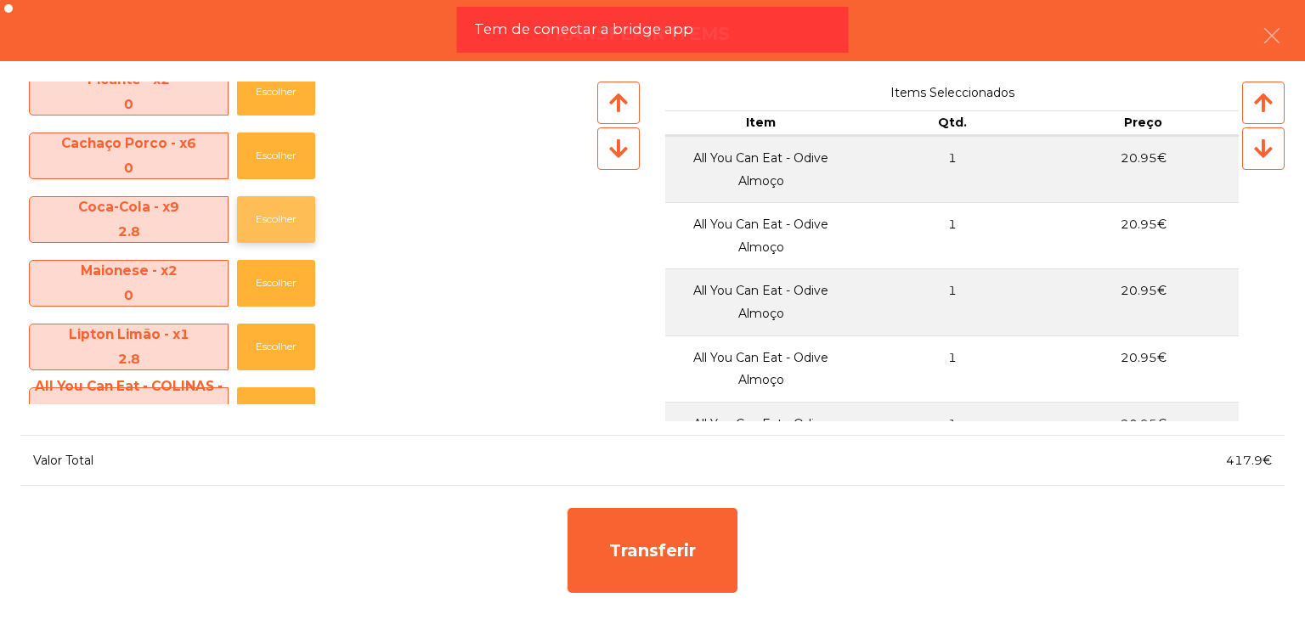
click at [273, 207] on button "Escolher" at bounding box center [276, 219] width 78 height 47
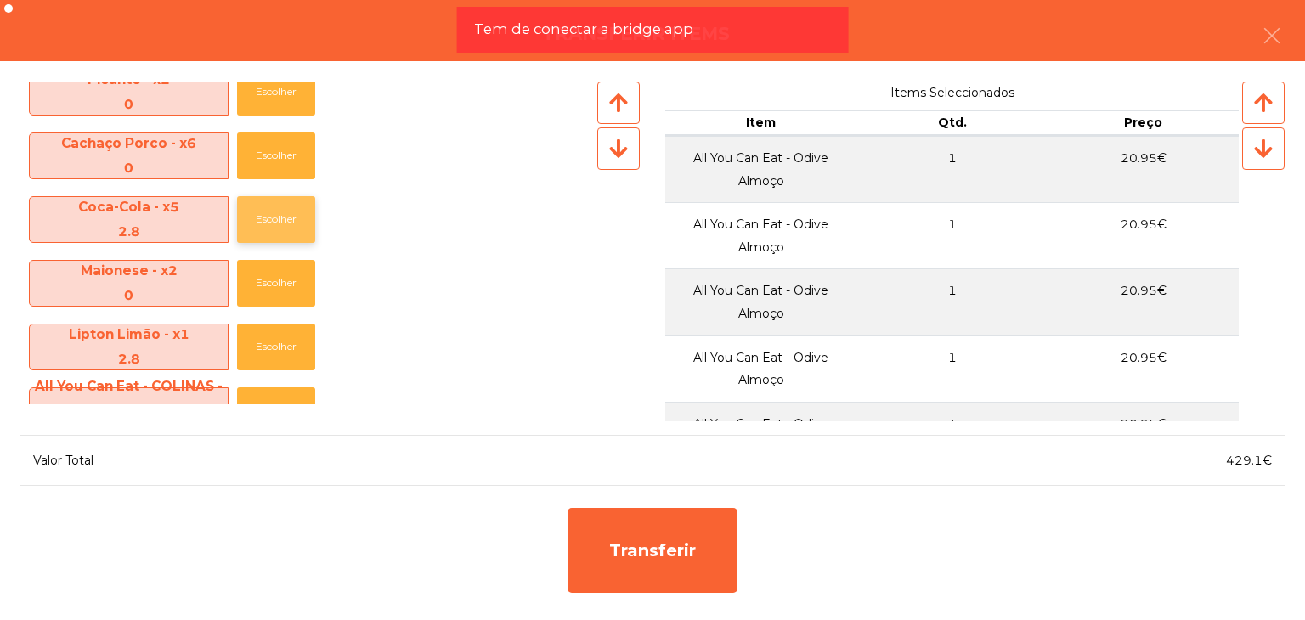
click at [273, 207] on button "Escolher" at bounding box center [276, 219] width 78 height 47
click at [273, 260] on button "Escolher" at bounding box center [276, 283] width 78 height 47
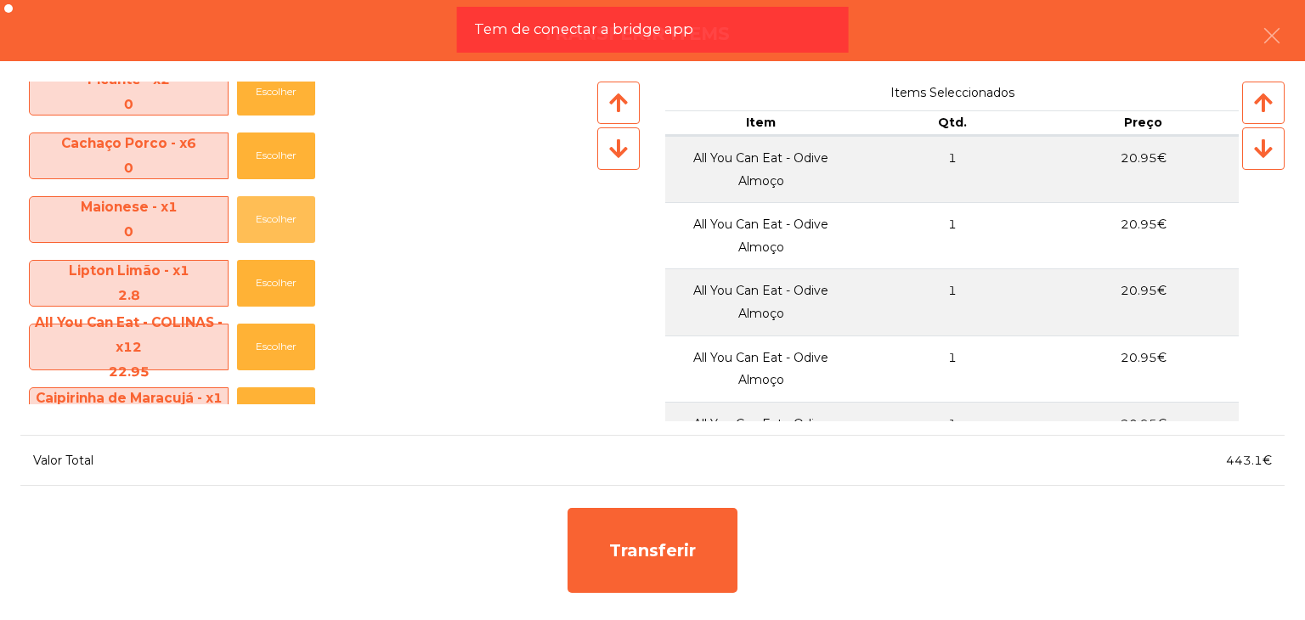
click at [273, 207] on button "Escolher" at bounding box center [276, 219] width 78 height 47
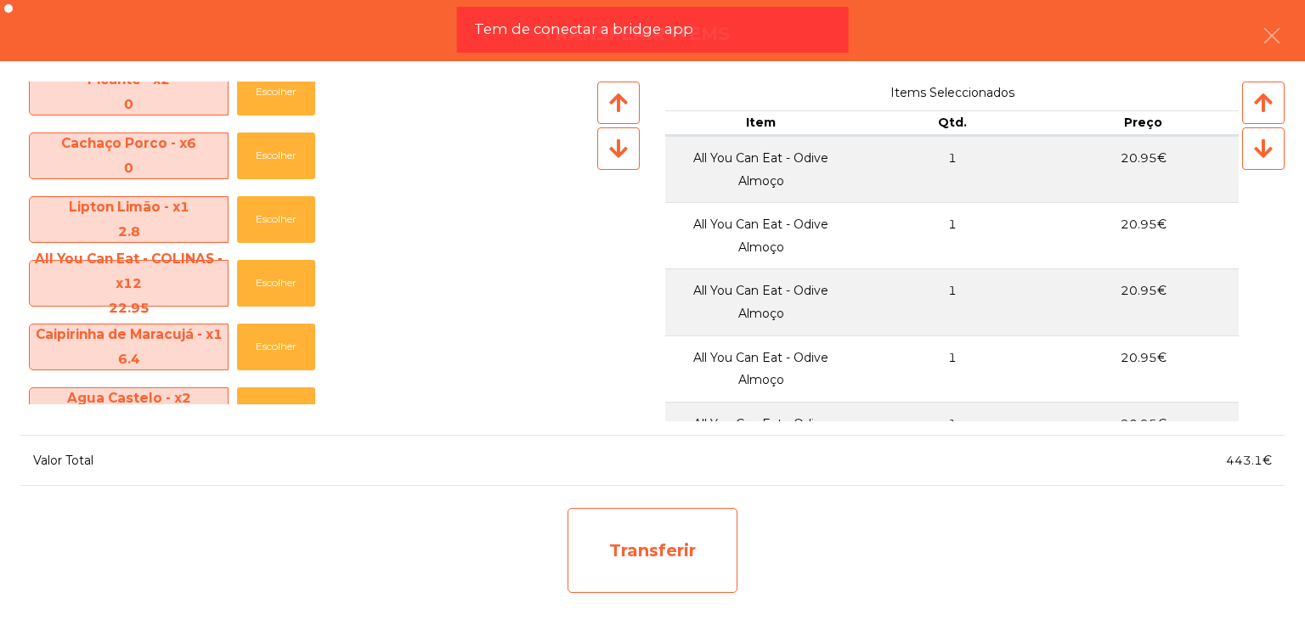
click at [598, 525] on div "Transferir" at bounding box center [653, 550] width 170 height 85
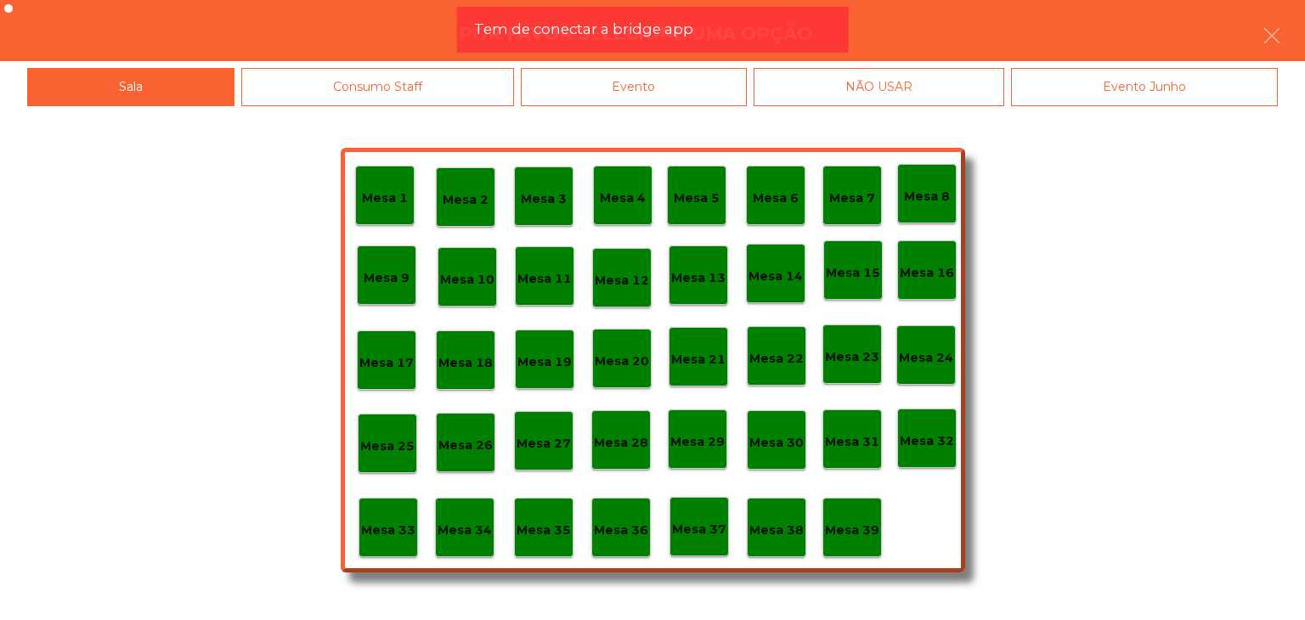
click at [688, 455] on div "Mesa 29" at bounding box center [697, 439] width 59 height 59
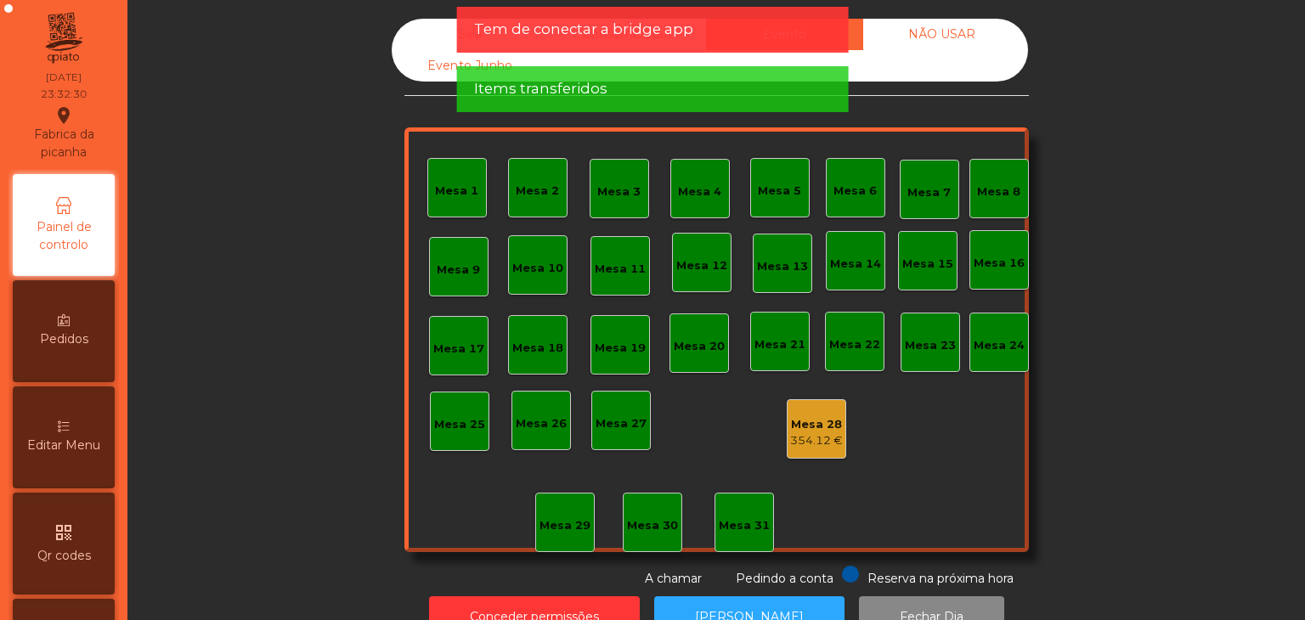
click at [439, 28] on div "Sala" at bounding box center [470, 34] width 157 height 31
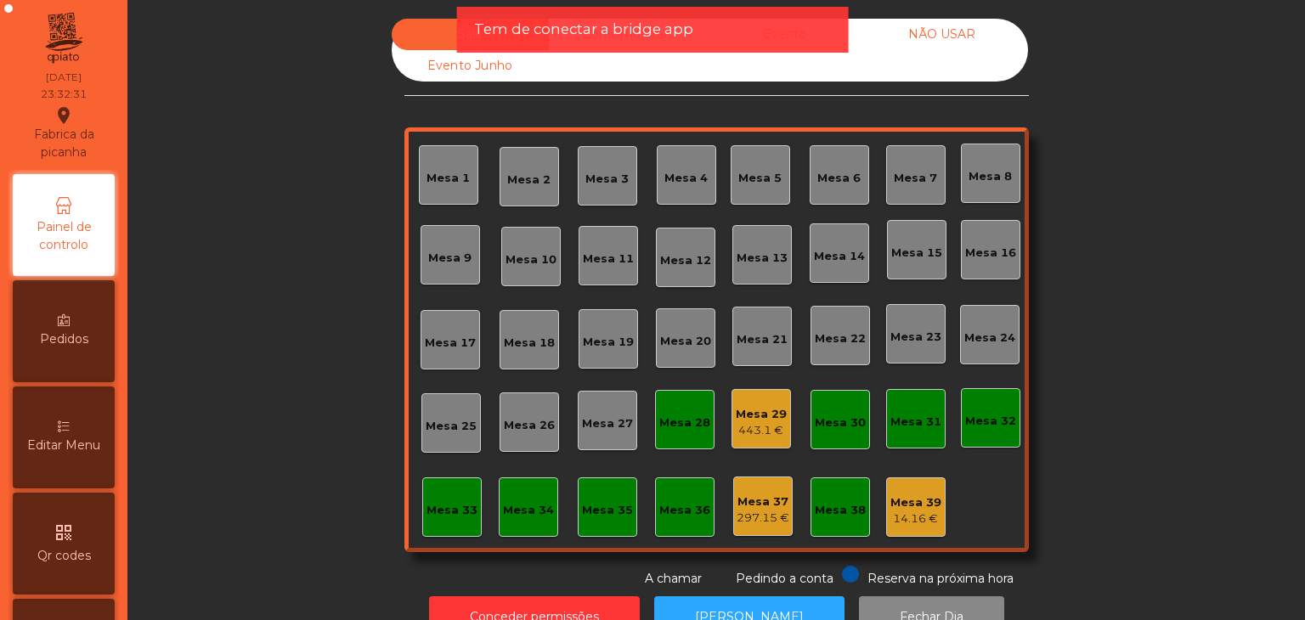
click at [738, 392] on div "Mesa 29 443.1 €" at bounding box center [761, 418] width 59 height 59
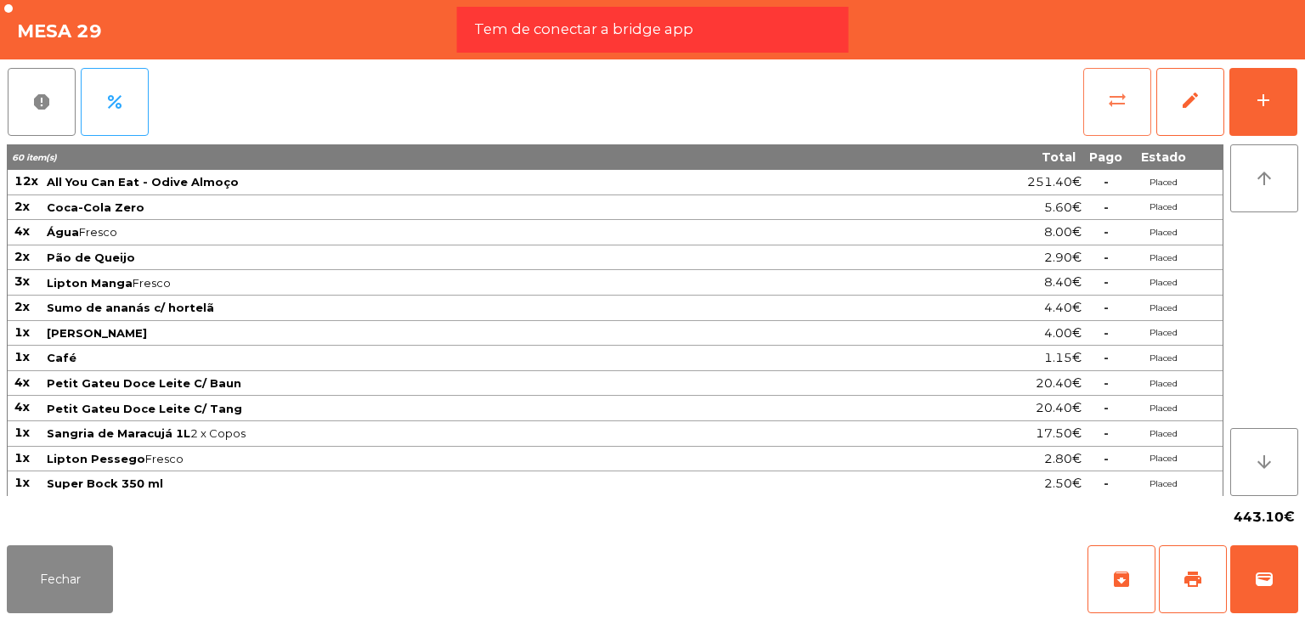
click at [1098, 89] on button "sync_alt" at bounding box center [1118, 102] width 68 height 68
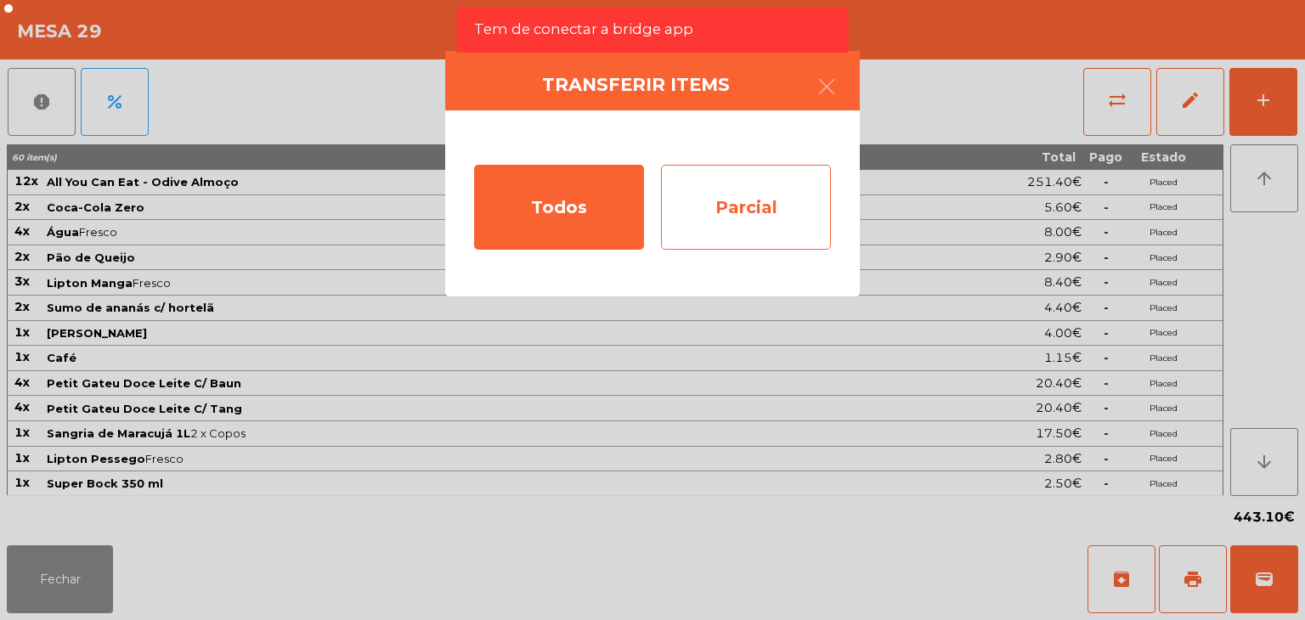
click at [767, 212] on div "Parcial" at bounding box center [746, 207] width 170 height 85
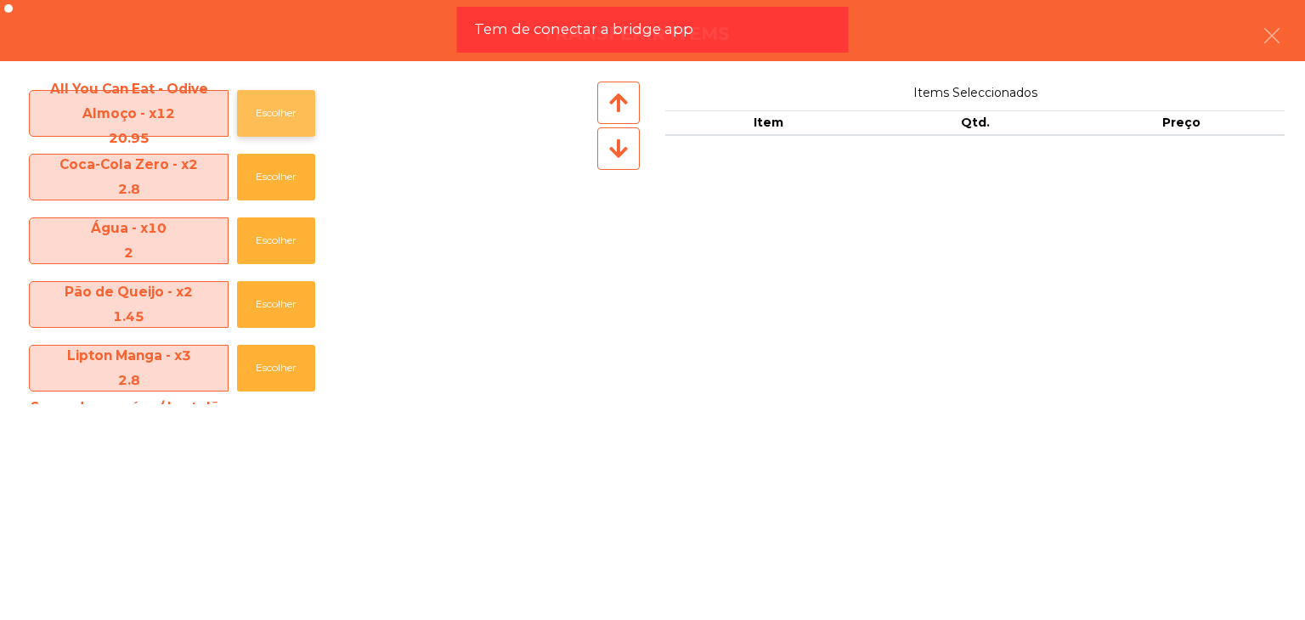
click at [298, 119] on button "Escolher" at bounding box center [276, 113] width 78 height 47
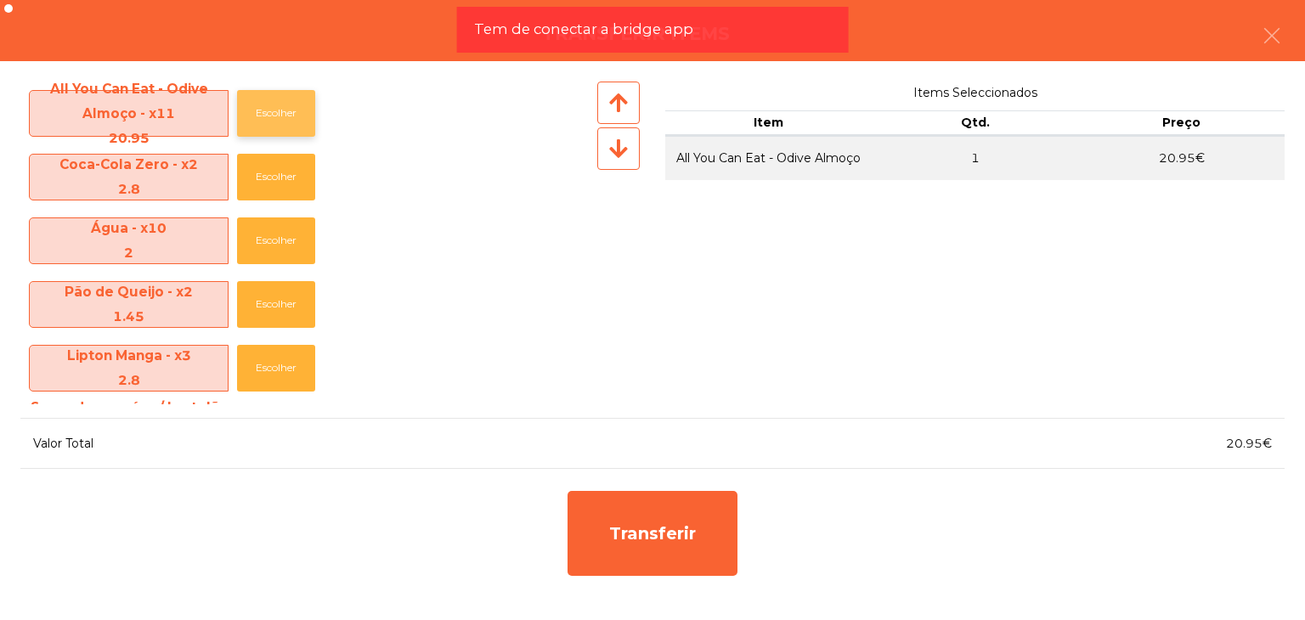
click at [298, 119] on button "Escolher" at bounding box center [276, 113] width 78 height 47
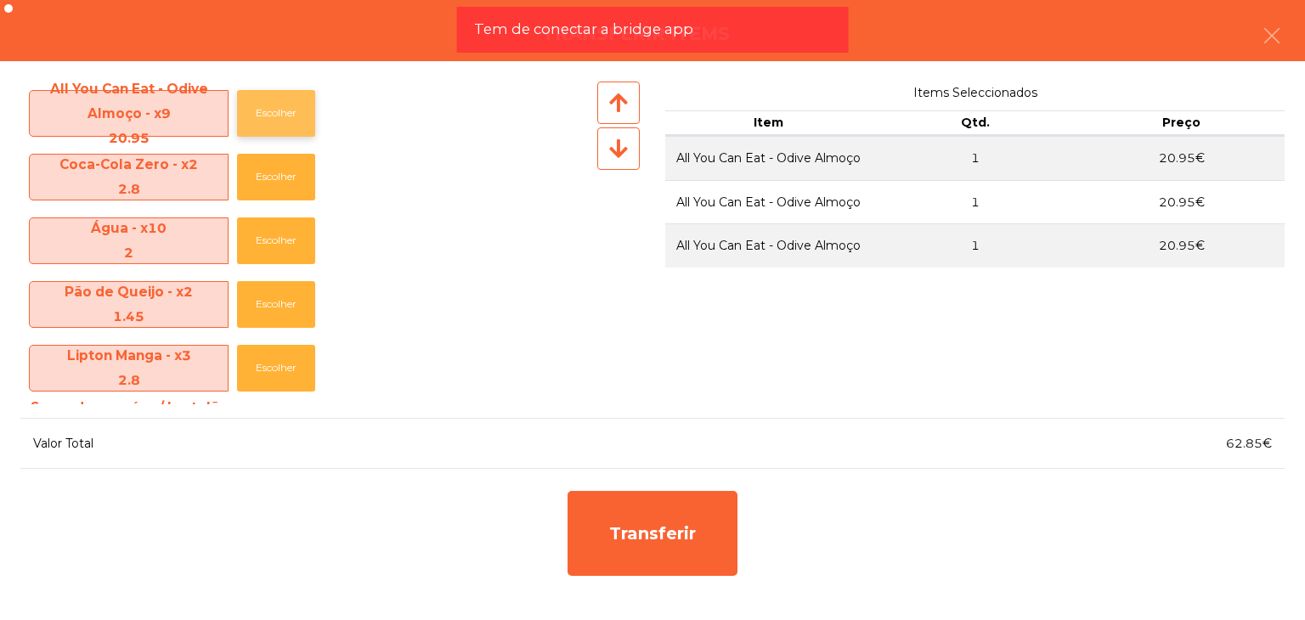
click at [298, 119] on button "Escolher" at bounding box center [276, 113] width 78 height 47
click at [279, 182] on button "Escolher" at bounding box center [276, 177] width 78 height 47
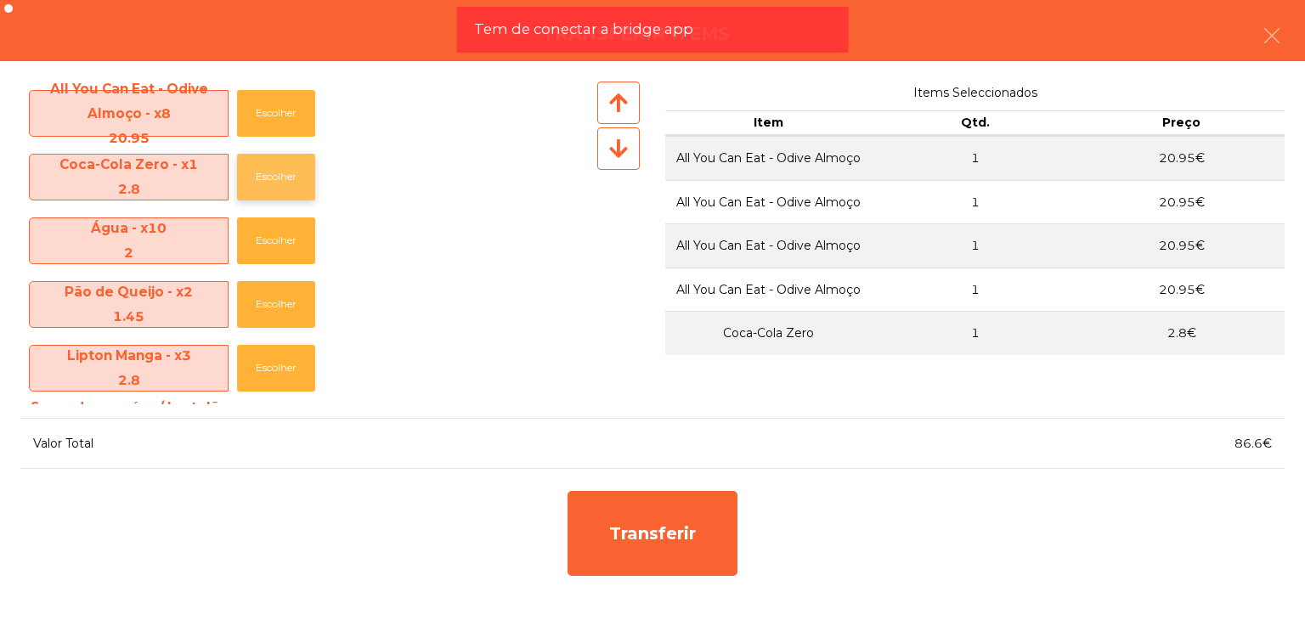
click at [279, 182] on button "Escolher" at bounding box center [276, 177] width 78 height 47
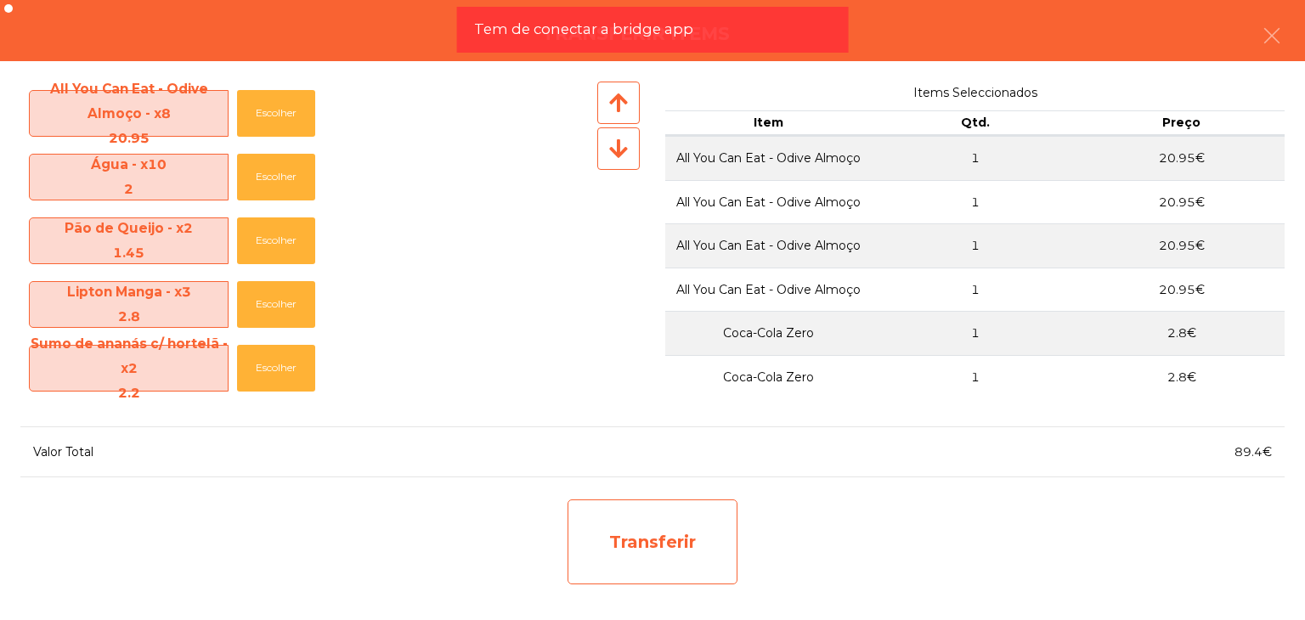
click at [701, 535] on div "Transferir" at bounding box center [653, 542] width 170 height 85
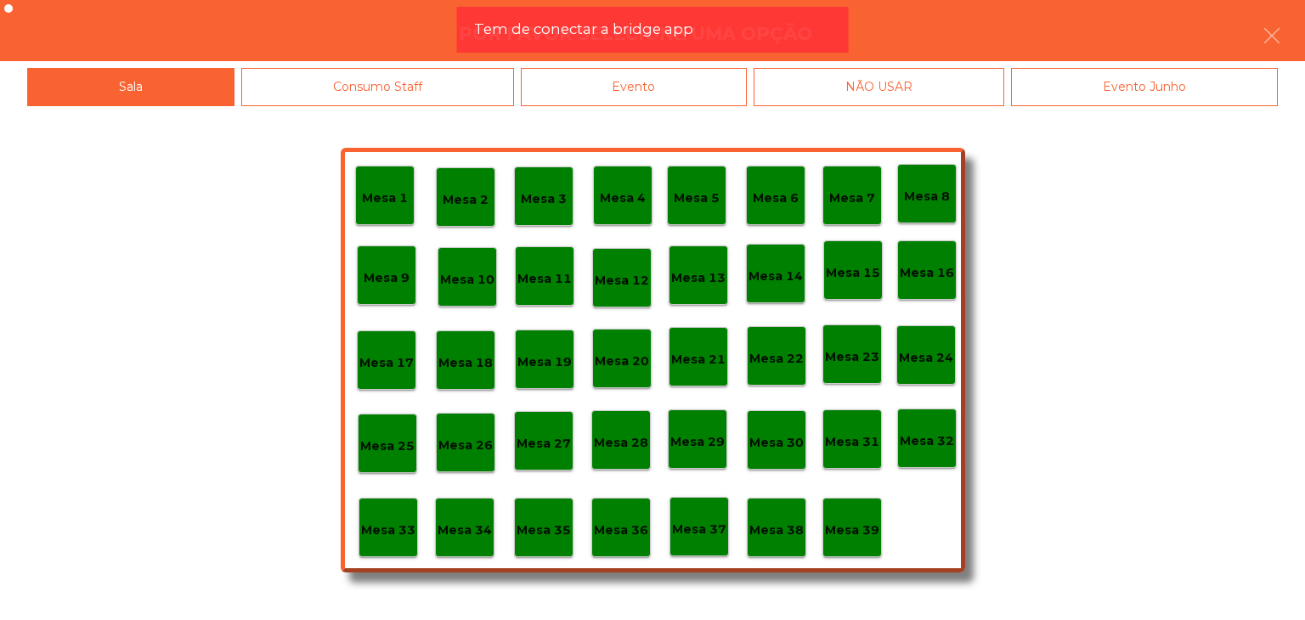
click at [670, 77] on div "Evento" at bounding box center [634, 87] width 227 height 38
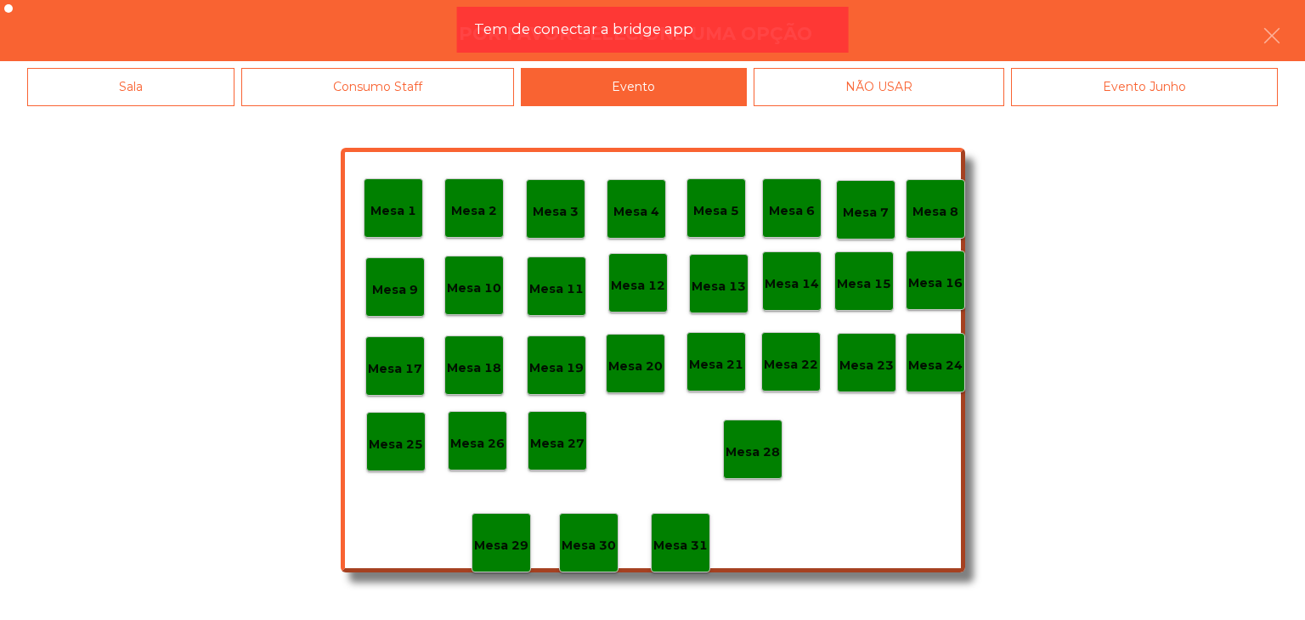
click at [764, 462] on div "Mesa 28" at bounding box center [752, 449] width 59 height 59
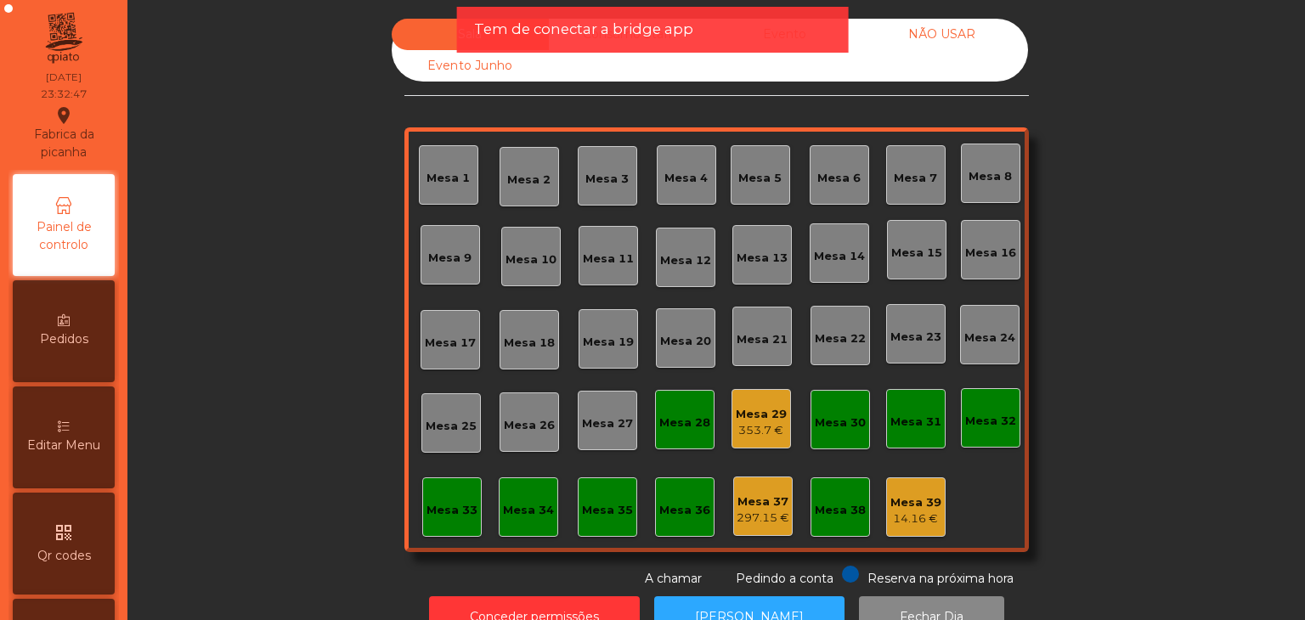
click at [765, 420] on div "Mesa 29" at bounding box center [761, 414] width 51 height 17
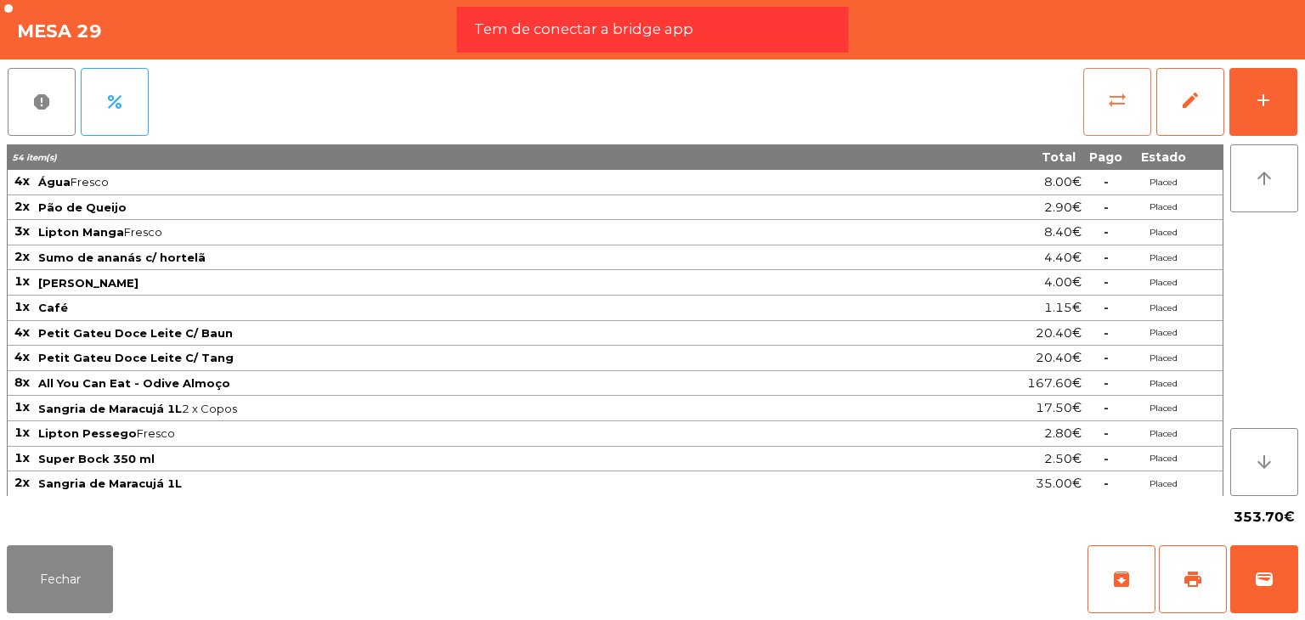
click at [1110, 93] on span "sync_alt" at bounding box center [1117, 100] width 20 height 20
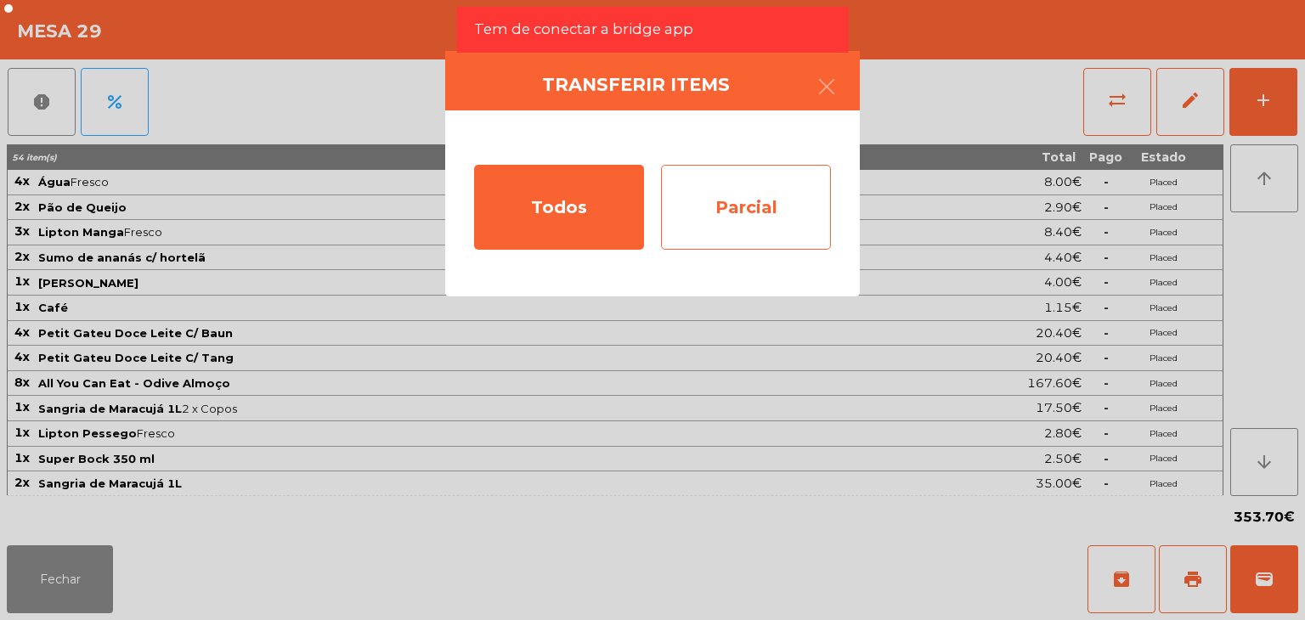
click at [720, 222] on div "Parcial" at bounding box center [746, 207] width 170 height 85
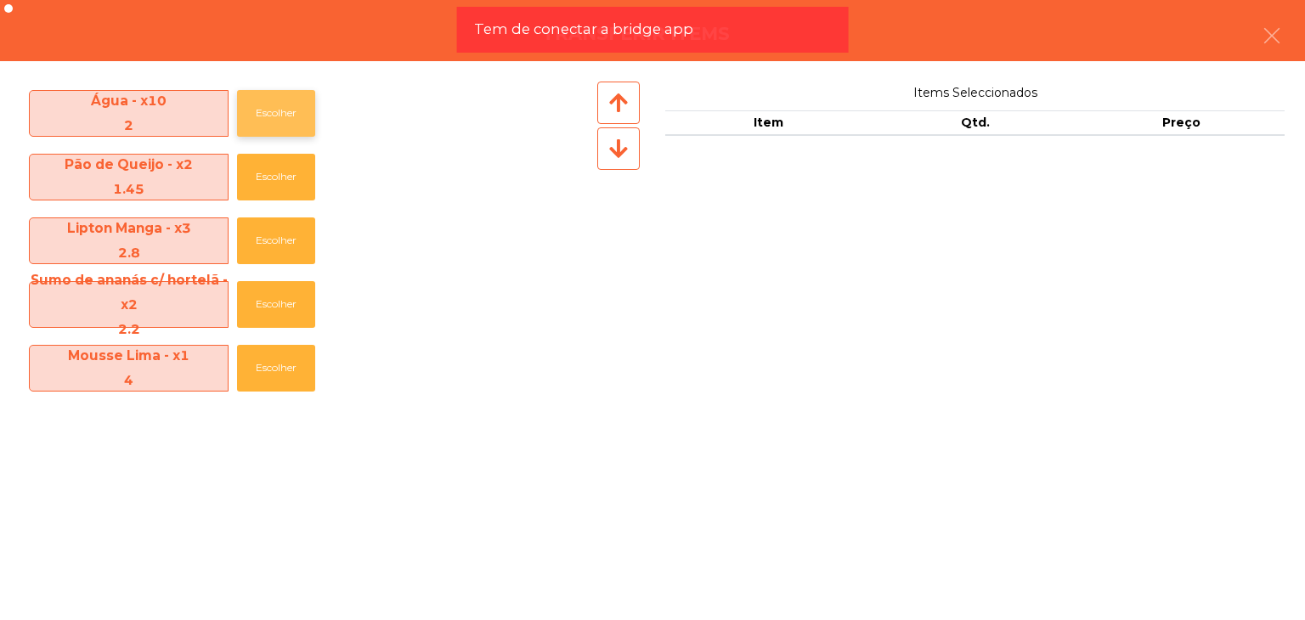
click at [296, 128] on button "Escolher" at bounding box center [276, 113] width 78 height 47
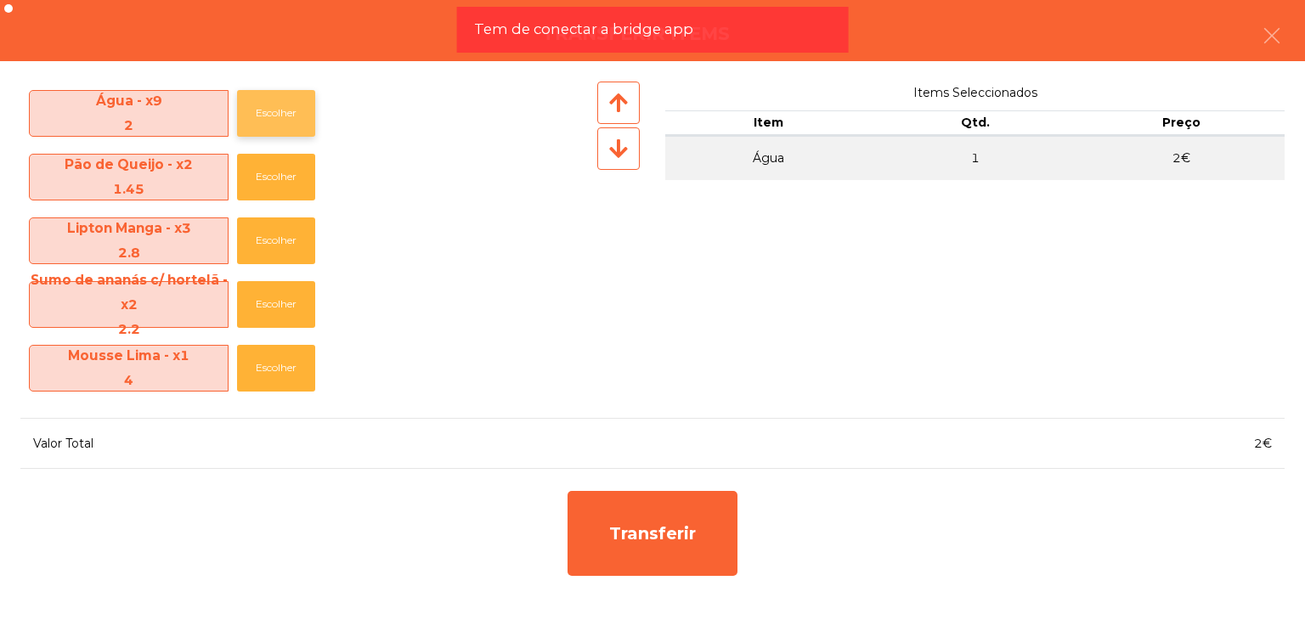
click at [296, 128] on button "Escolher" at bounding box center [276, 113] width 78 height 47
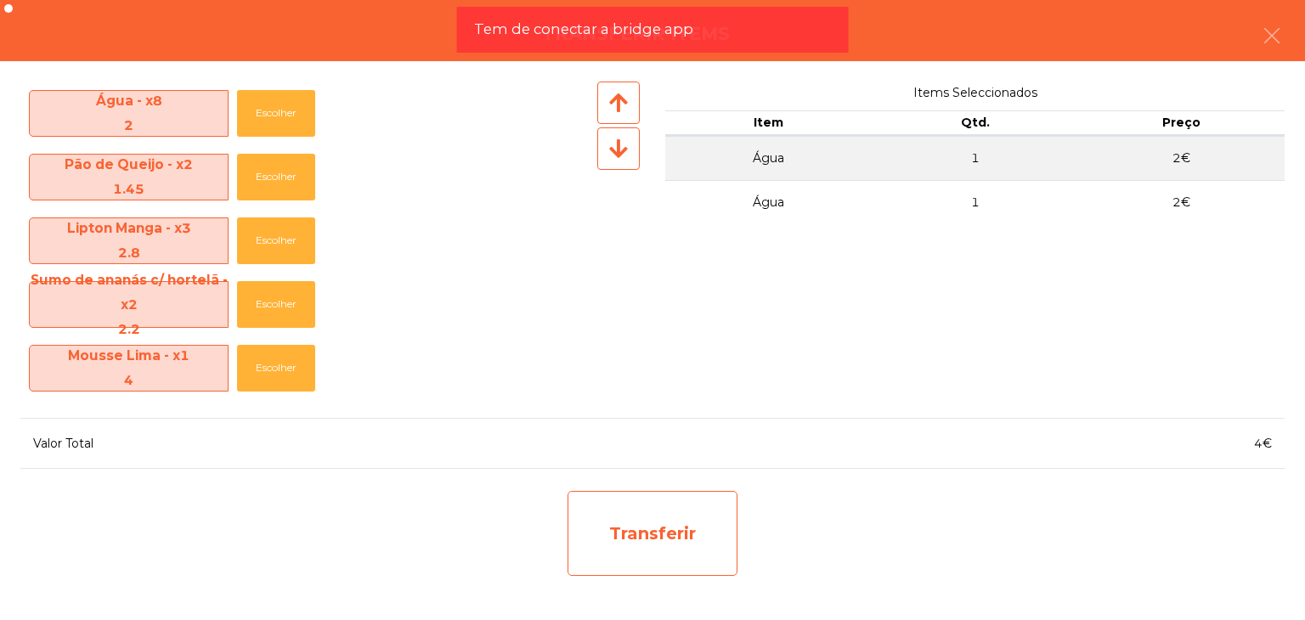
click at [680, 563] on div "Transferir" at bounding box center [653, 533] width 170 height 85
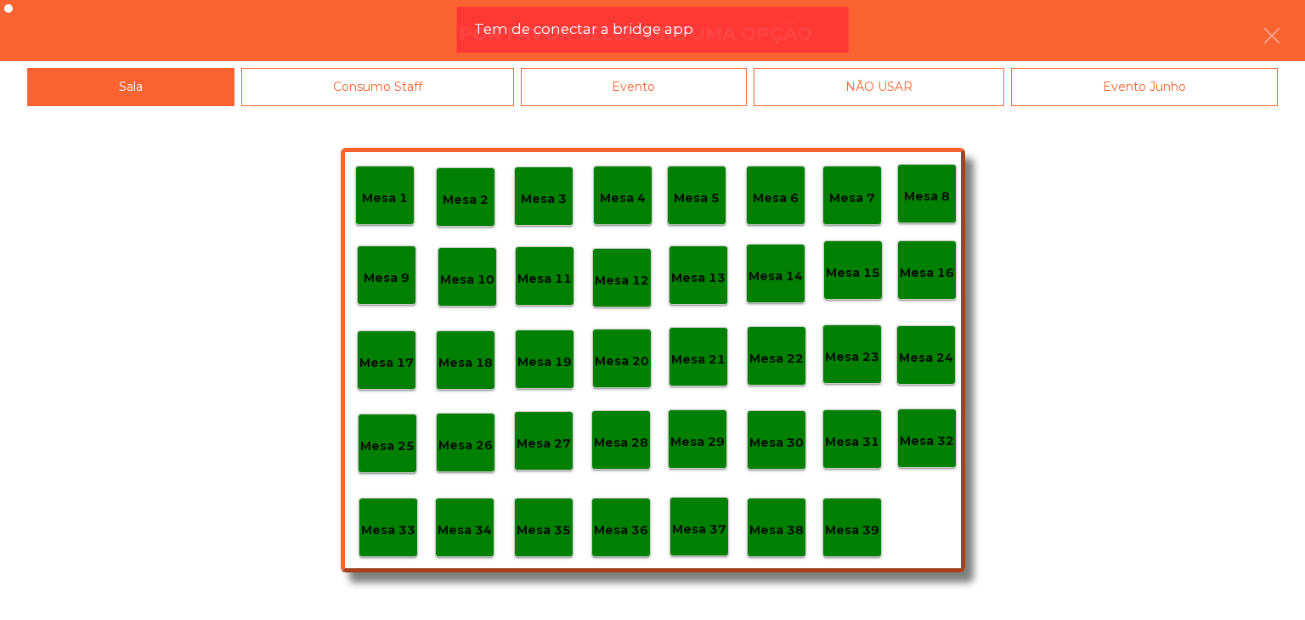
click at [660, 73] on div "Evento" at bounding box center [634, 87] width 227 height 38
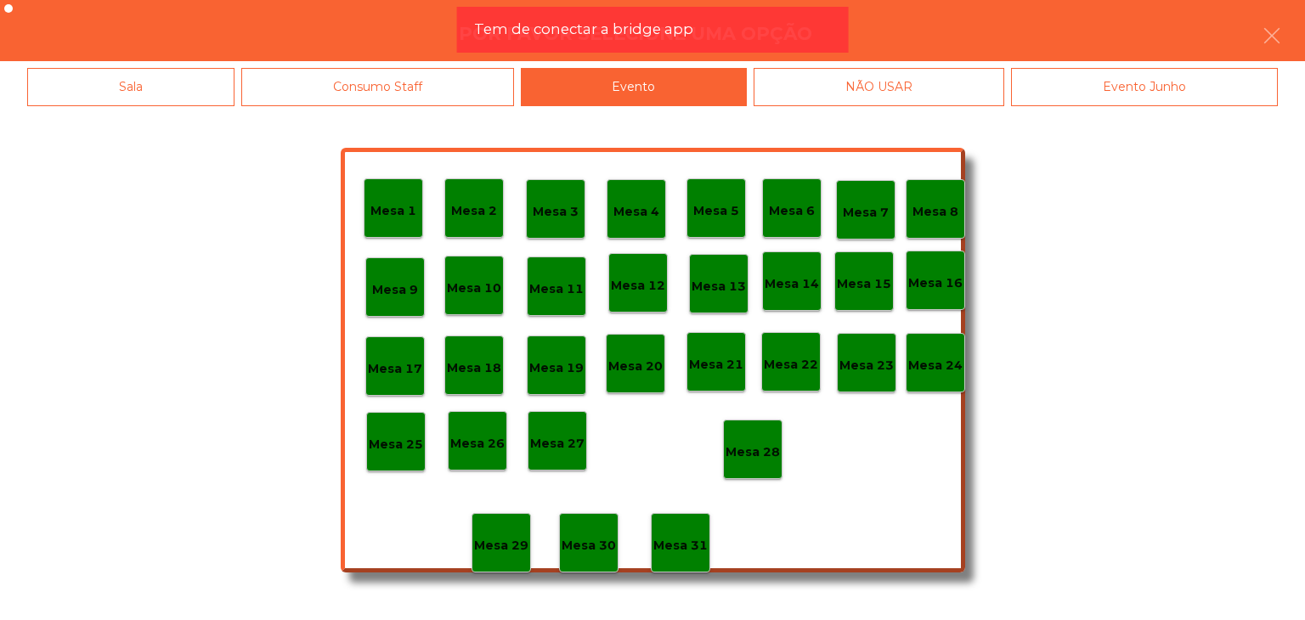
click at [758, 477] on div "Mesa 28" at bounding box center [752, 449] width 59 height 59
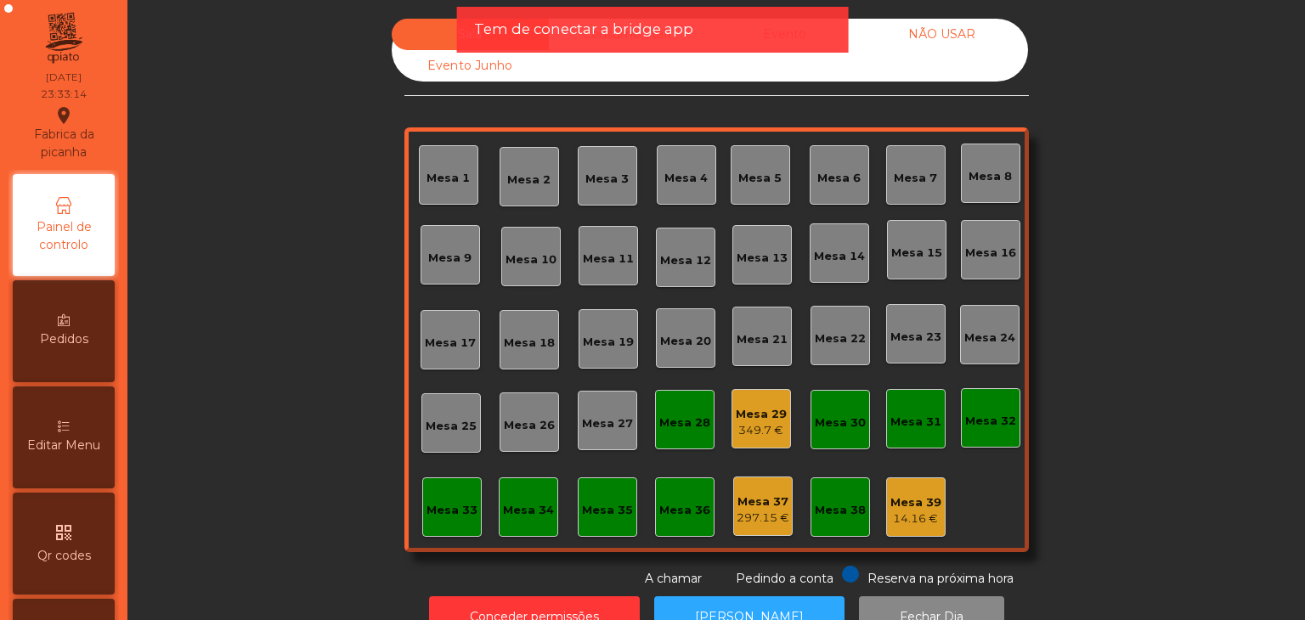
click at [736, 411] on div "Mesa 29" at bounding box center [761, 414] width 51 height 17
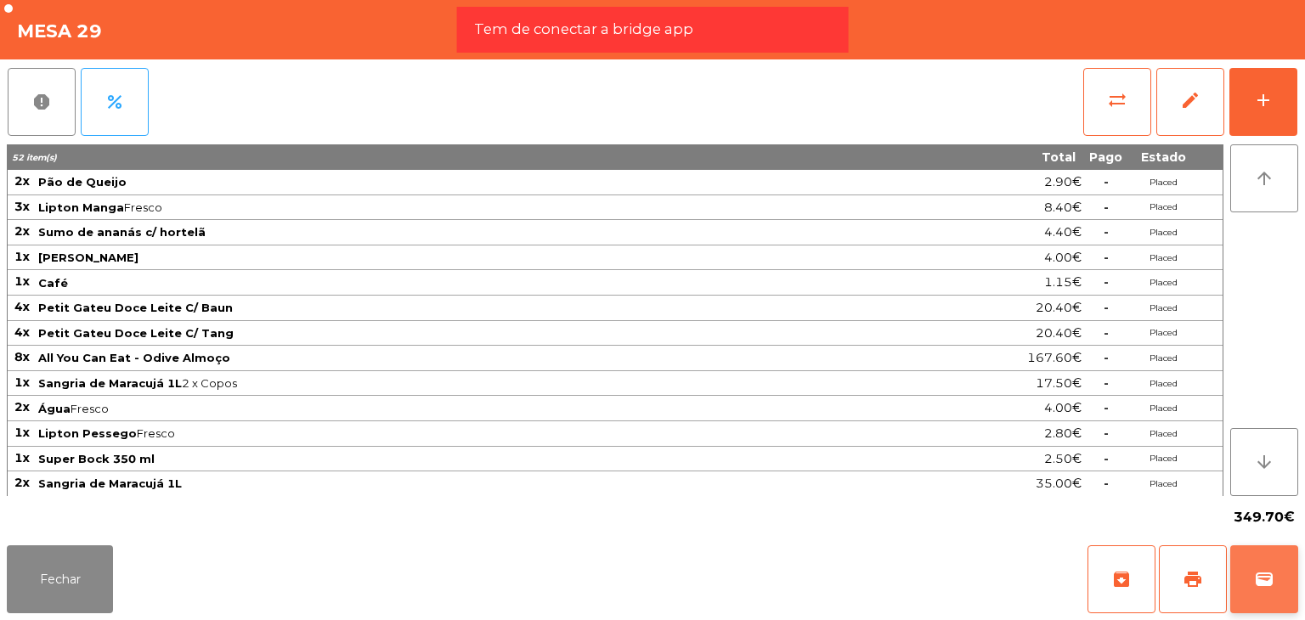
click at [1257, 572] on span "wallet" at bounding box center [1264, 579] width 20 height 20
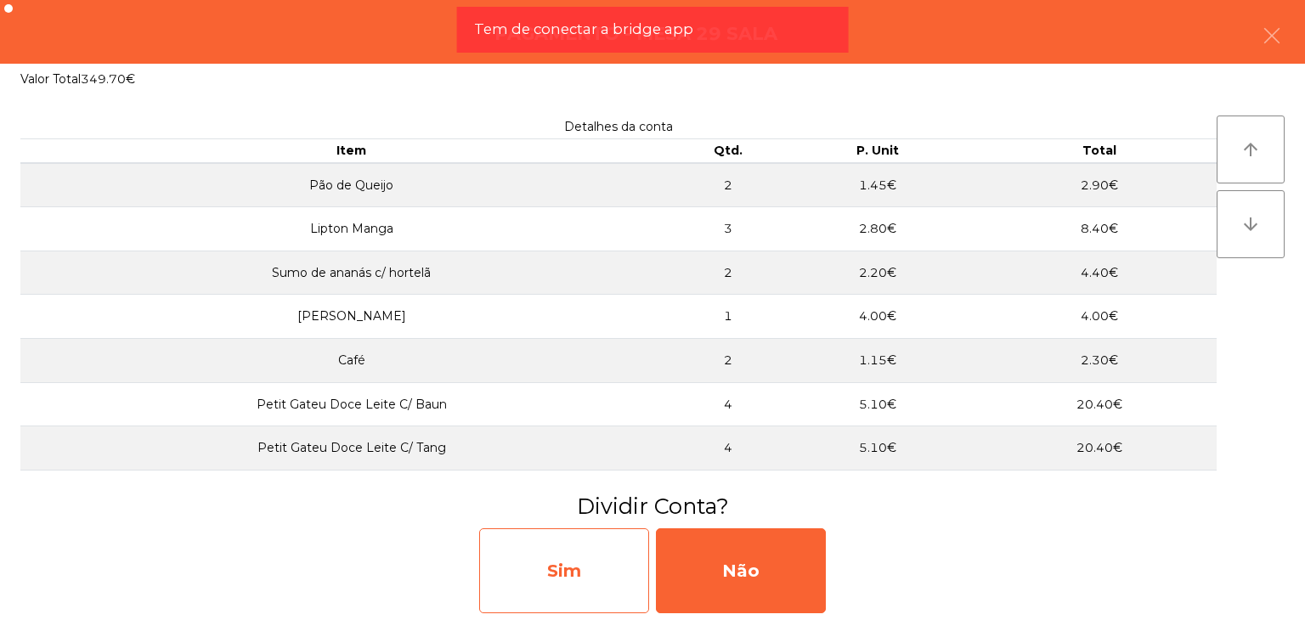
click at [611, 569] on div "Sim" at bounding box center [564, 571] width 170 height 85
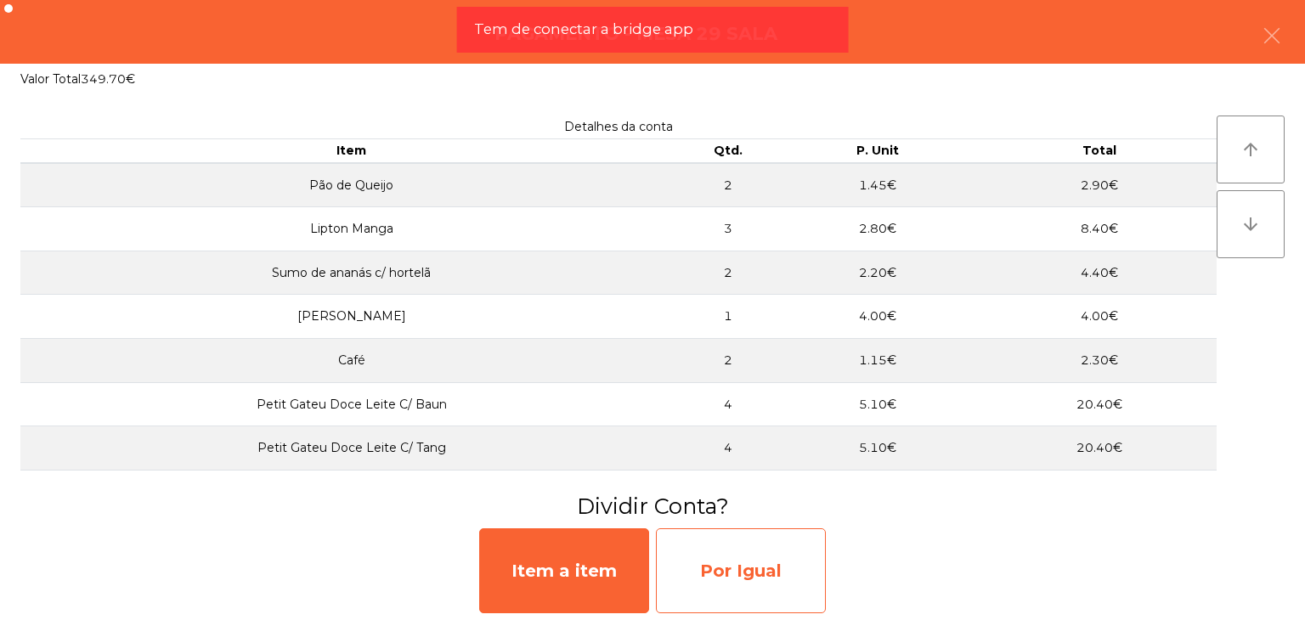
click at [683, 565] on div "Por Igual" at bounding box center [741, 571] width 170 height 85
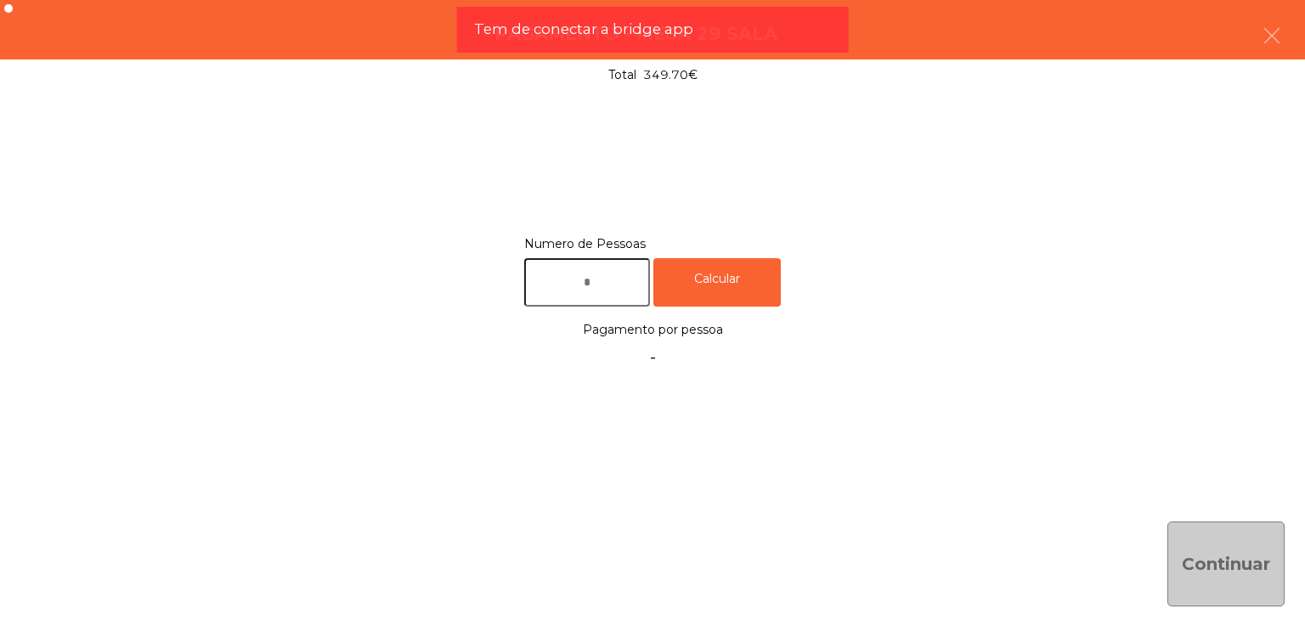
click at [581, 297] on input "text" at bounding box center [587, 282] width 126 height 48
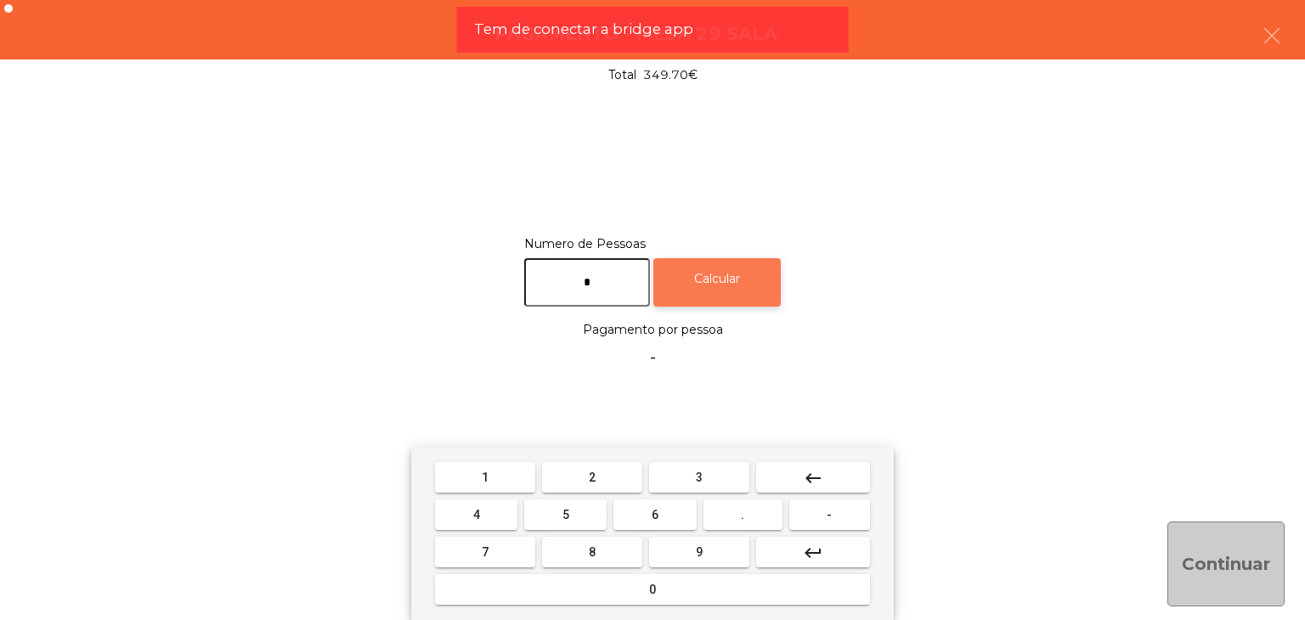
type input "*"
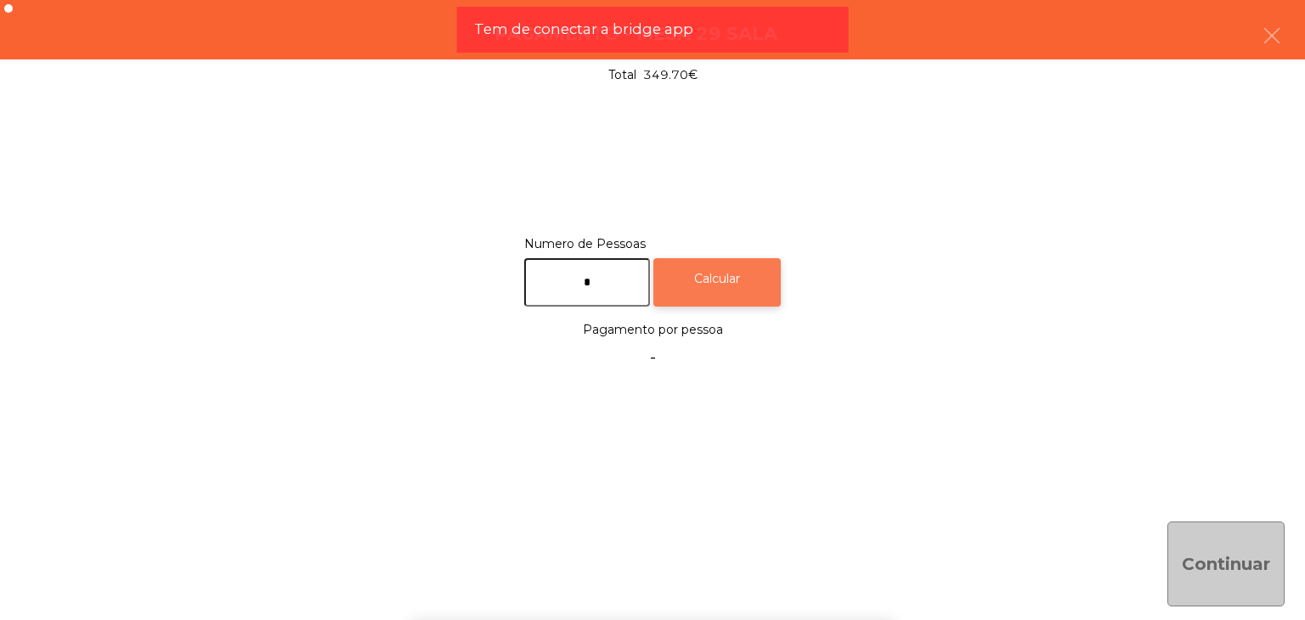
click at [707, 270] on div "Calcular" at bounding box center [717, 282] width 127 height 48
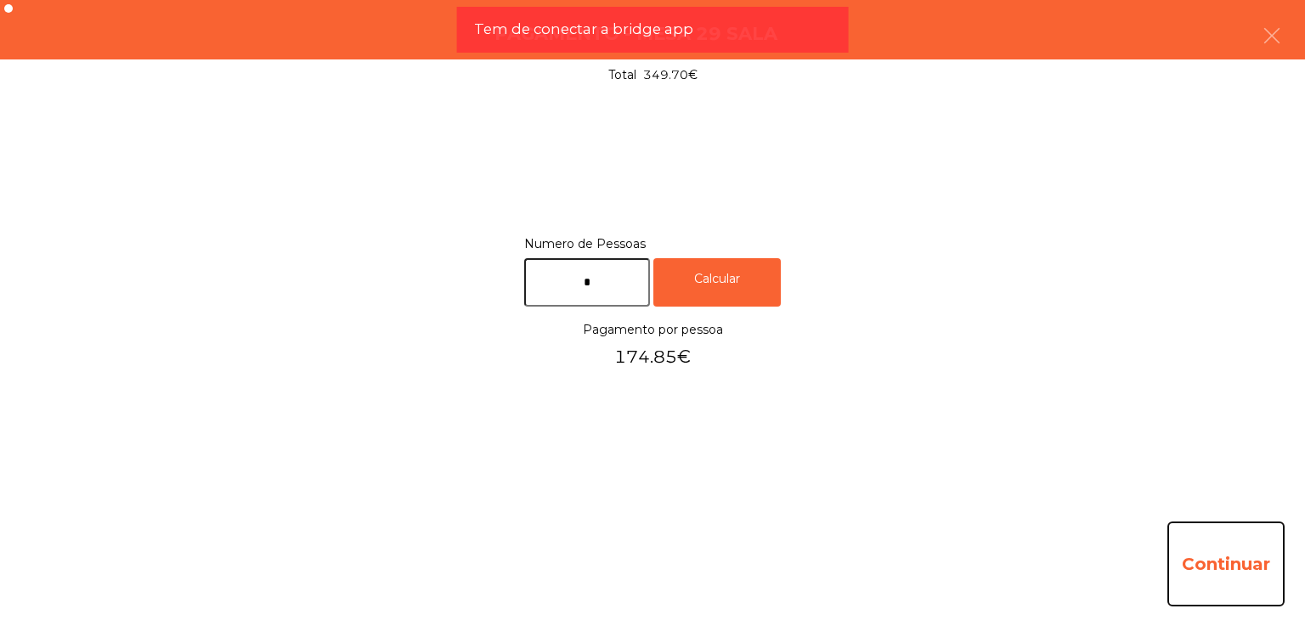
click at [1200, 549] on button "Continuar" at bounding box center [1226, 564] width 117 height 85
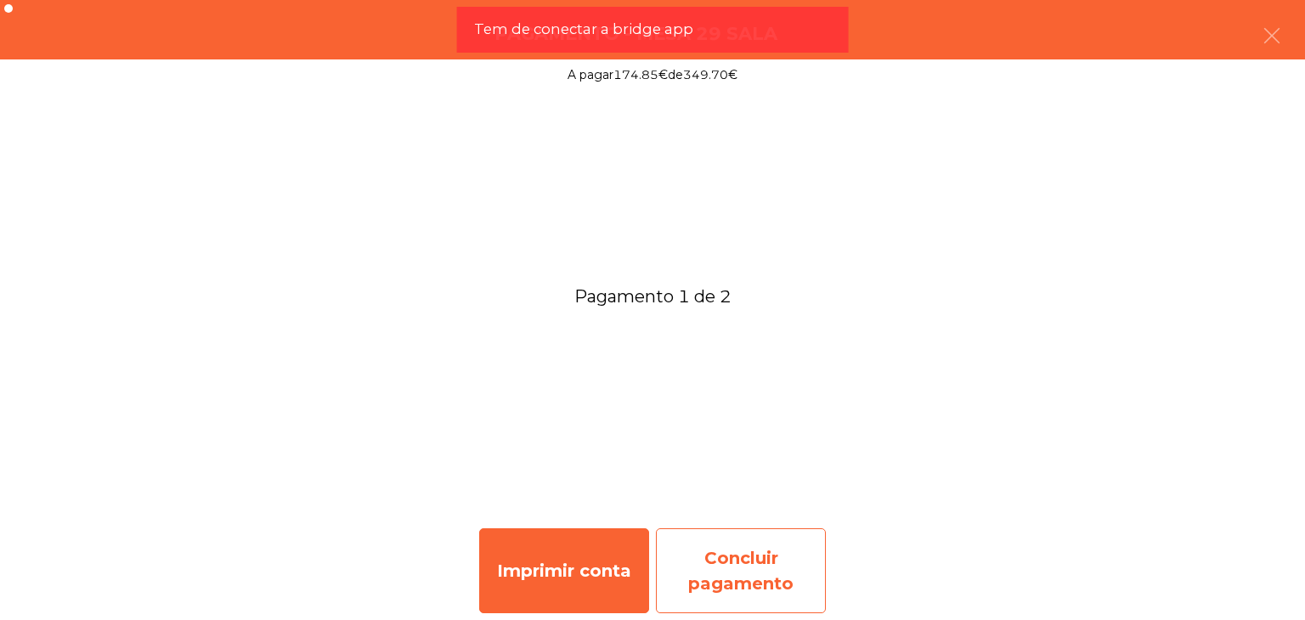
click at [801, 586] on div "Concluir pagamento" at bounding box center [741, 571] width 170 height 85
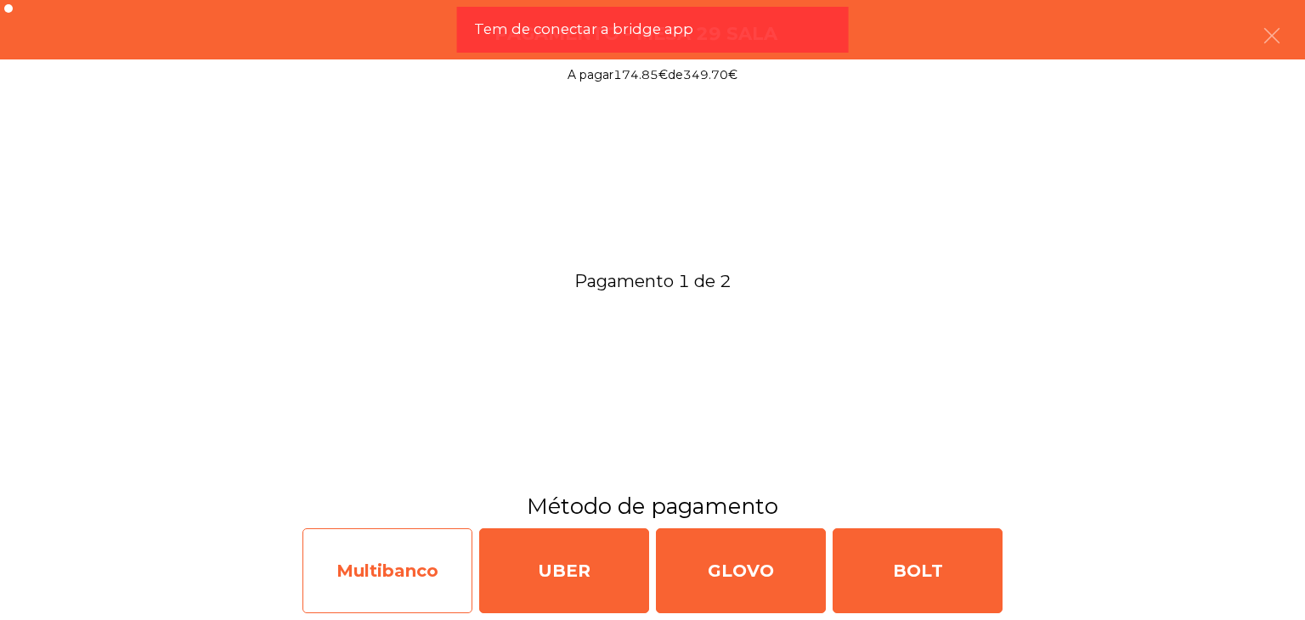
click at [401, 565] on div "Multibanco" at bounding box center [388, 571] width 170 height 85
select select "**"
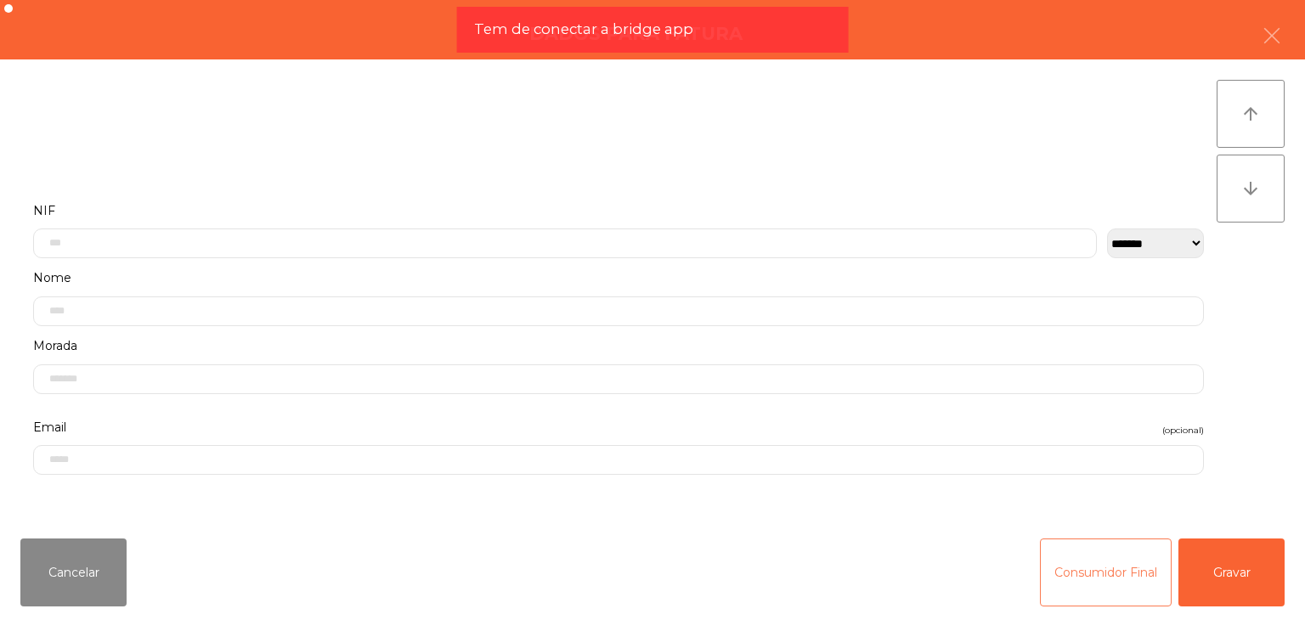
click at [1081, 559] on button "Consumidor Final" at bounding box center [1106, 573] width 132 height 68
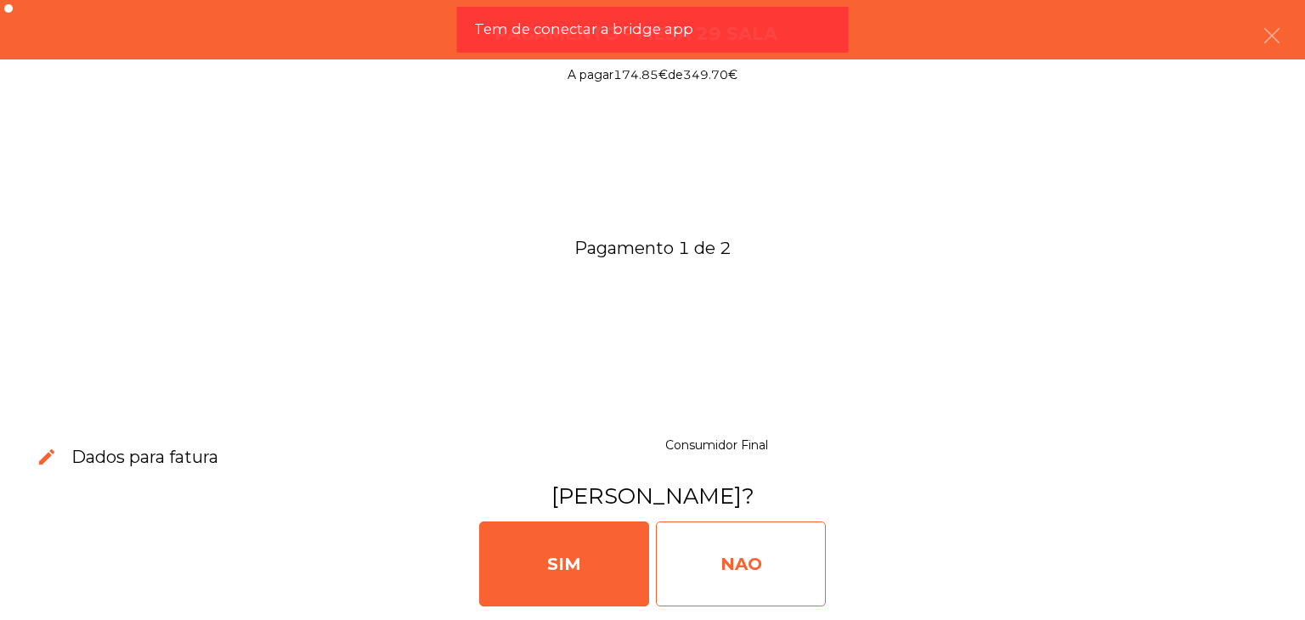
click at [758, 559] on div "NAO" at bounding box center [741, 564] width 170 height 85
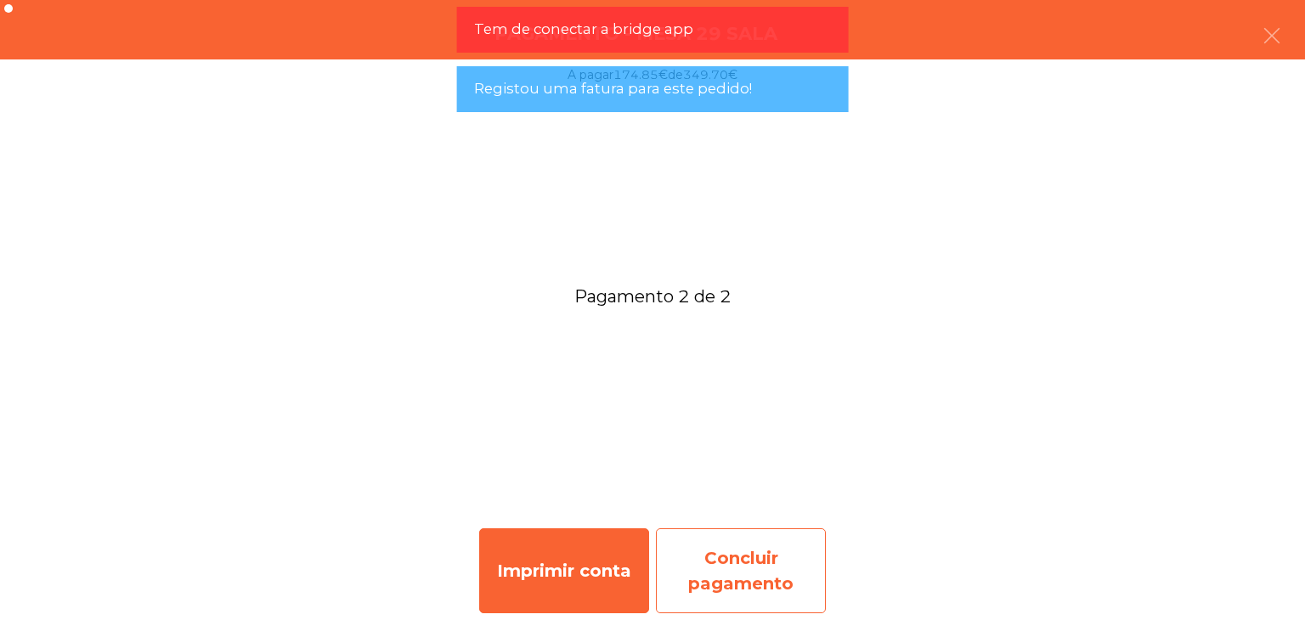
click at [782, 548] on div "Concluir pagamento" at bounding box center [741, 571] width 170 height 85
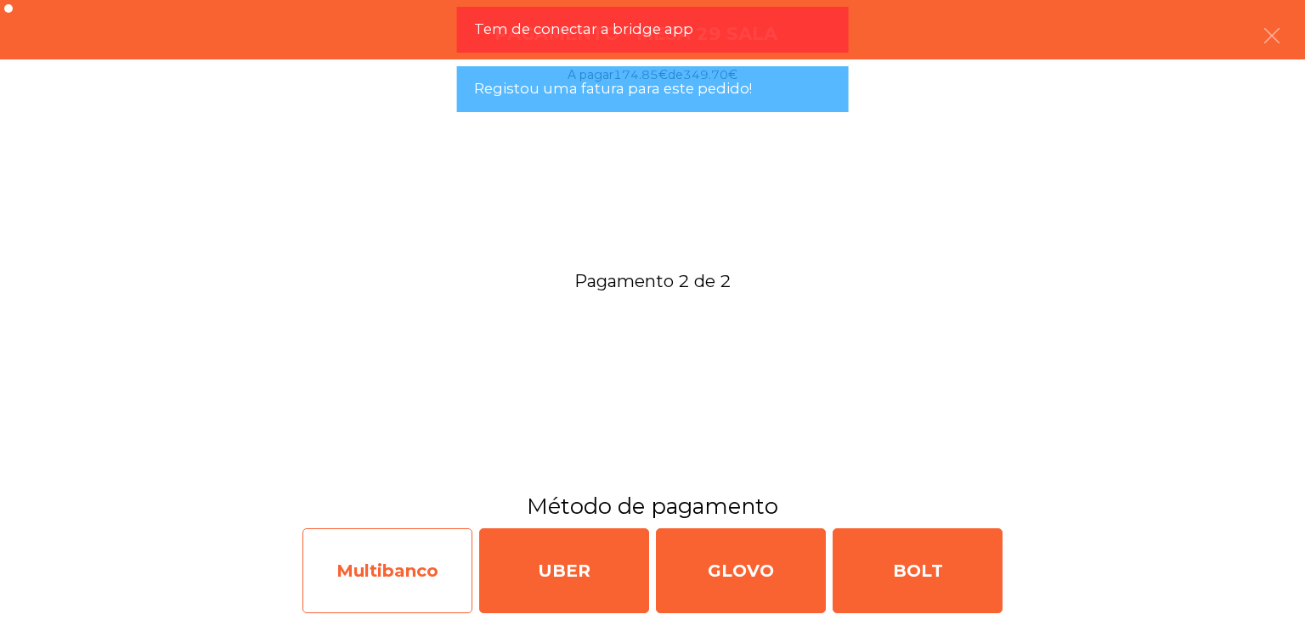
click at [347, 557] on div "Multibanco" at bounding box center [388, 571] width 170 height 85
select select "**"
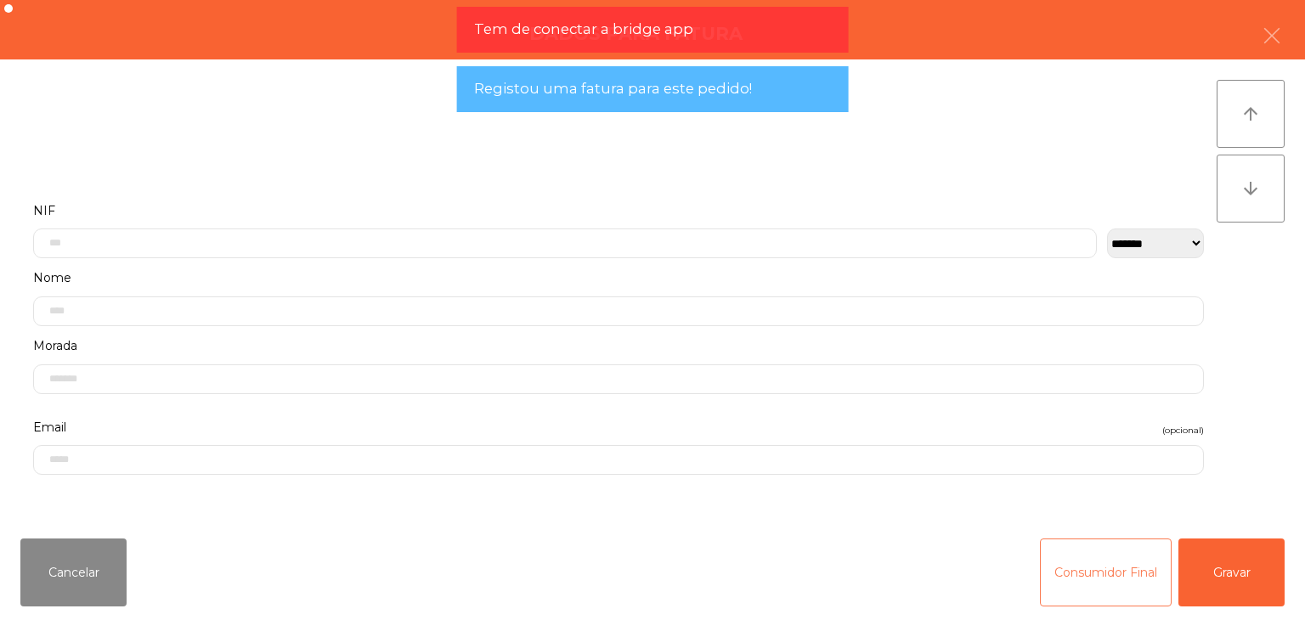
click at [1084, 550] on button "Consumidor Final" at bounding box center [1106, 573] width 132 height 68
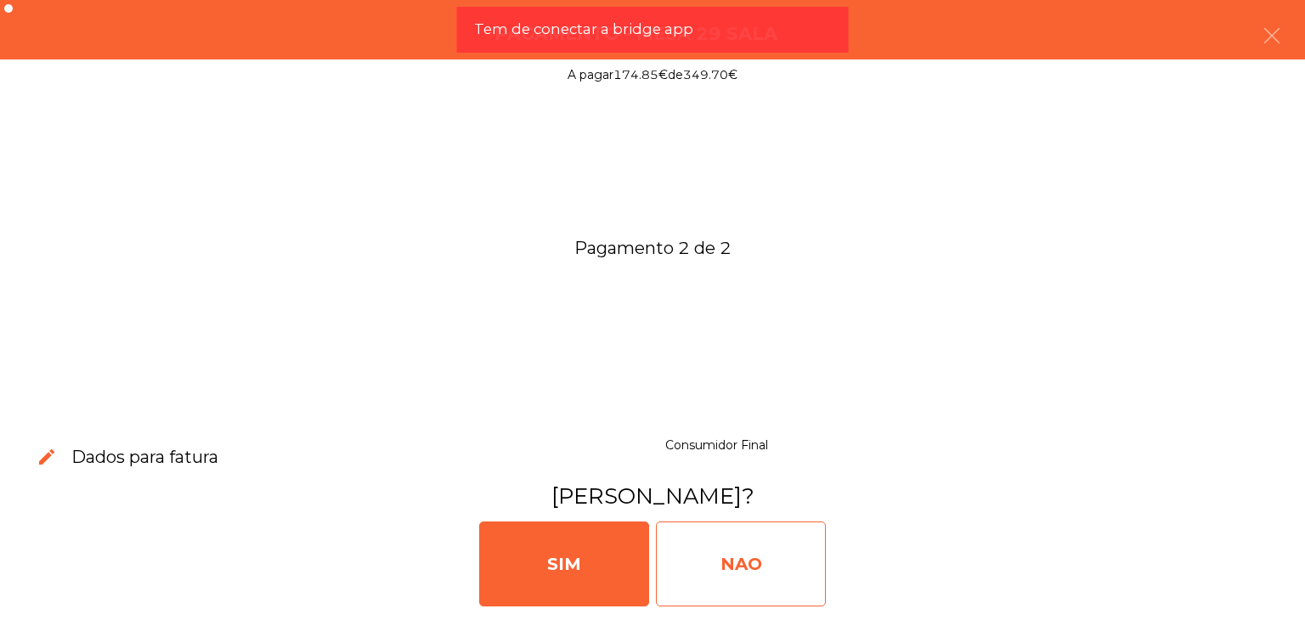
click at [733, 556] on div "NAO" at bounding box center [741, 564] width 170 height 85
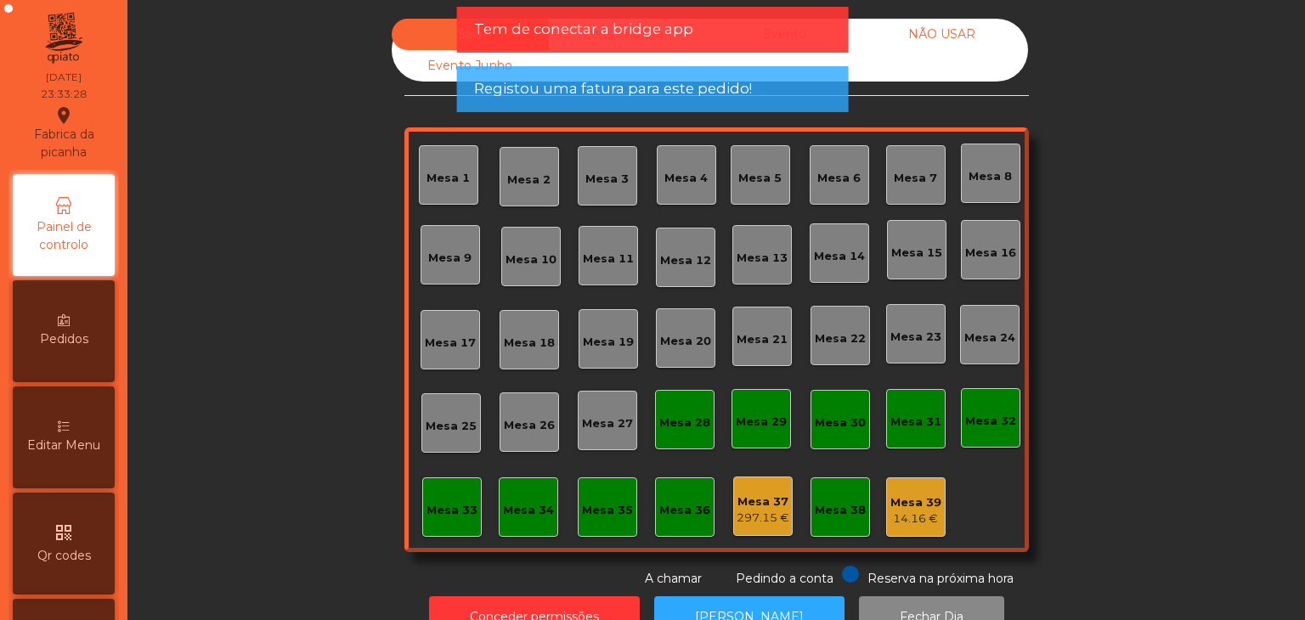
click at [673, 14] on div "Tem de conectar a bridge app" at bounding box center [653, 30] width 392 height 46
click at [606, 29] on span "Tem de conectar a bridge app" at bounding box center [583, 29] width 219 height 21
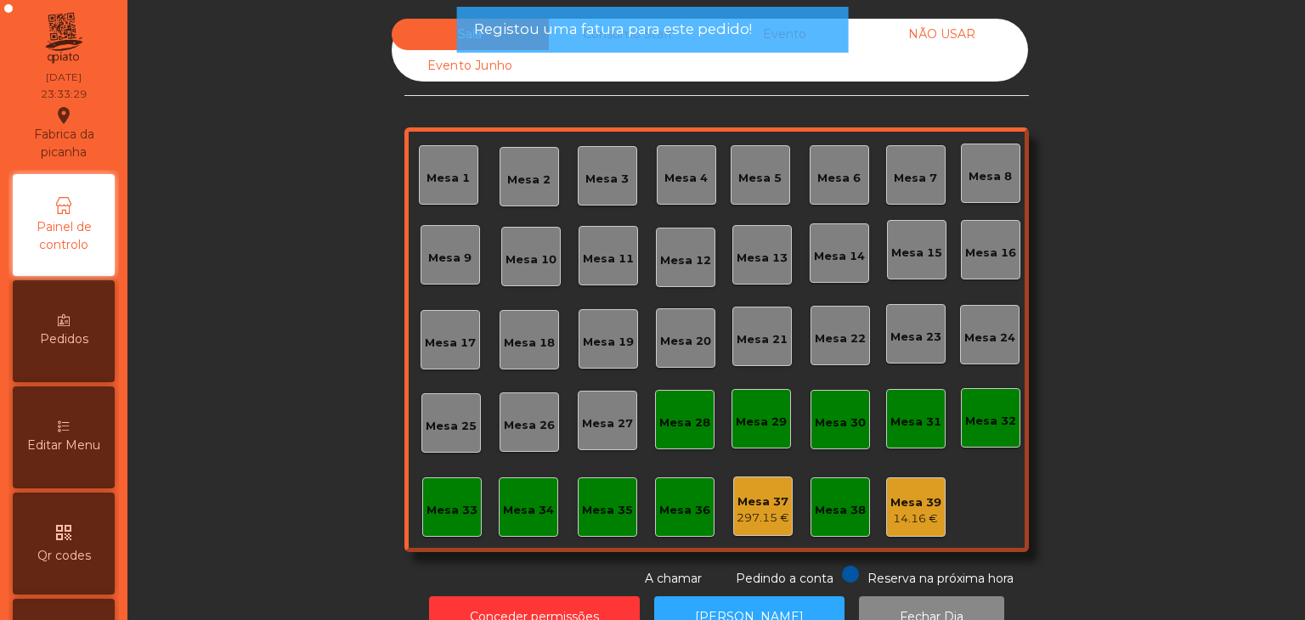
click at [610, 42] on div "Registou uma fatura para este pedido!" at bounding box center [653, 30] width 392 height 46
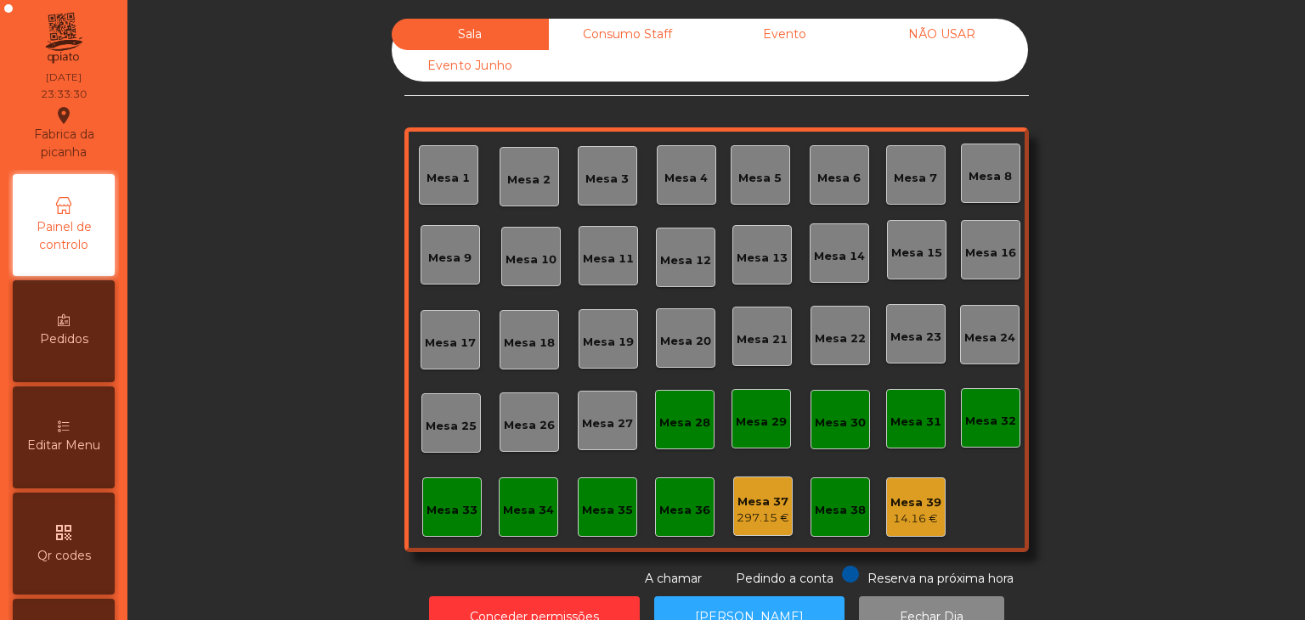
click at [778, 44] on div "Evento" at bounding box center [784, 34] width 157 height 31
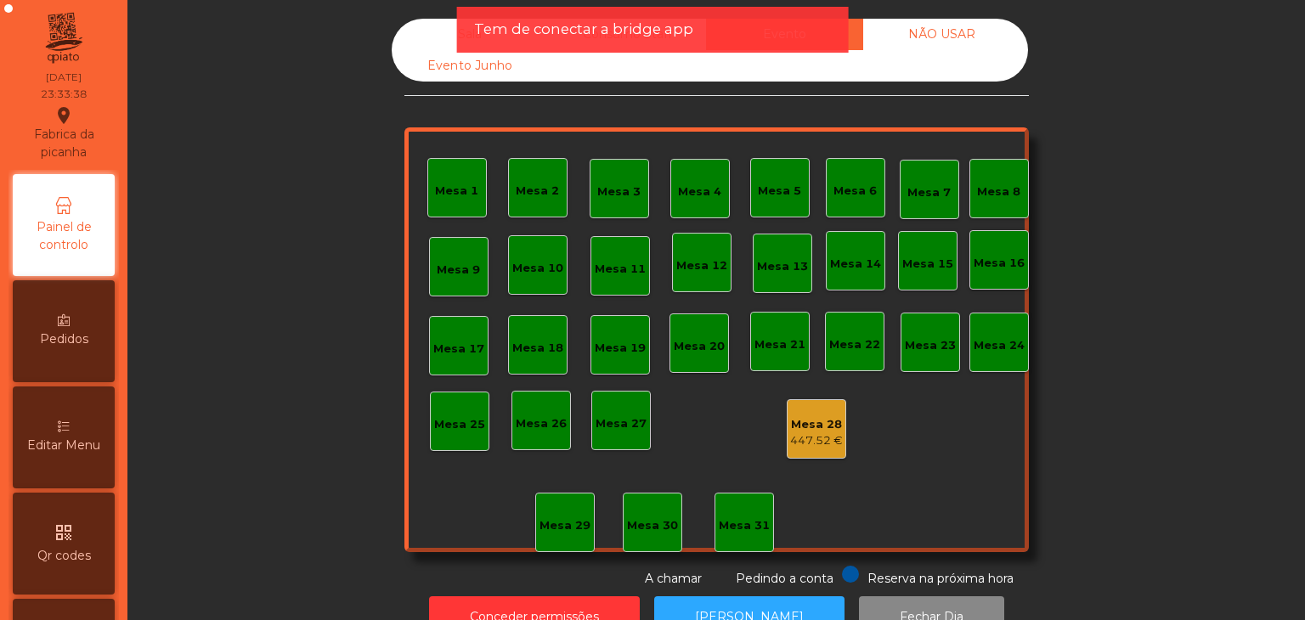
click at [822, 433] on div "447.52 €" at bounding box center [816, 441] width 53 height 17
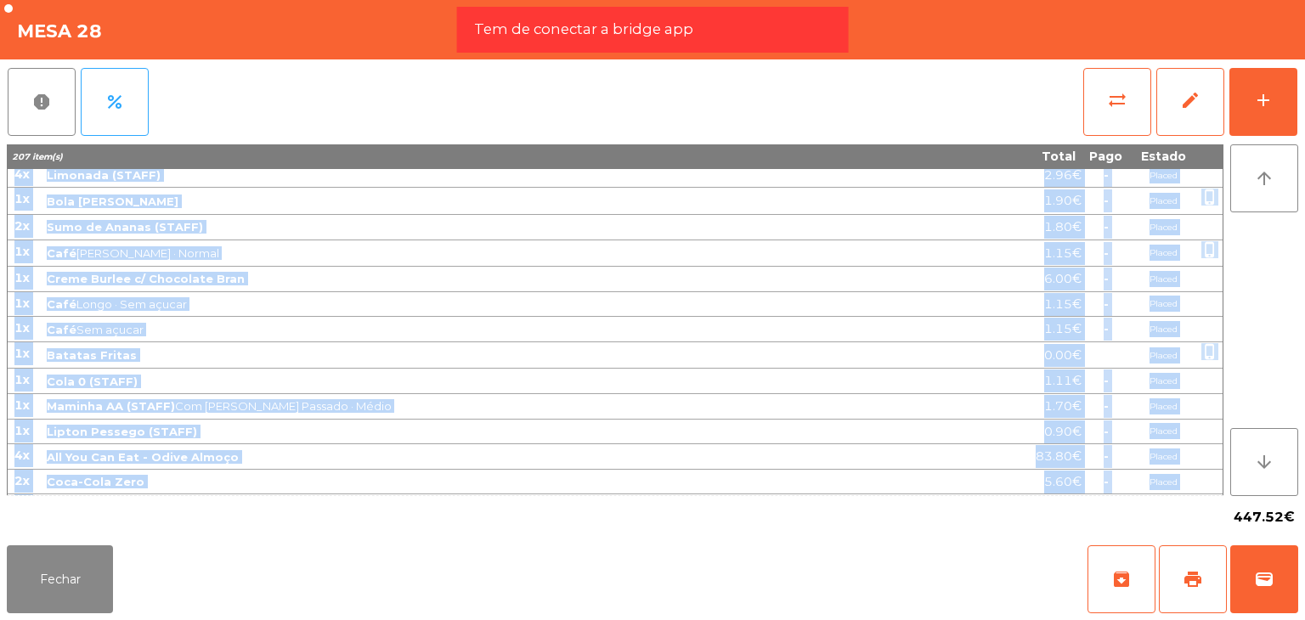
scroll to position [1206, 0]
drag, startPoint x: 15, startPoint y: 184, endPoint x: 1169, endPoint y: 484, distance: 1192.5
copy tbody "5x Picanha Mal Passado 0.00€ Placed phone_iphone 10x Picanha Bem Passado 0.00€ …"
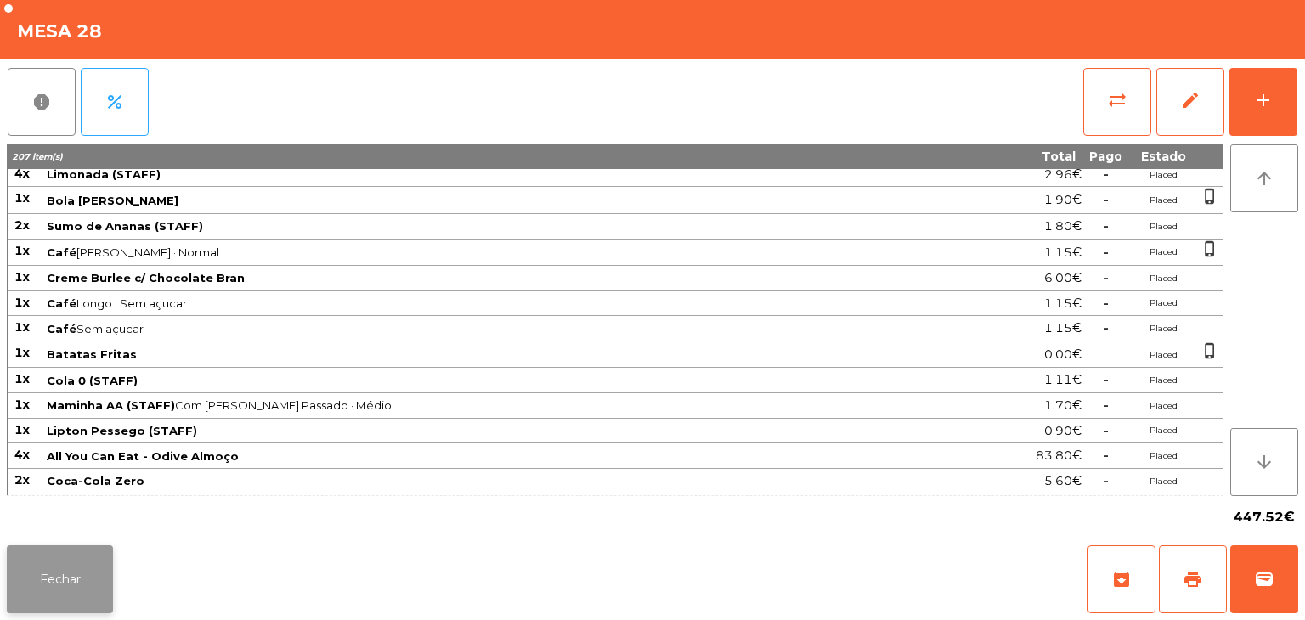
click at [44, 588] on button "Fechar" at bounding box center [60, 580] width 106 height 68
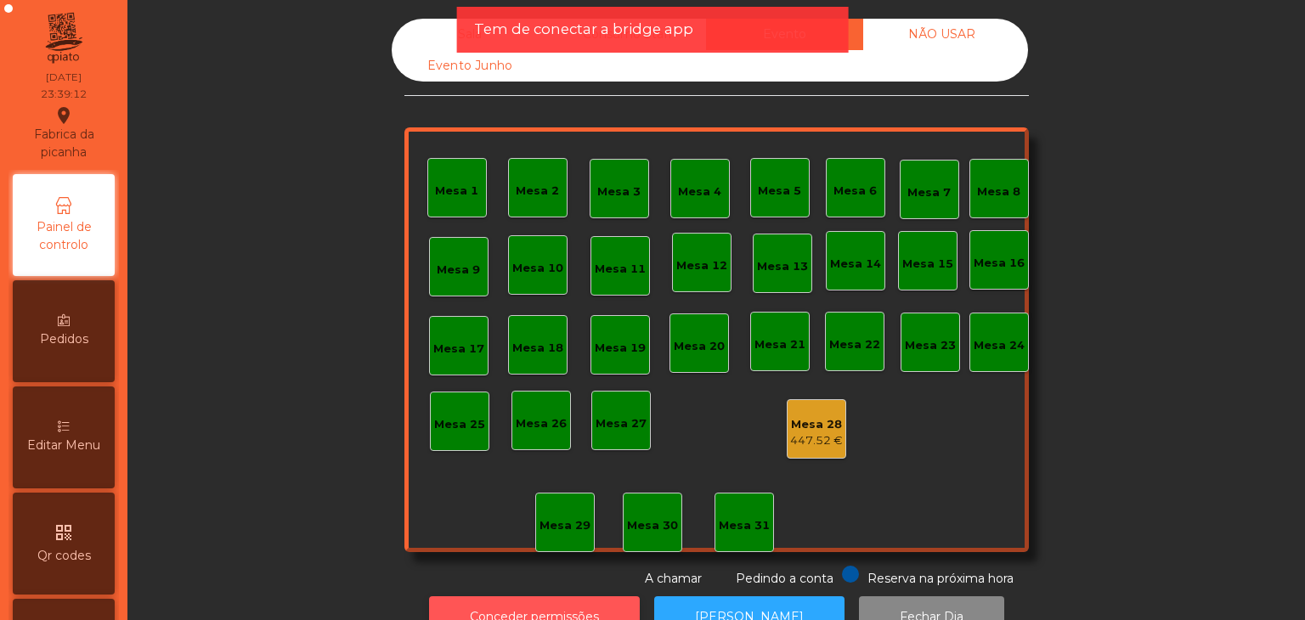
click at [492, 597] on button "Conceder permissões" at bounding box center [534, 618] width 211 height 42
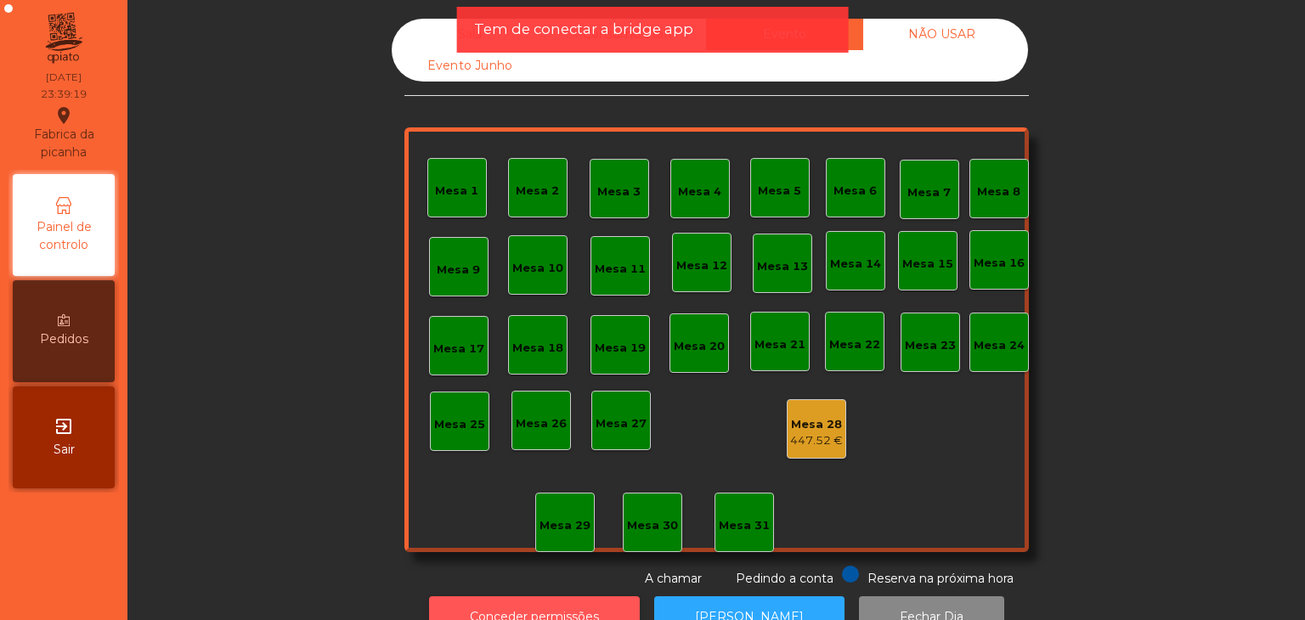
click at [493, 597] on button "Conceder permissões" at bounding box center [534, 618] width 211 height 42
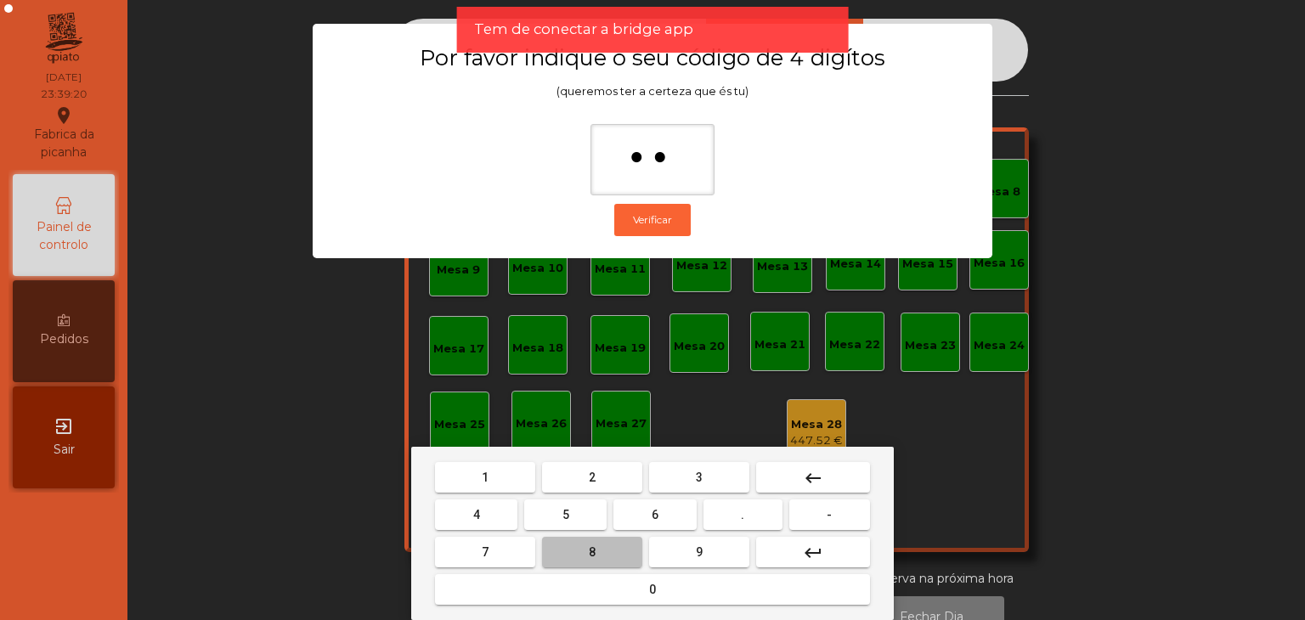
type input "***"
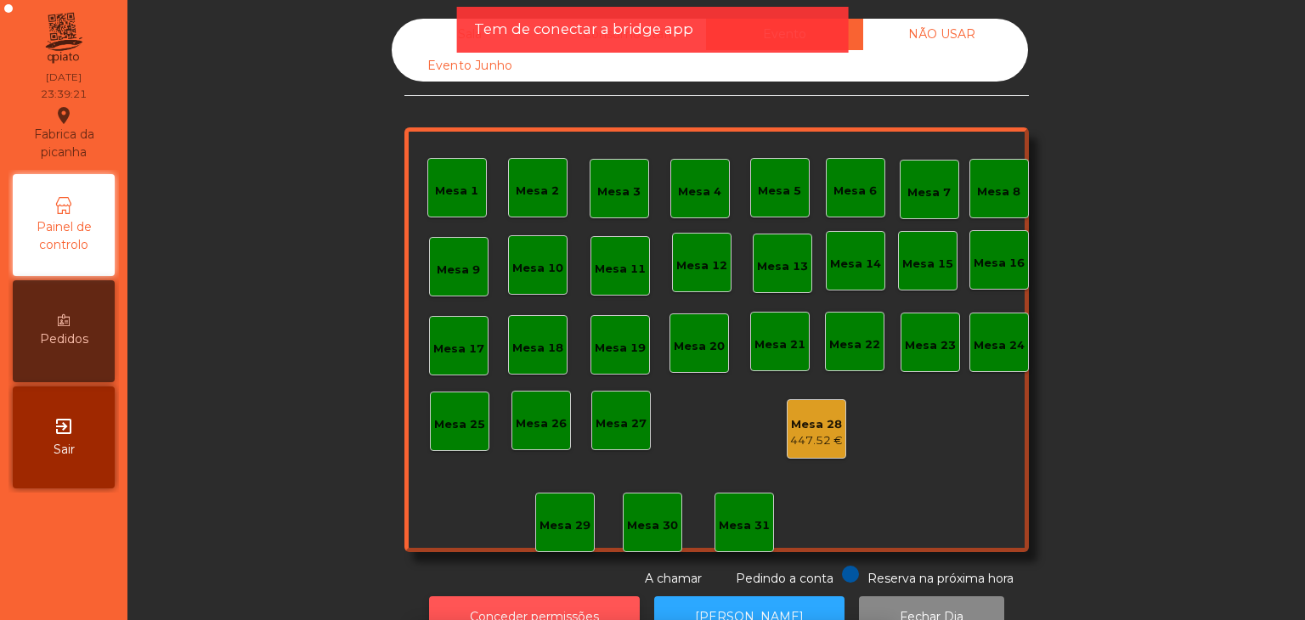
scroll to position [31, 0]
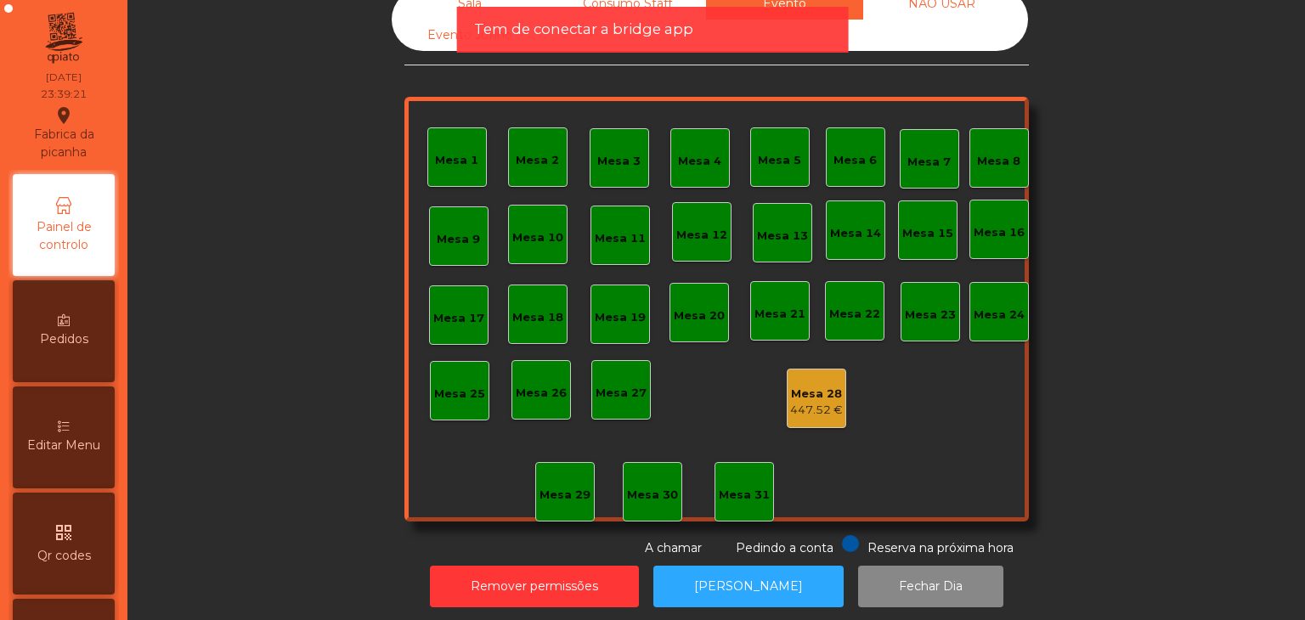
click at [801, 409] on div "447.52 €" at bounding box center [816, 410] width 53 height 17
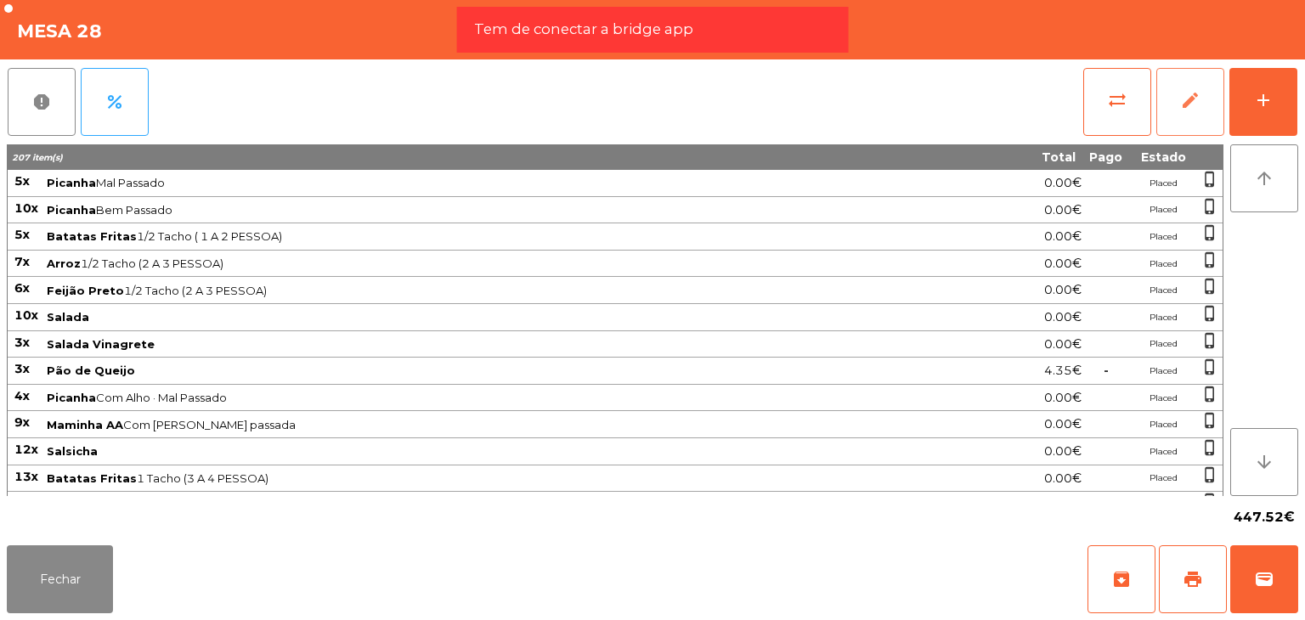
click at [1193, 120] on button "edit" at bounding box center [1191, 102] width 68 height 68
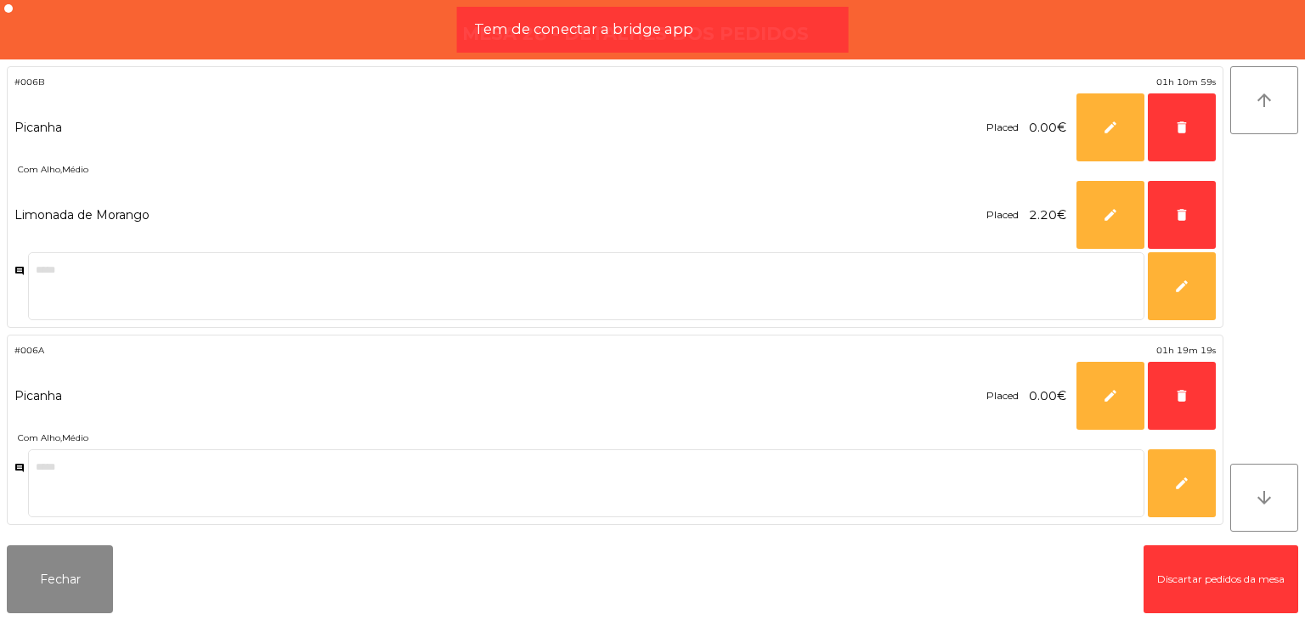
click at [1200, 582] on button "Discartar pedidos da mesa" at bounding box center [1221, 580] width 155 height 68
click at [54, 584] on button "Fechar" at bounding box center [60, 580] width 106 height 68
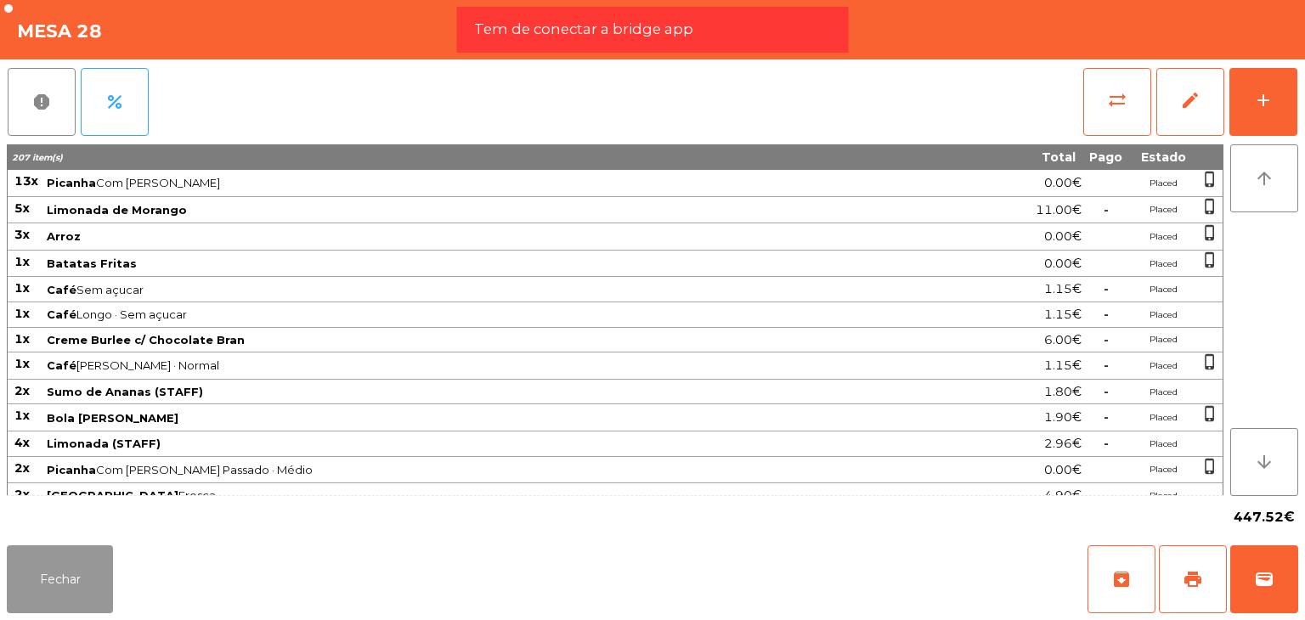
click at [31, 592] on button "Fechar" at bounding box center [60, 580] width 106 height 68
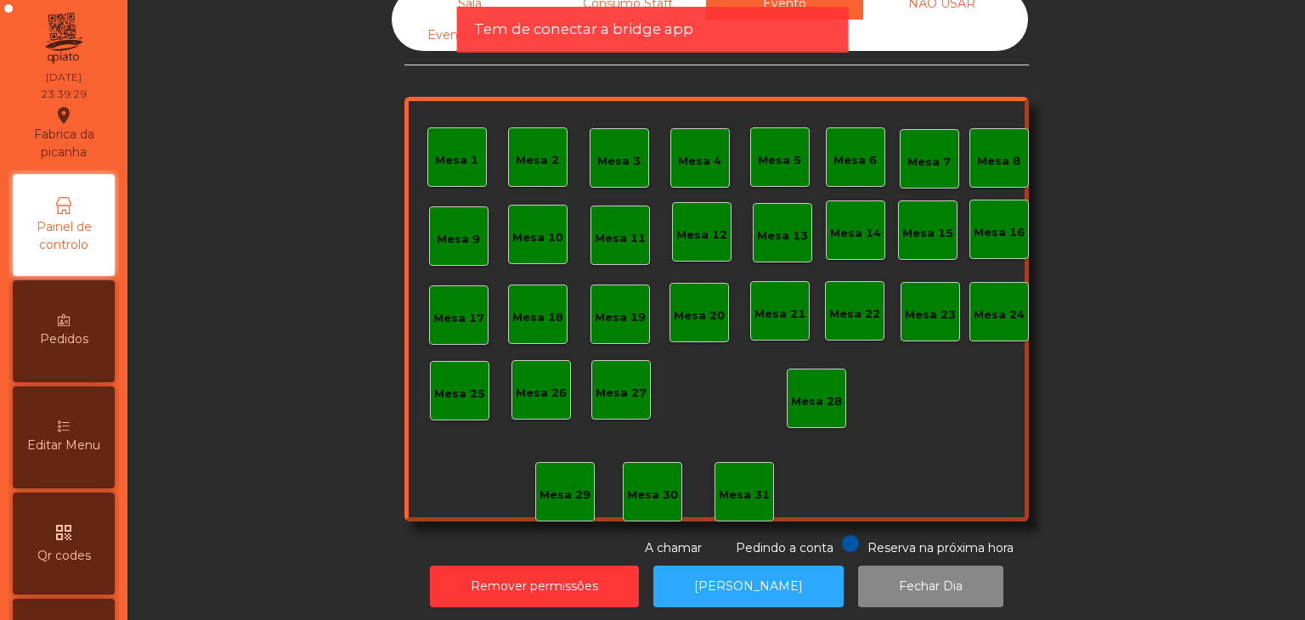
click at [645, 13] on div "Tem de conectar a bridge app" at bounding box center [653, 30] width 392 height 46
click at [605, 11] on div "Tem de conectar a bridge app" at bounding box center [653, 30] width 392 height 46
click at [513, 9] on div "Tem de conectar a bridge app" at bounding box center [653, 30] width 392 height 46
click at [454, 8] on div "Sala" at bounding box center [470, 3] width 157 height 31
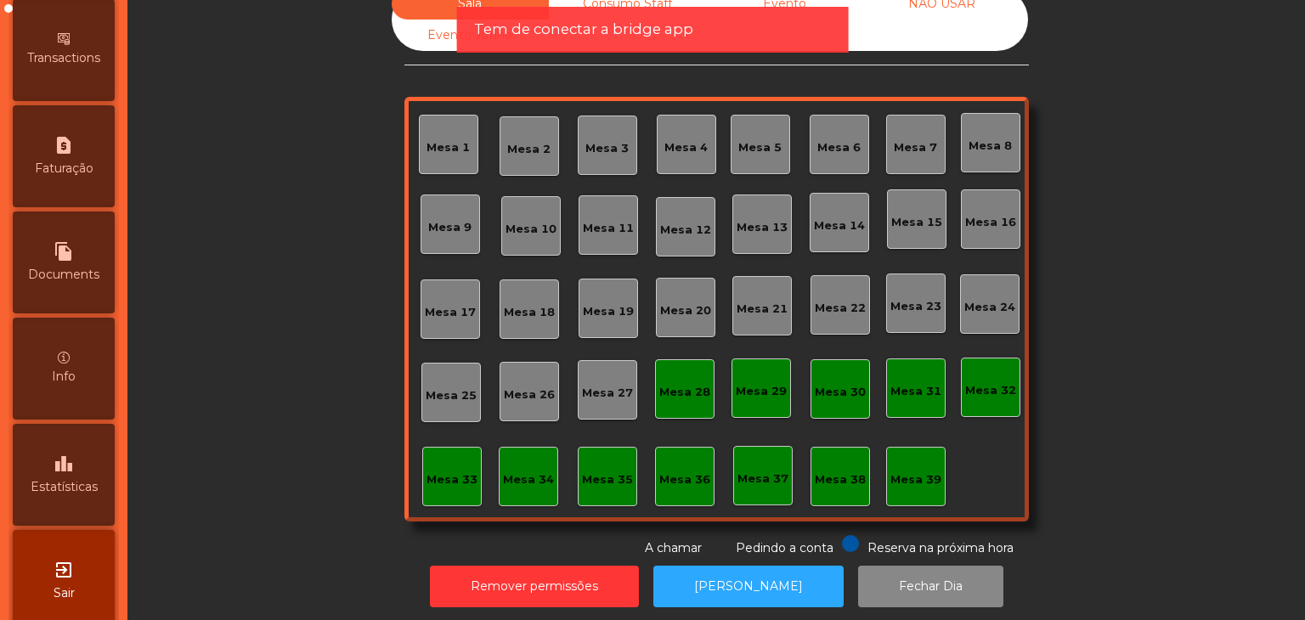
scroll to position [837, 0]
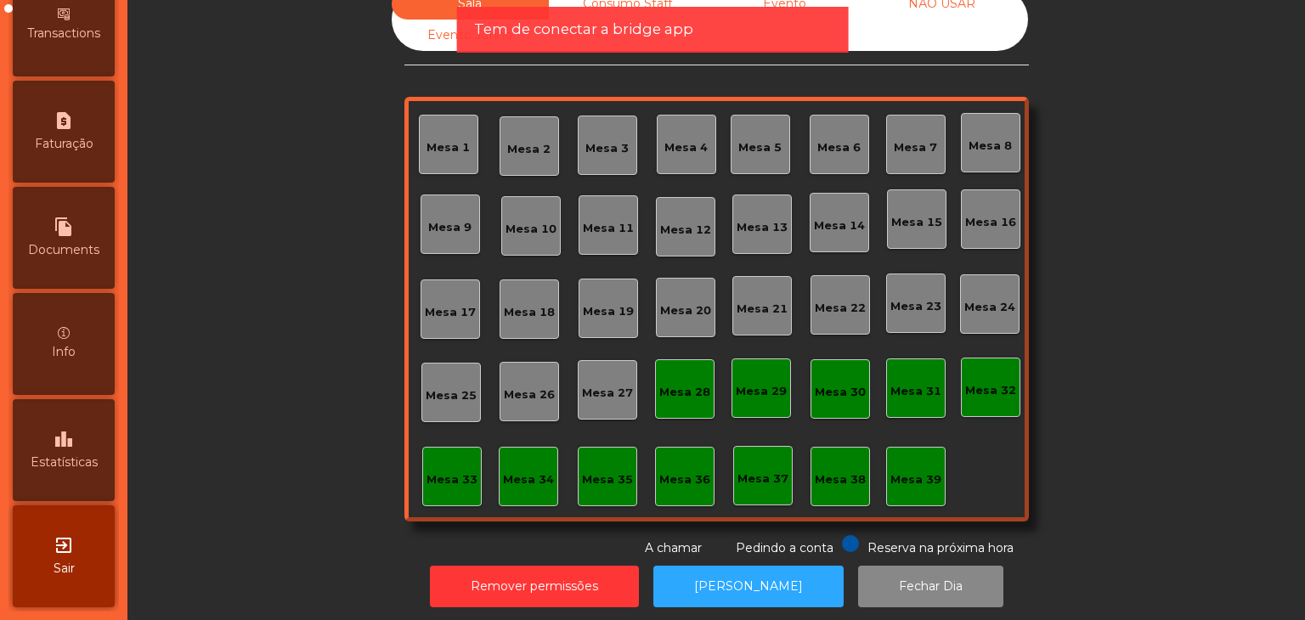
click at [68, 563] on span "Sair" at bounding box center [64, 569] width 21 height 18
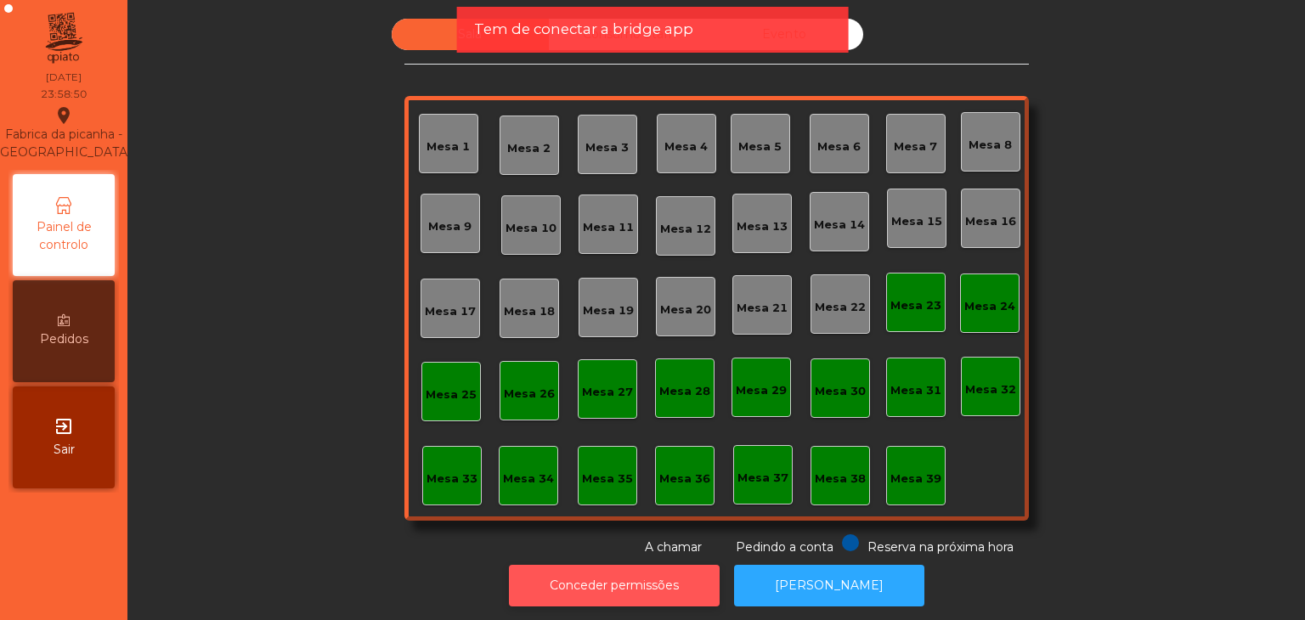
click at [629, 578] on button "Conceder permissões" at bounding box center [614, 586] width 211 height 42
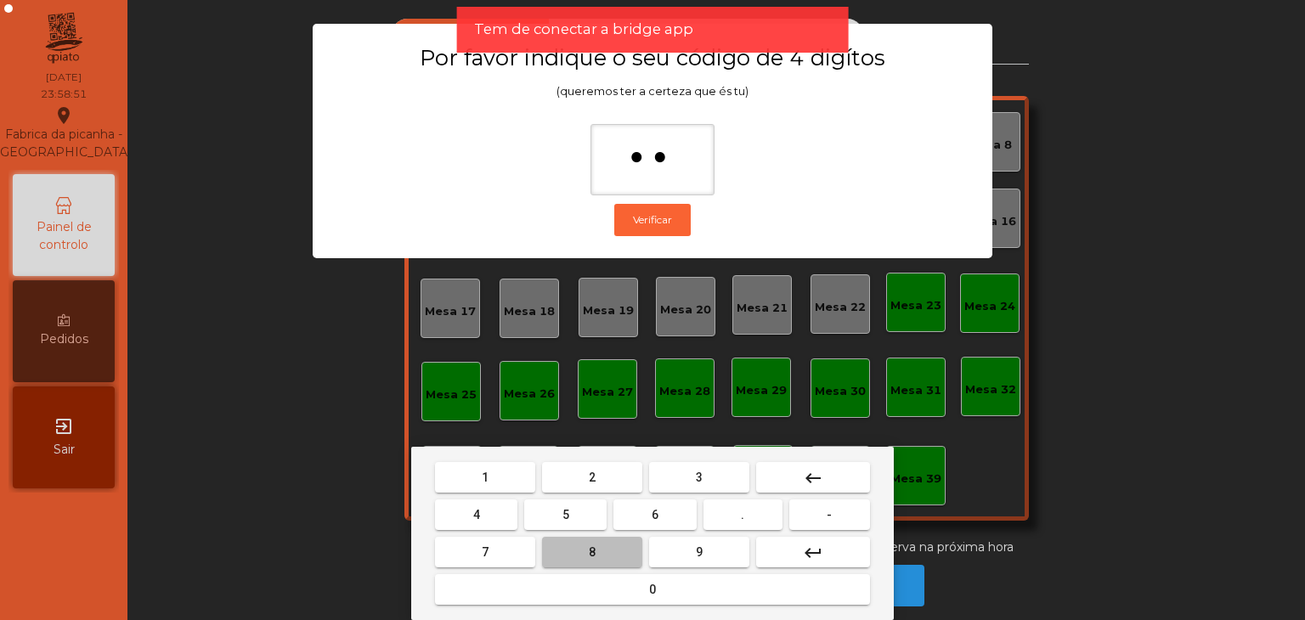
type input "***"
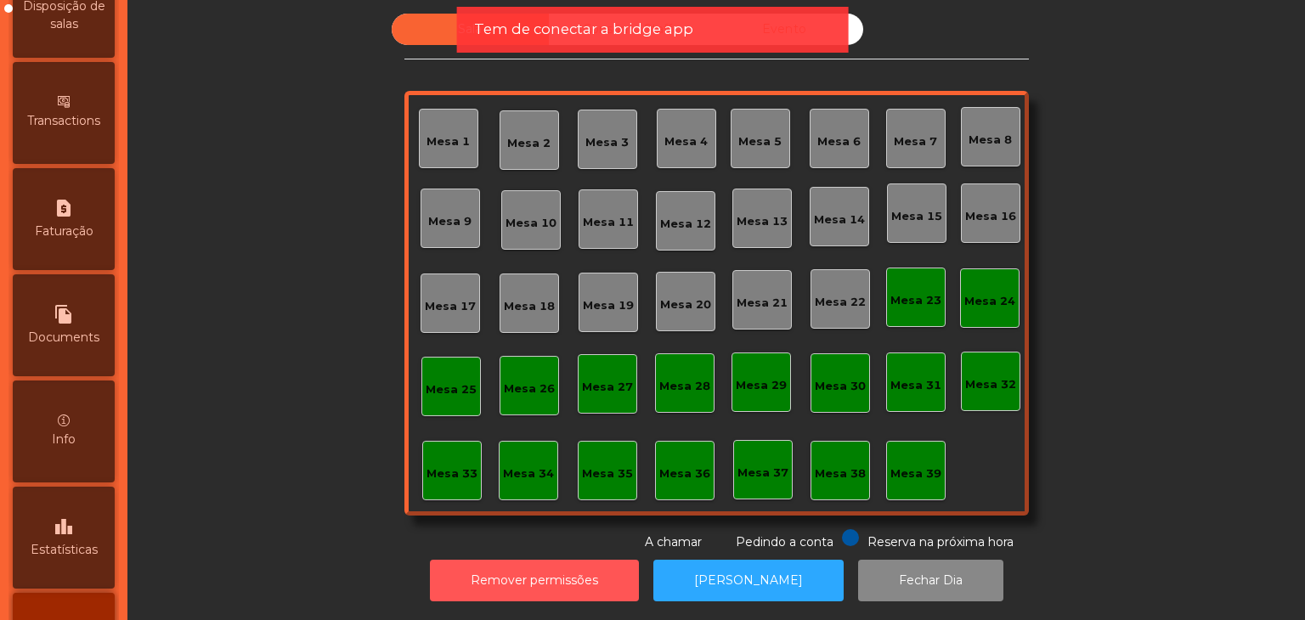
scroll to position [765, 0]
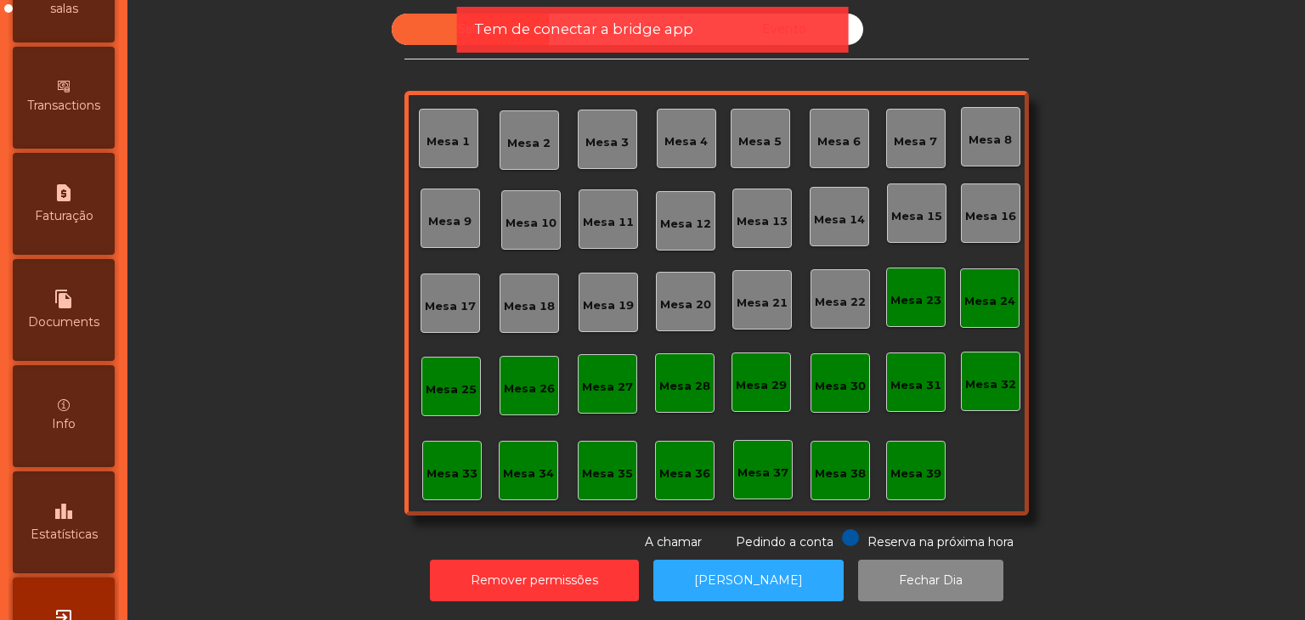
click at [85, 544] on span "Estatísticas" at bounding box center [64, 535] width 67 height 18
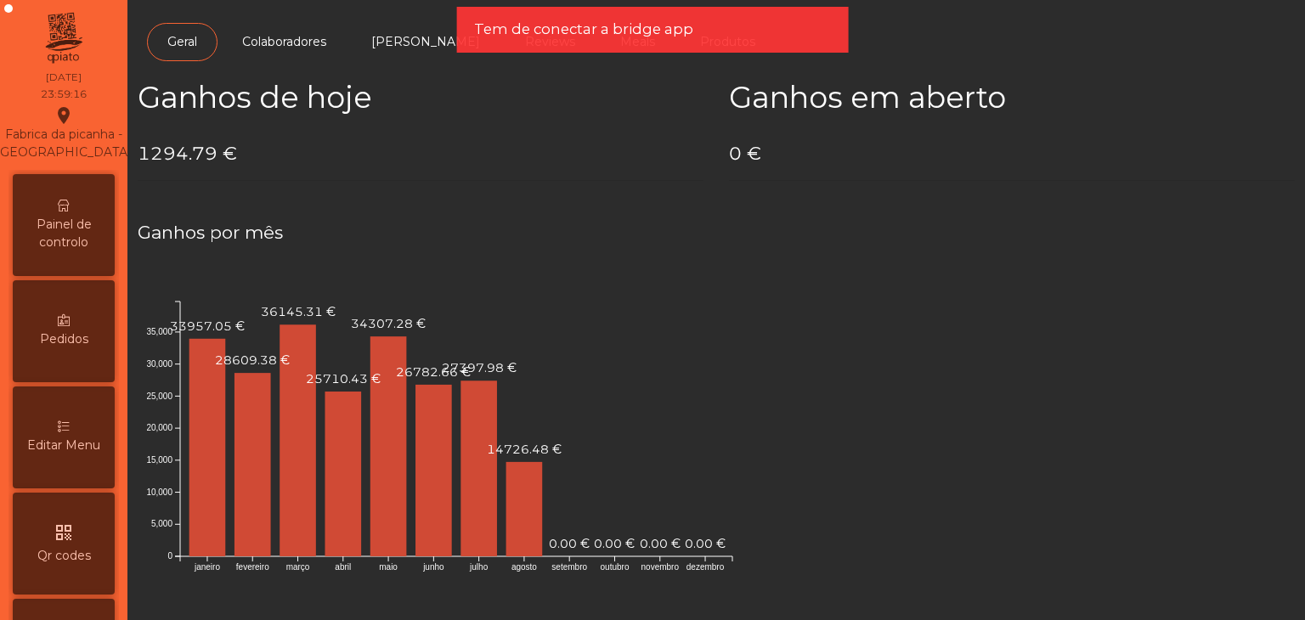
click at [68, 239] on span "Painel de controlo" at bounding box center [63, 234] width 93 height 36
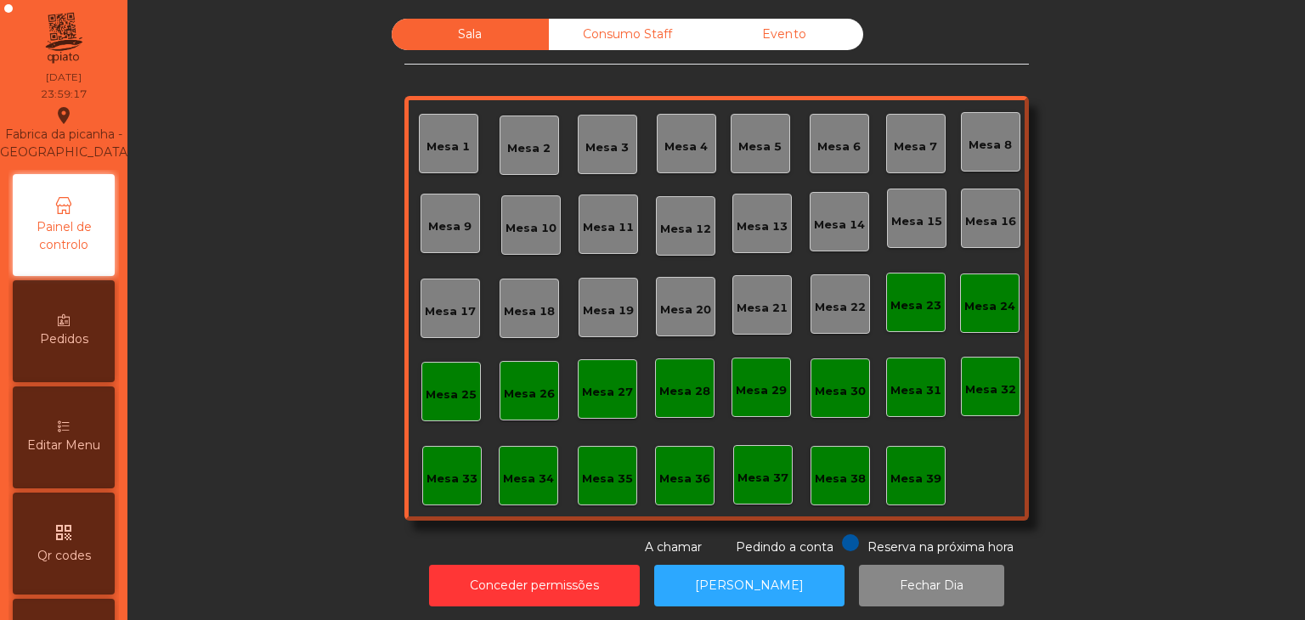
drag, startPoint x: 699, startPoint y: 52, endPoint x: 673, endPoint y: 48, distance: 25.8
click at [689, 50] on div "Sala Consumo Staff Evento Mesa 1 Mesa 2 Mesa 3 Mesa 4 Mesa 5 Mesa 6 Mesa 7 Mesa…" at bounding box center [717, 288] width 625 height 538
click at [642, 43] on div "Consumo Staff" at bounding box center [627, 34] width 157 height 31
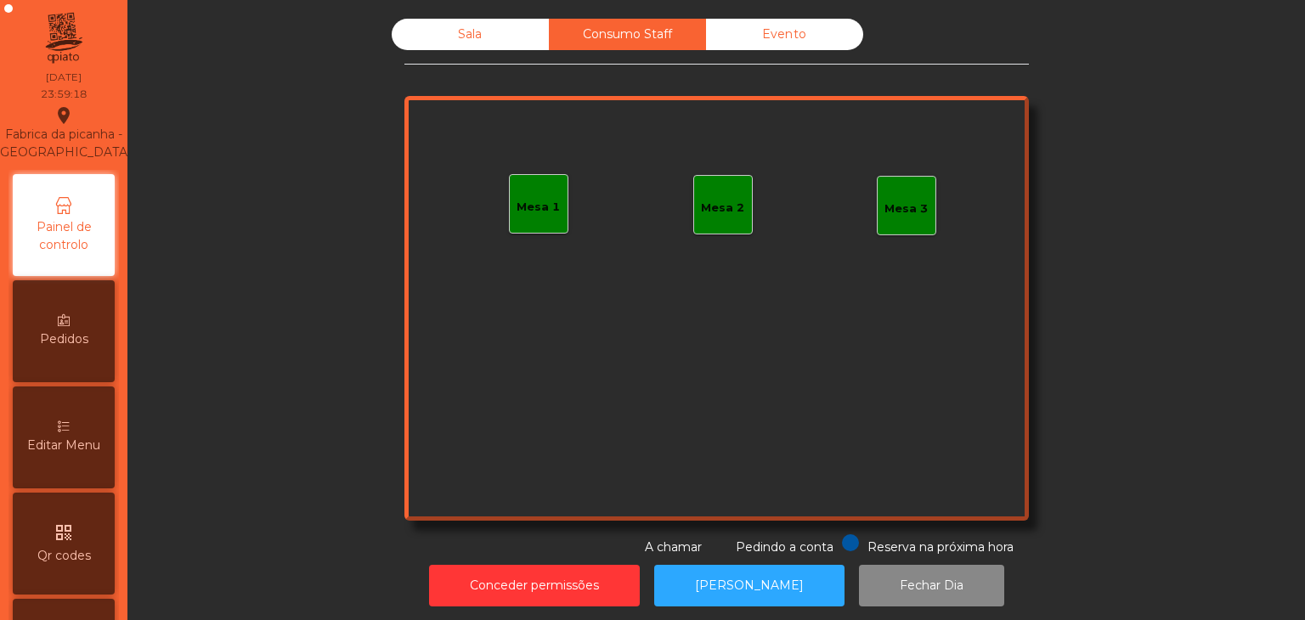
click at [751, 41] on div "Evento" at bounding box center [784, 34] width 157 height 31
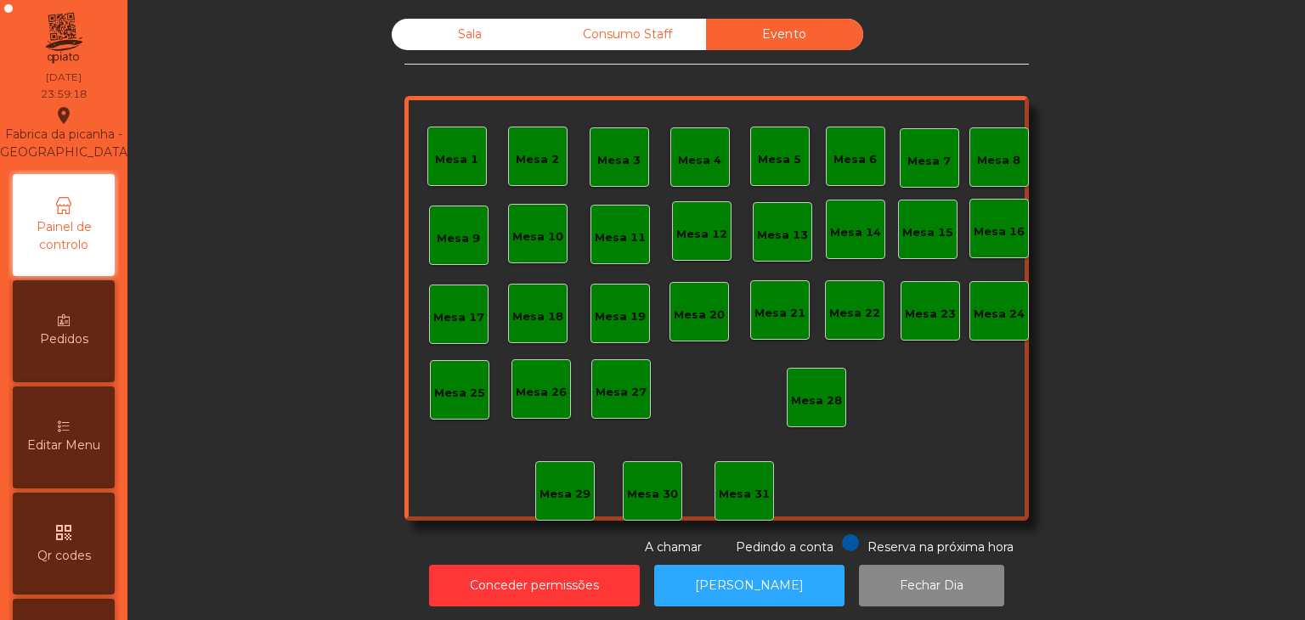
click at [772, 42] on div "Evento" at bounding box center [784, 34] width 157 height 31
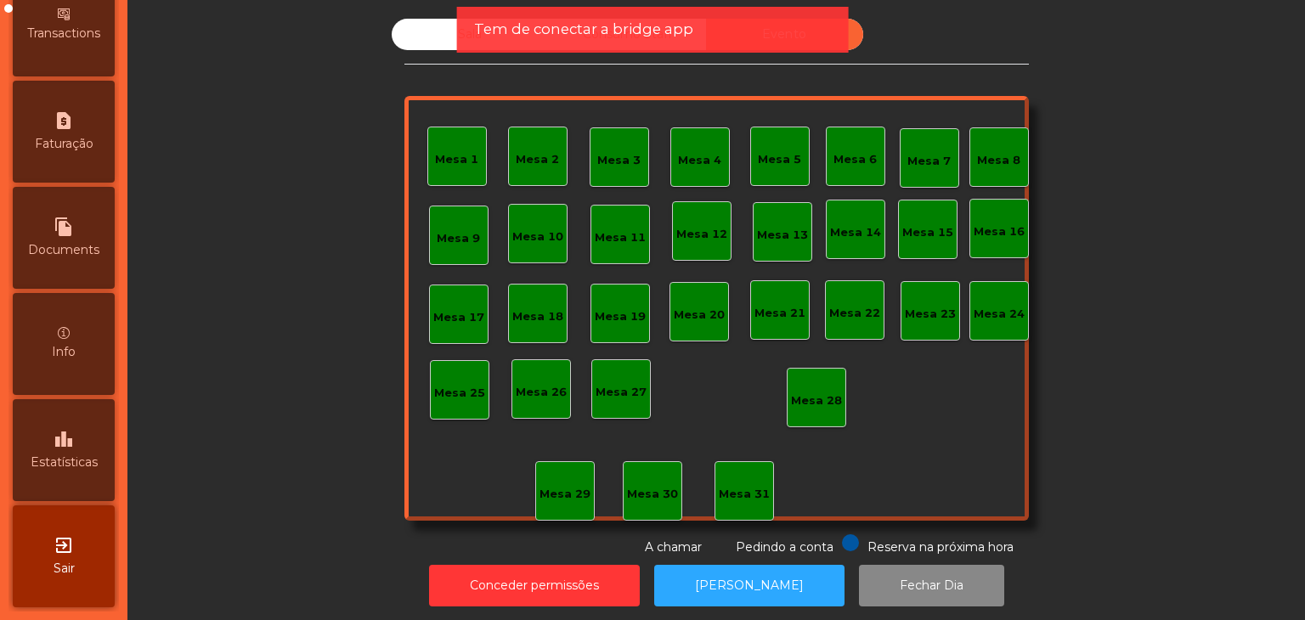
click at [82, 487] on div "leaderboard Estatísticas" at bounding box center [64, 450] width 102 height 102
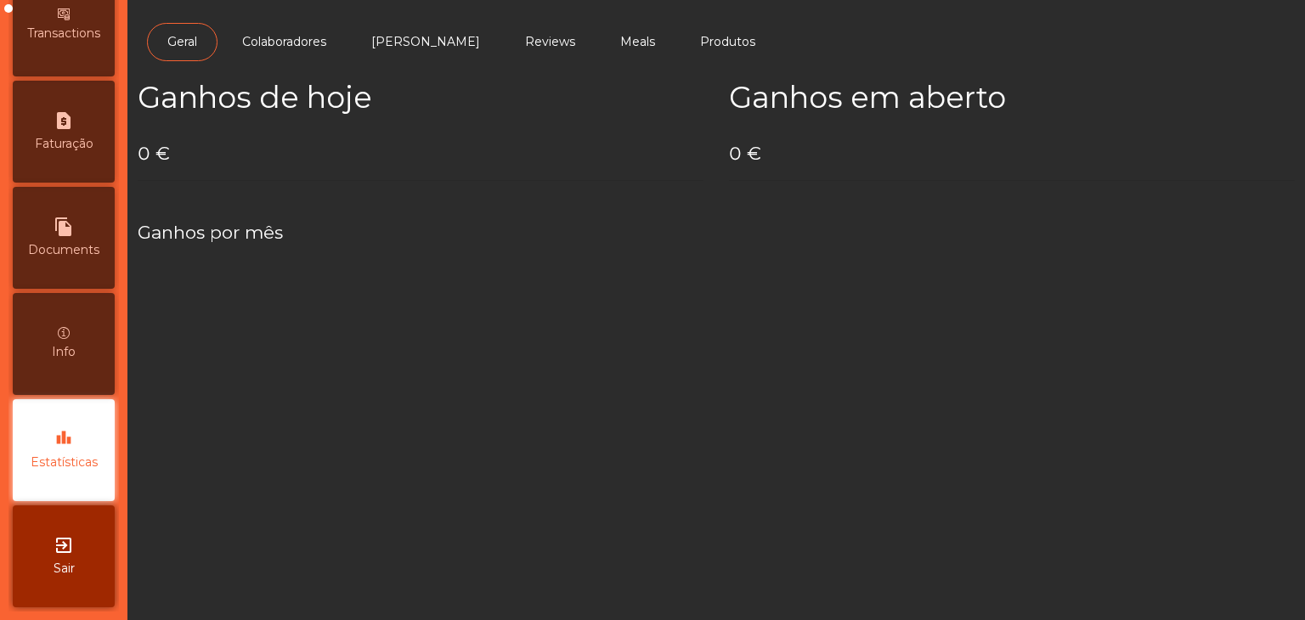
scroll to position [855, 0]
